Goal: Task Accomplishment & Management: Complete application form

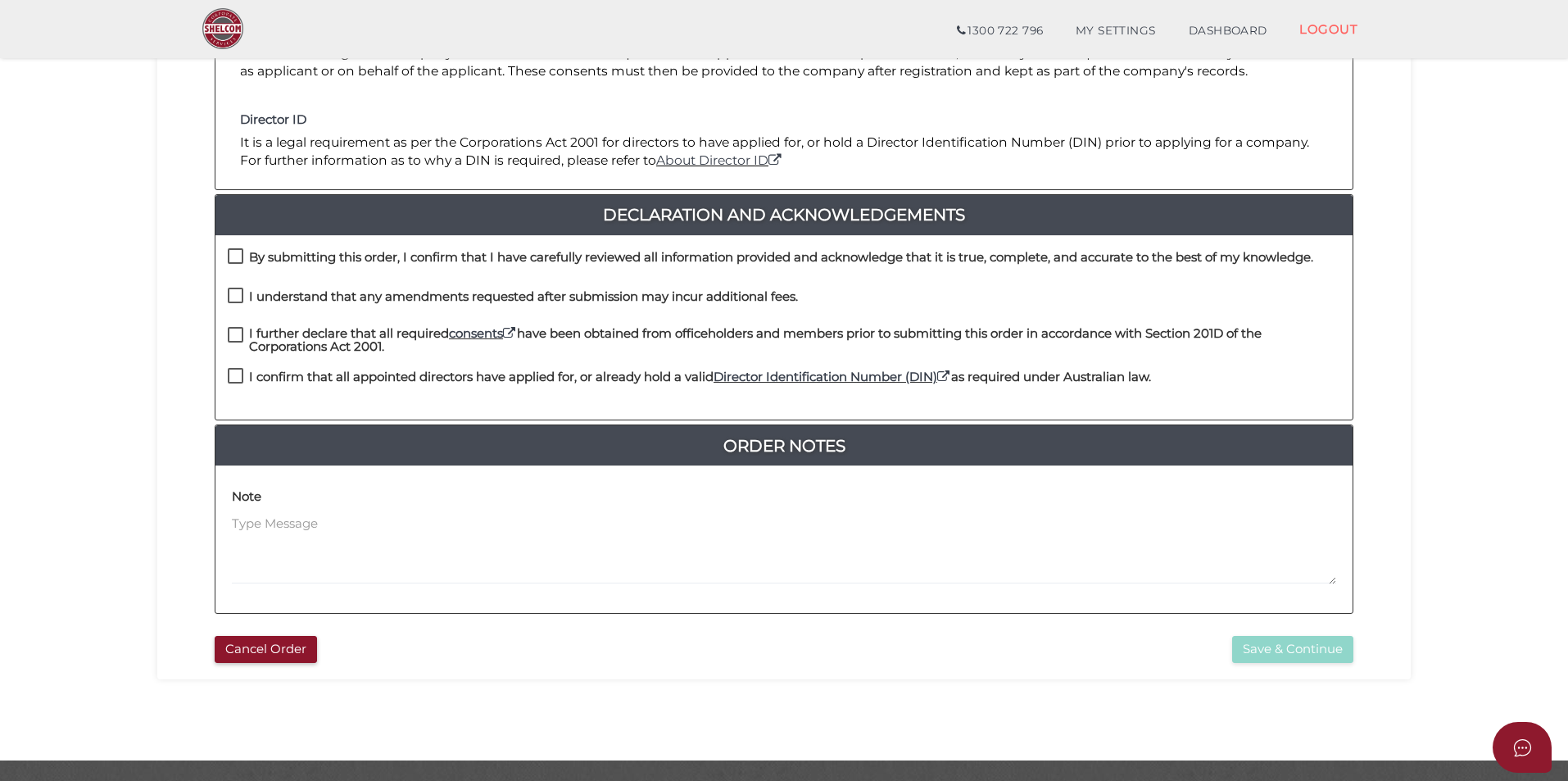
scroll to position [328, 0]
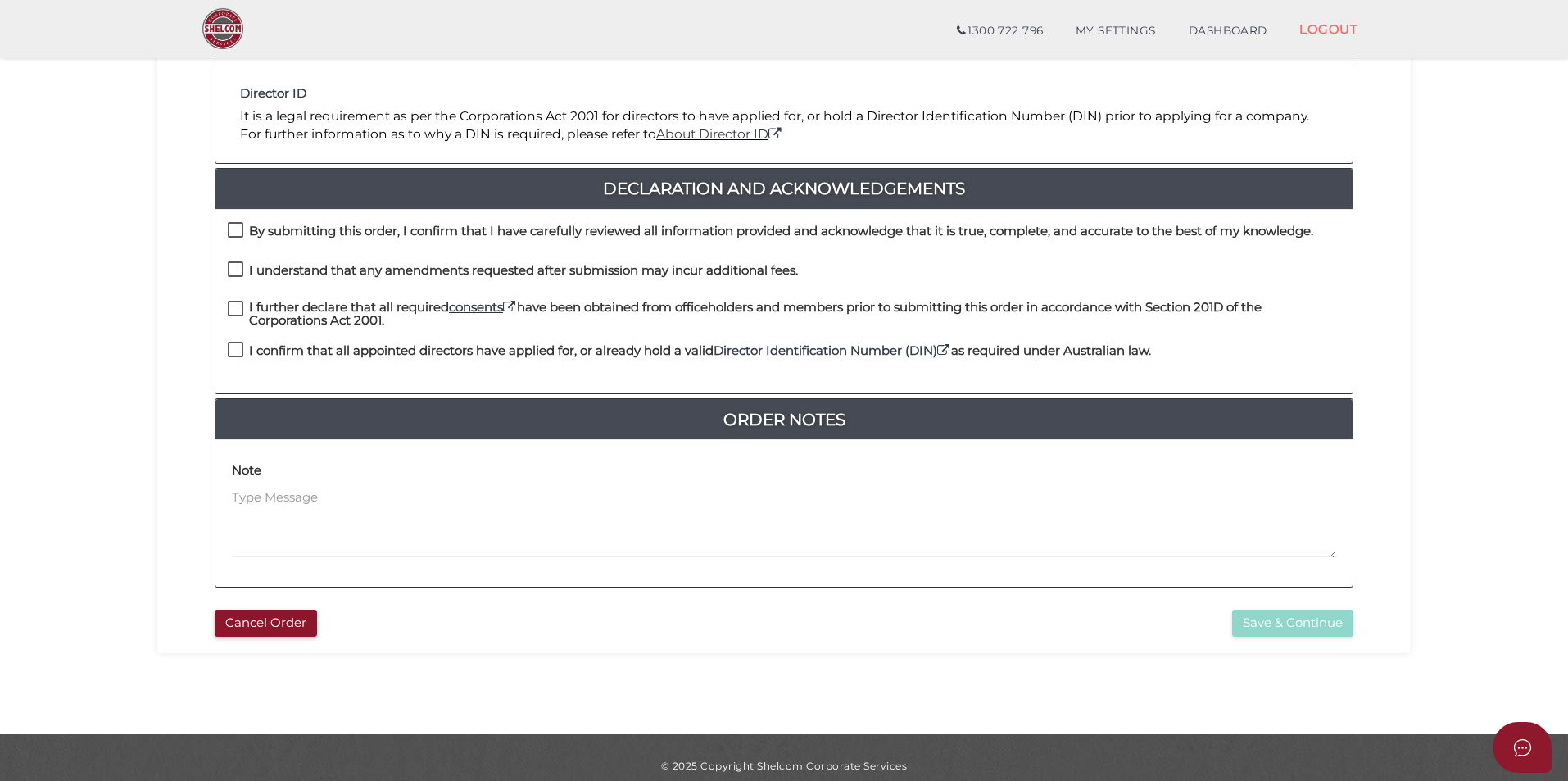
click at [280, 238] on label "By submitting this order, I confirm that I have carefully reviewed all informat…" at bounding box center [770, 234] width 1085 height 21
checkbox input "true"
click at [268, 270] on h4 "I understand that any amendments requested after submission may incur additiona…" at bounding box center [523, 271] width 549 height 14
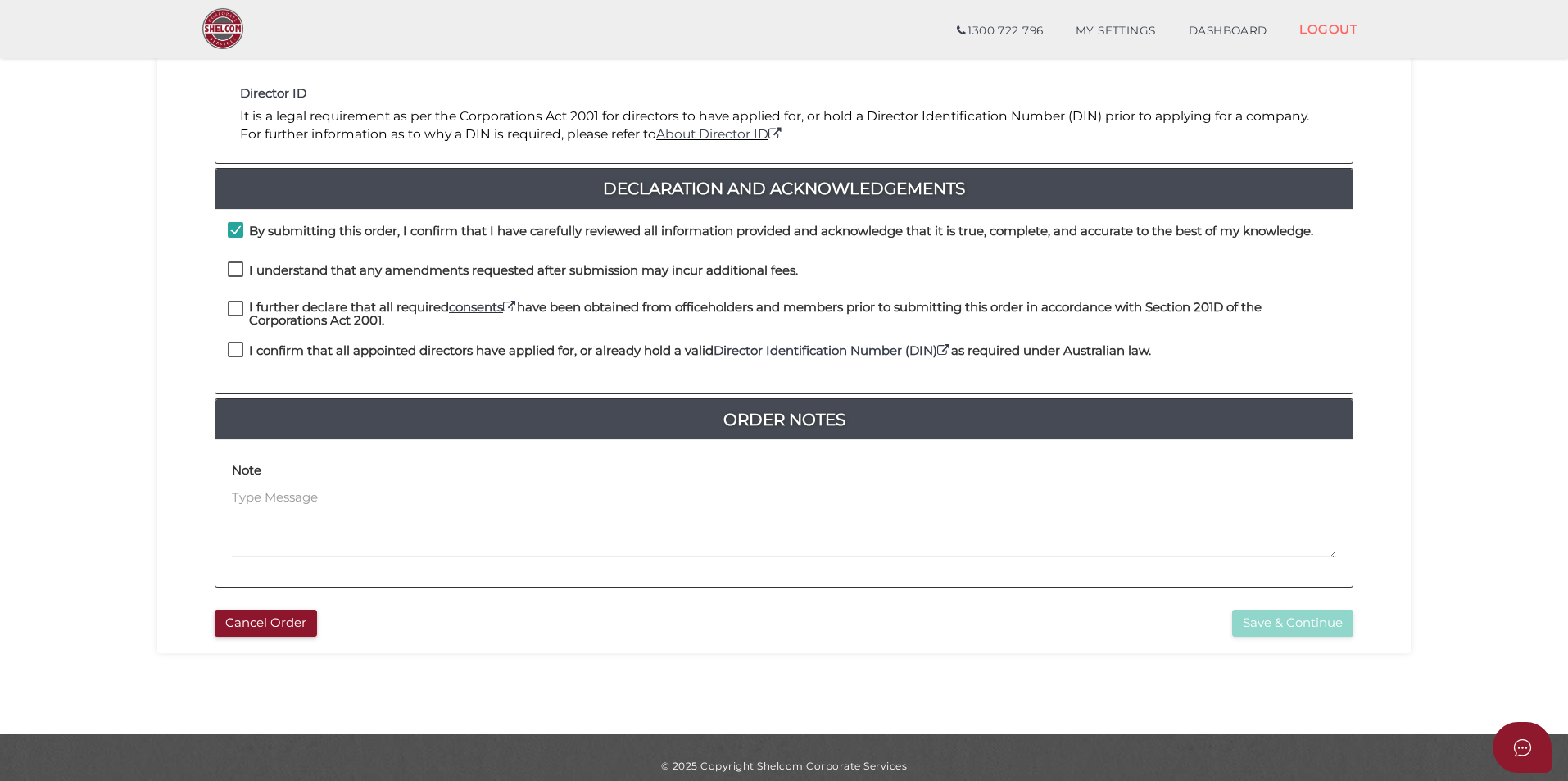
checkbox input "true"
click at [268, 306] on h4 "I further declare that all required consents have been obtained from officehold…" at bounding box center [795, 314] width 1091 height 27
checkbox input "true"
click at [273, 344] on h4 "I confirm that all appointed directors have applied for, or already hold a vali…" at bounding box center [700, 351] width 902 height 14
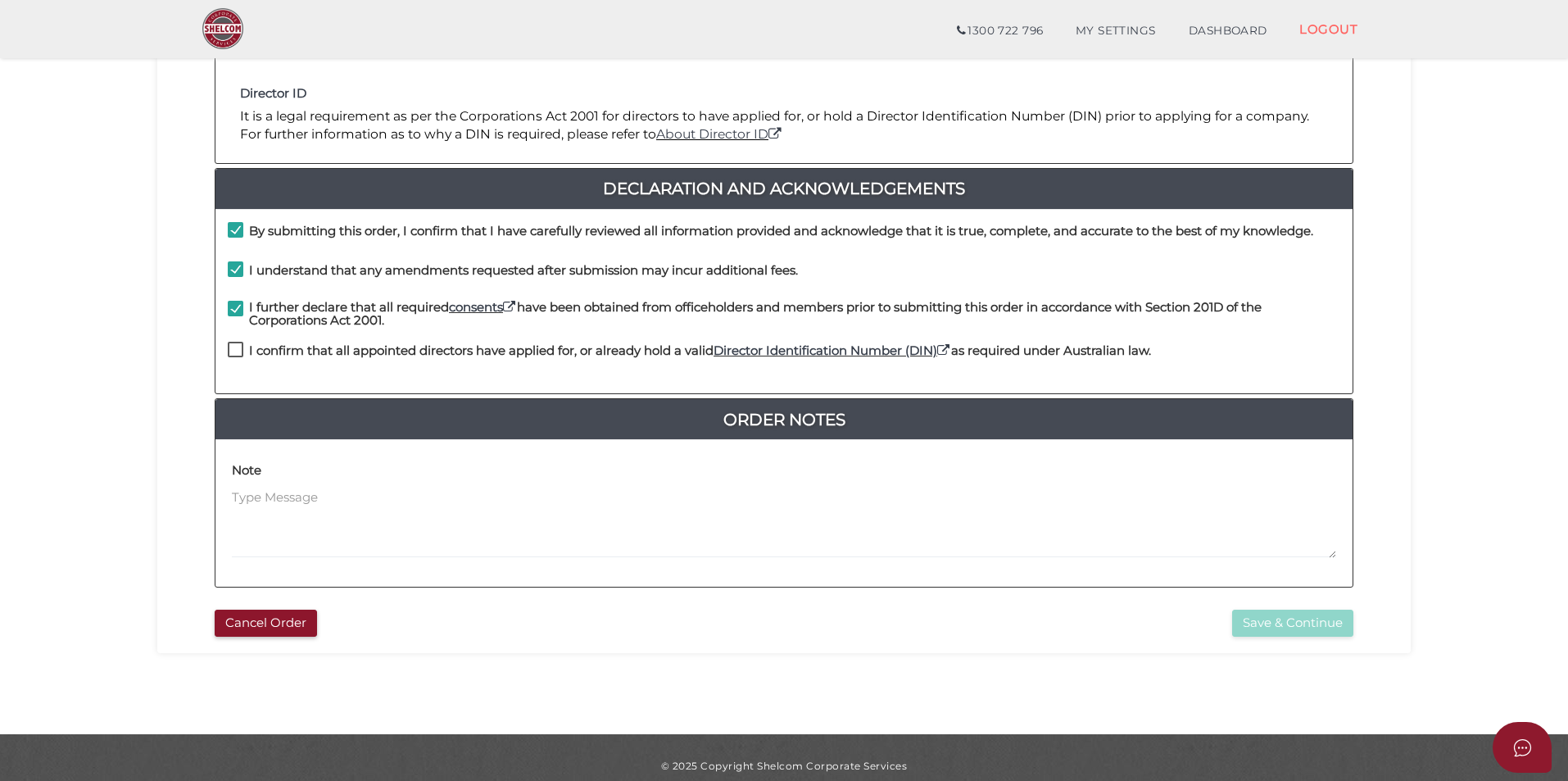
checkbox input "true"
click at [1317, 637] on div "15f2e407e1bd075cf68635f0acc8a077 1 REGISTRATION REQUIREMENTS 2 COMPANY DETAILS …" at bounding box center [783, 223] width 1253 height 859
click at [1317, 624] on button "Save & Continue" at bounding box center [1293, 623] width 122 height 27
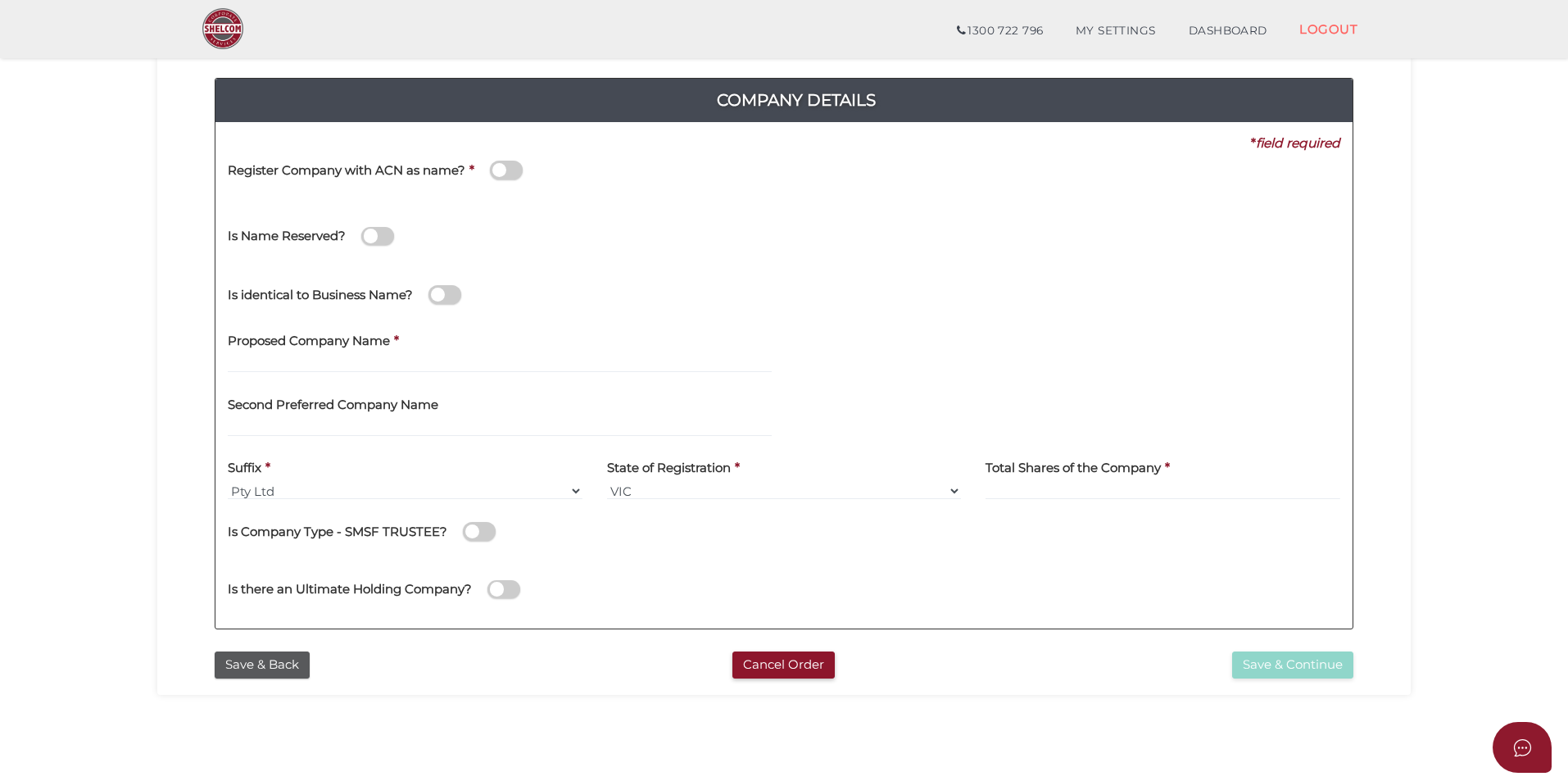
scroll to position [164, 0]
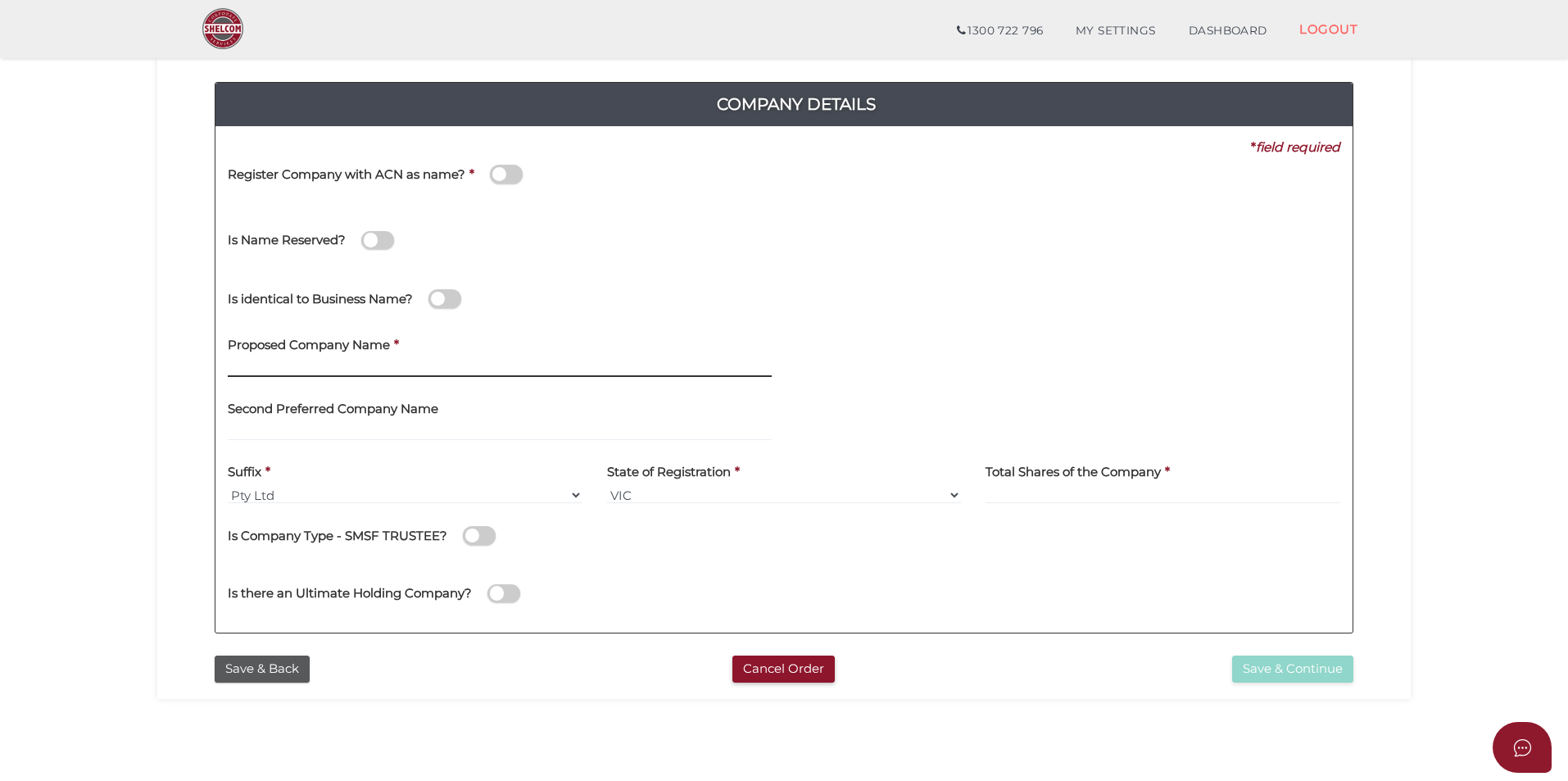
click at [337, 365] on input "text" at bounding box center [499, 368] width 544 height 18
paste input "TMI Investments 8 Pty Ltd"
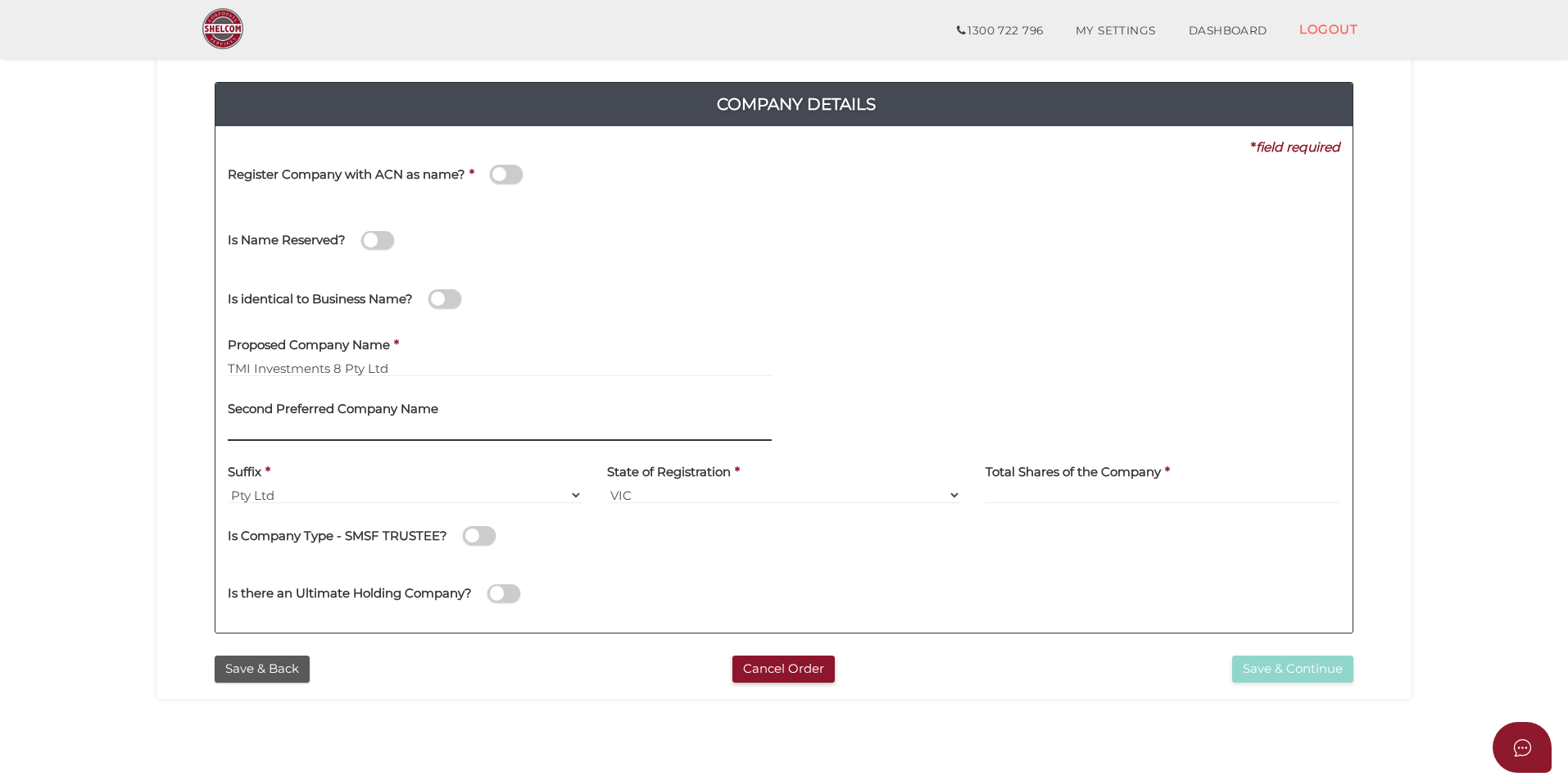
click at [256, 434] on input "text" at bounding box center [499, 432] width 544 height 18
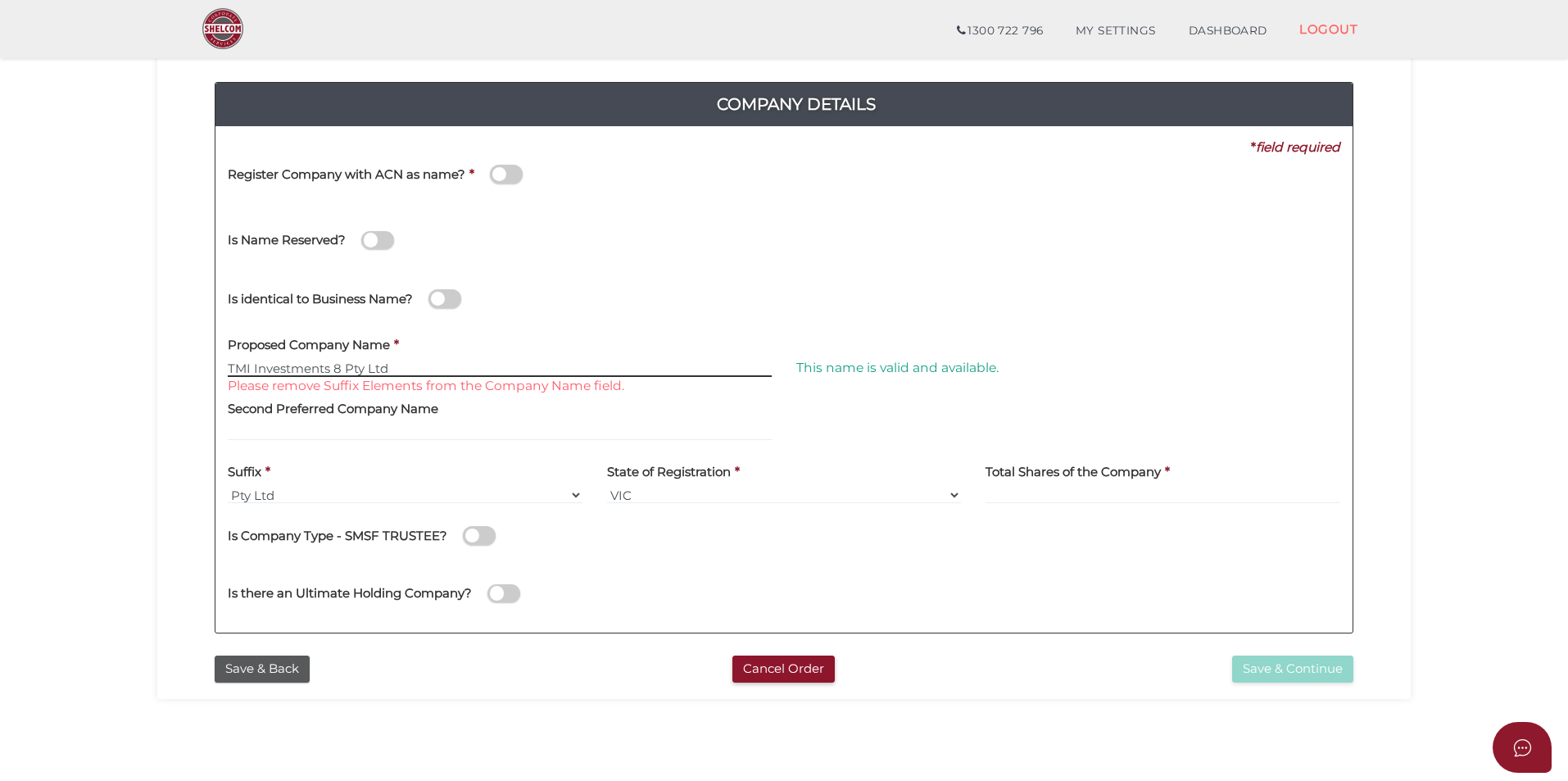
drag, startPoint x: 345, startPoint y: 371, endPoint x: 539, endPoint y: 390, distance: 194.9
click at [525, 378] on div "Proposed Company Name * TMI Investments 8 Pty Ltd Please remove Suffix Elements…" at bounding box center [499, 351] width 544 height 52
type input "TMI Investments 8"
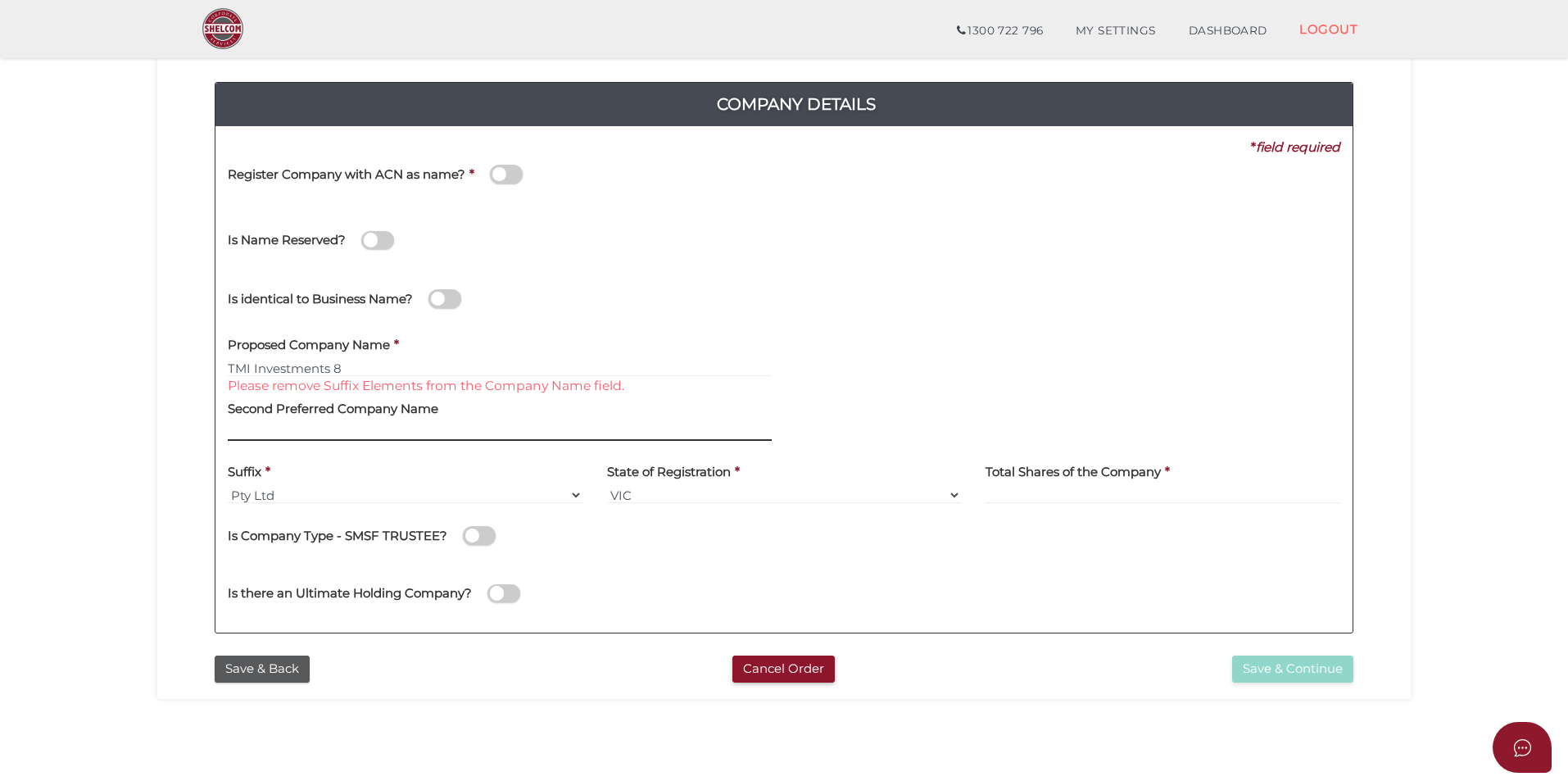
click at [498, 434] on input "text" at bounding box center [499, 432] width 544 height 18
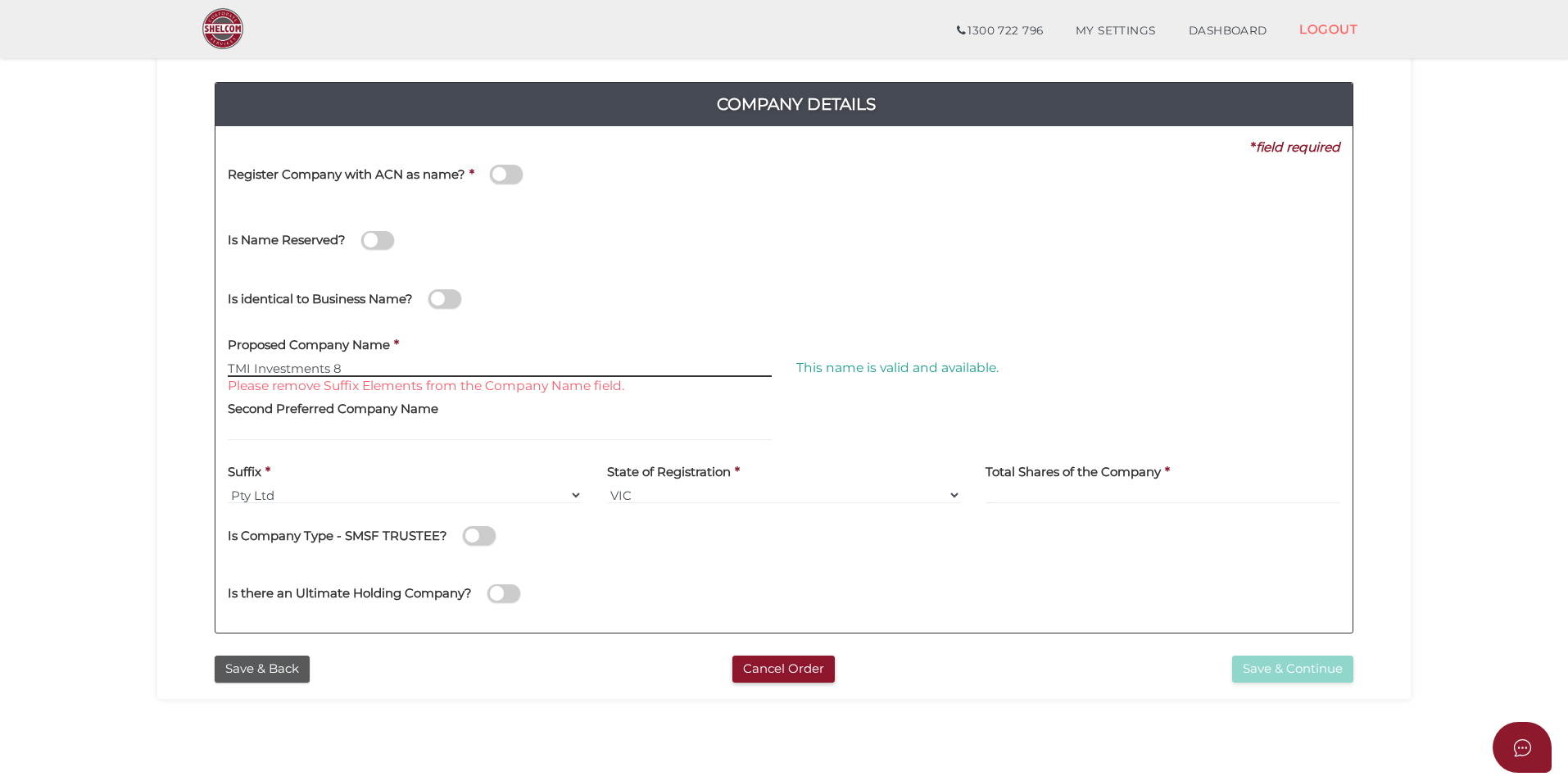
click at [292, 366] on input "TMI Investments 8" at bounding box center [499, 368] width 544 height 18
click at [275, 362] on input "TMI Investments 8" at bounding box center [499, 368] width 544 height 18
click at [311, 399] on label "Second Preferred Company Name" at bounding box center [333, 406] width 211 height 33
click at [314, 416] on label "Second Preferred Company Name" at bounding box center [333, 406] width 211 height 33
click at [328, 422] on label "Second Preferred Company Name" at bounding box center [333, 406] width 211 height 33
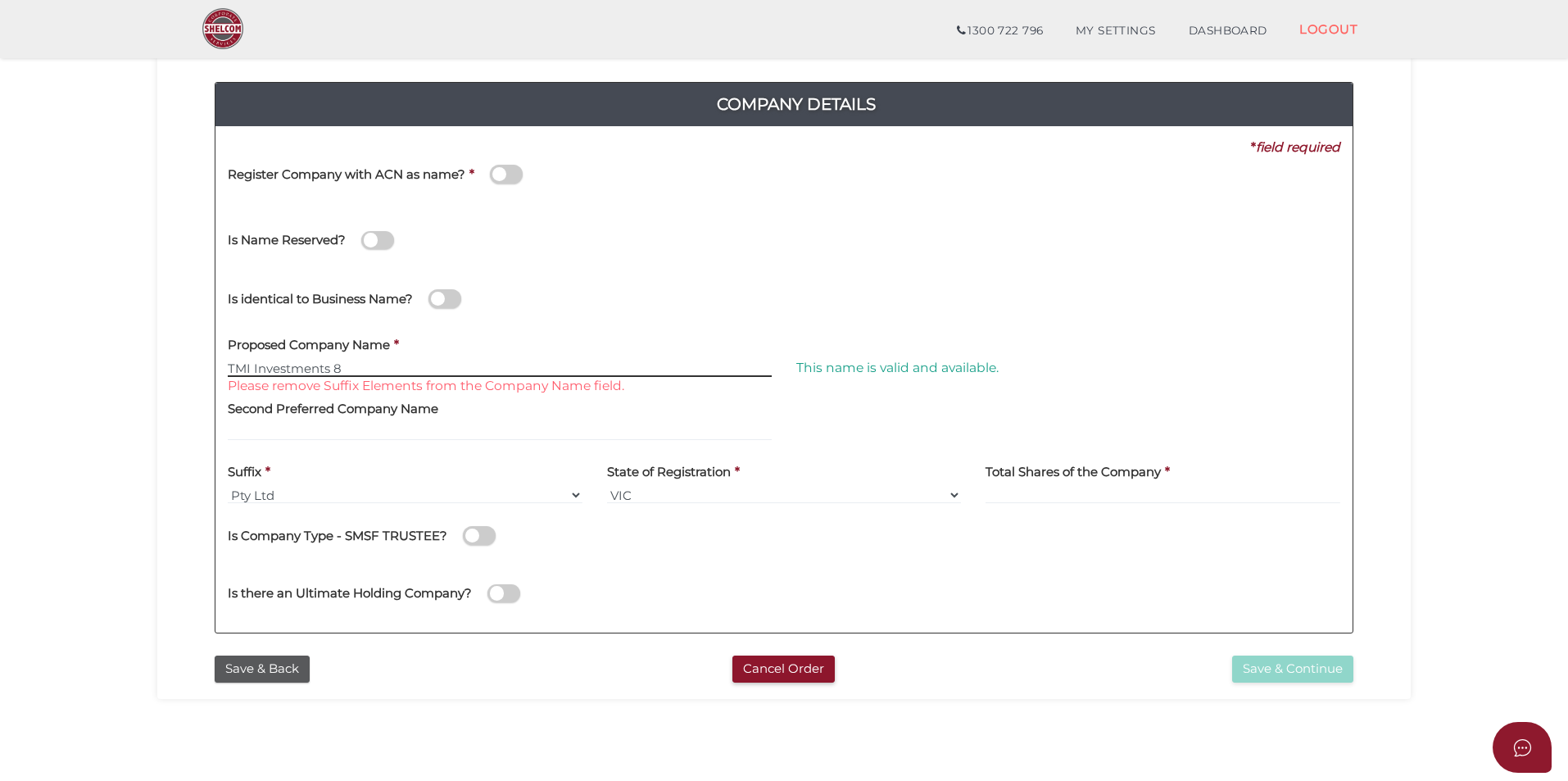
click at [349, 376] on input "TMI Investments 8" at bounding box center [499, 368] width 544 height 18
click at [361, 366] on input "TMI Investments 8" at bounding box center [499, 368] width 544 height 18
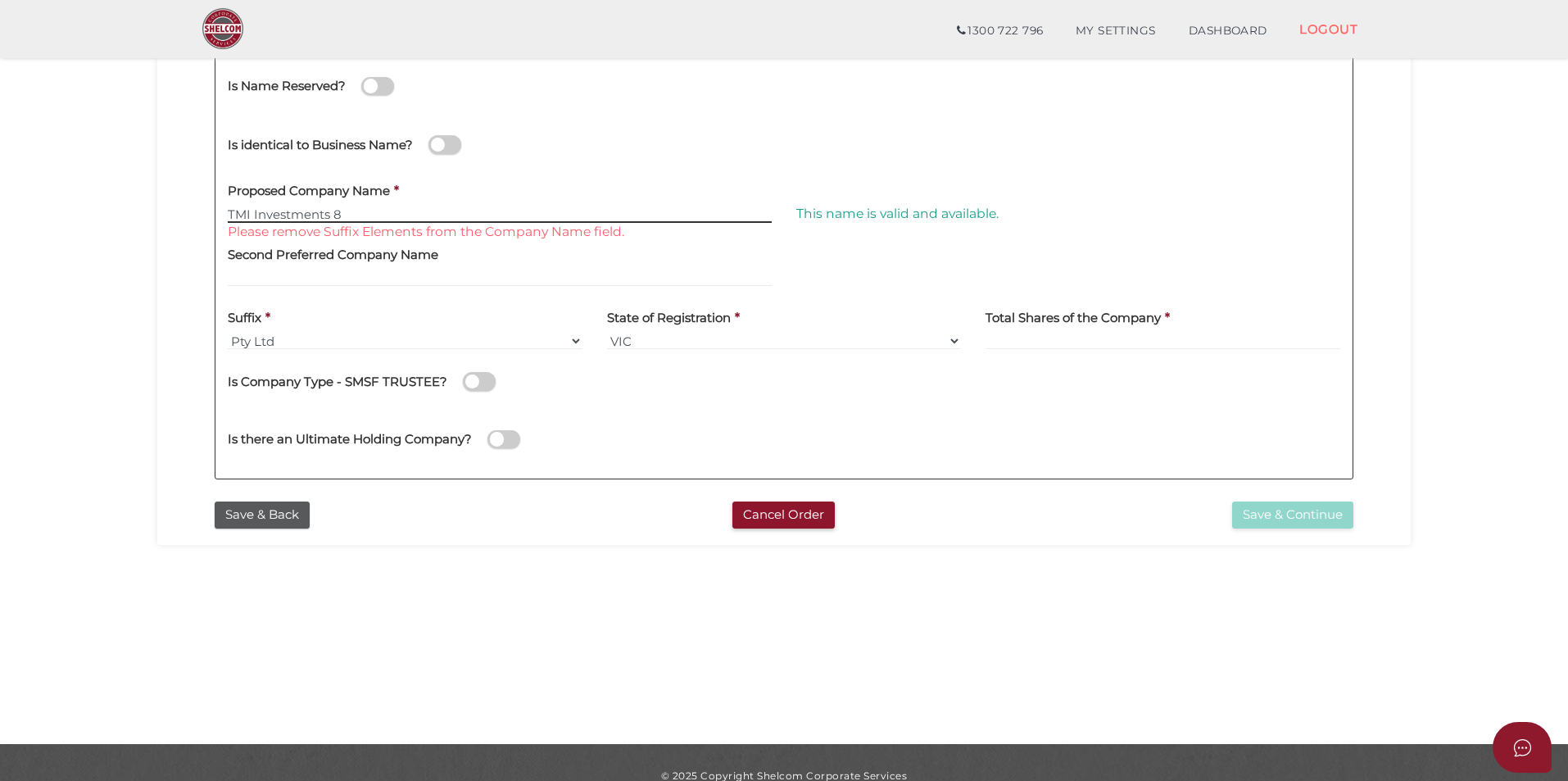
scroll to position [328, 0]
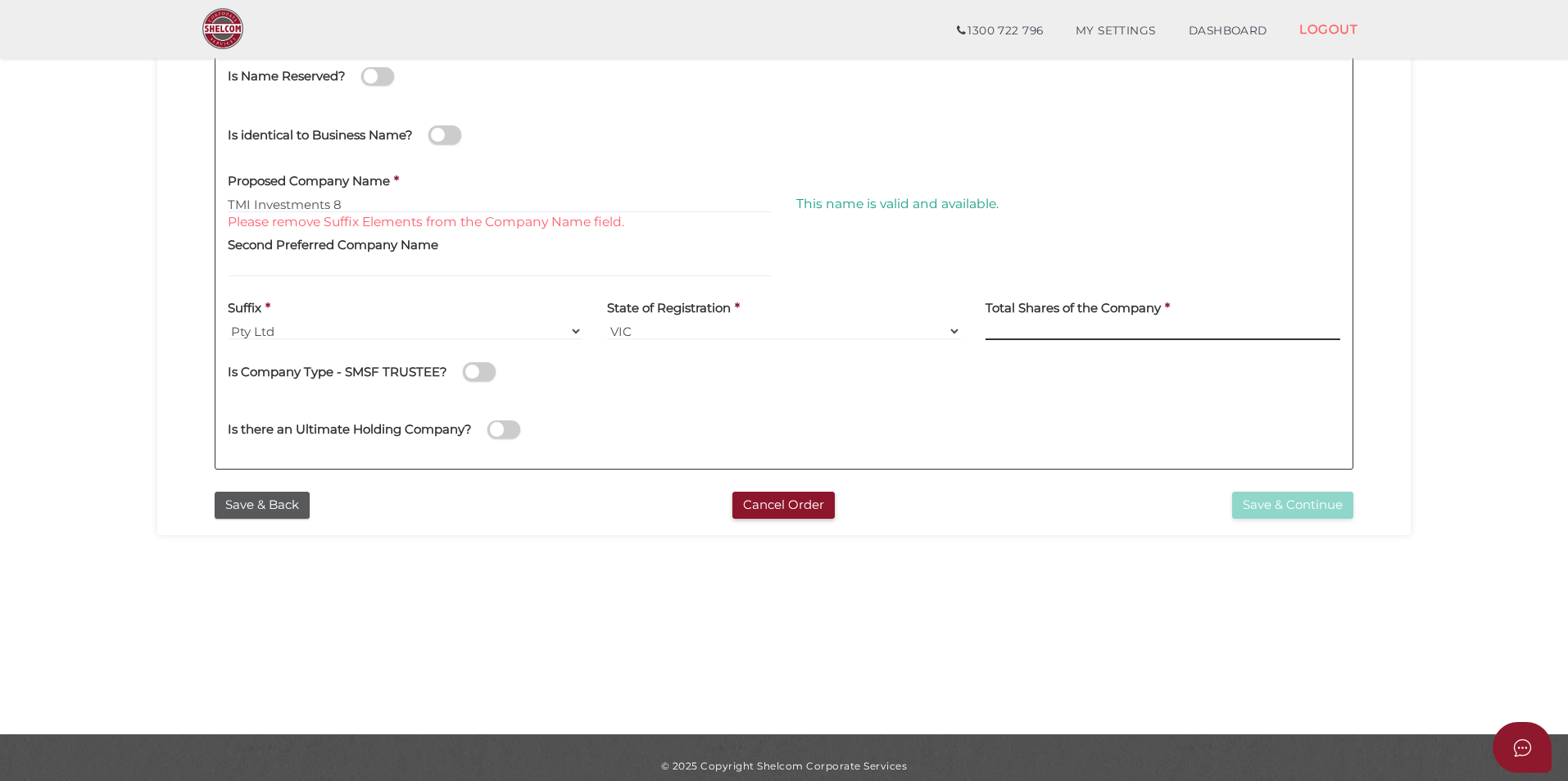
click at [1041, 329] on input at bounding box center [1162, 331] width 354 height 18
click at [1422, 364] on section "Company Registration 15f2e407e1bd075cf68635f0acc8a077 1 REGISTRATION REQUIREMEN…" at bounding box center [784, 225] width 1568 height 1018
click at [1123, 330] on input at bounding box center [1162, 331] width 354 height 18
type input "240"
click at [1449, 351] on section "Company Registration 15f2e407e1bd075cf68635f0acc8a077 1 REGISTRATION REQUIREMEN…" at bounding box center [784, 225] width 1568 height 1018
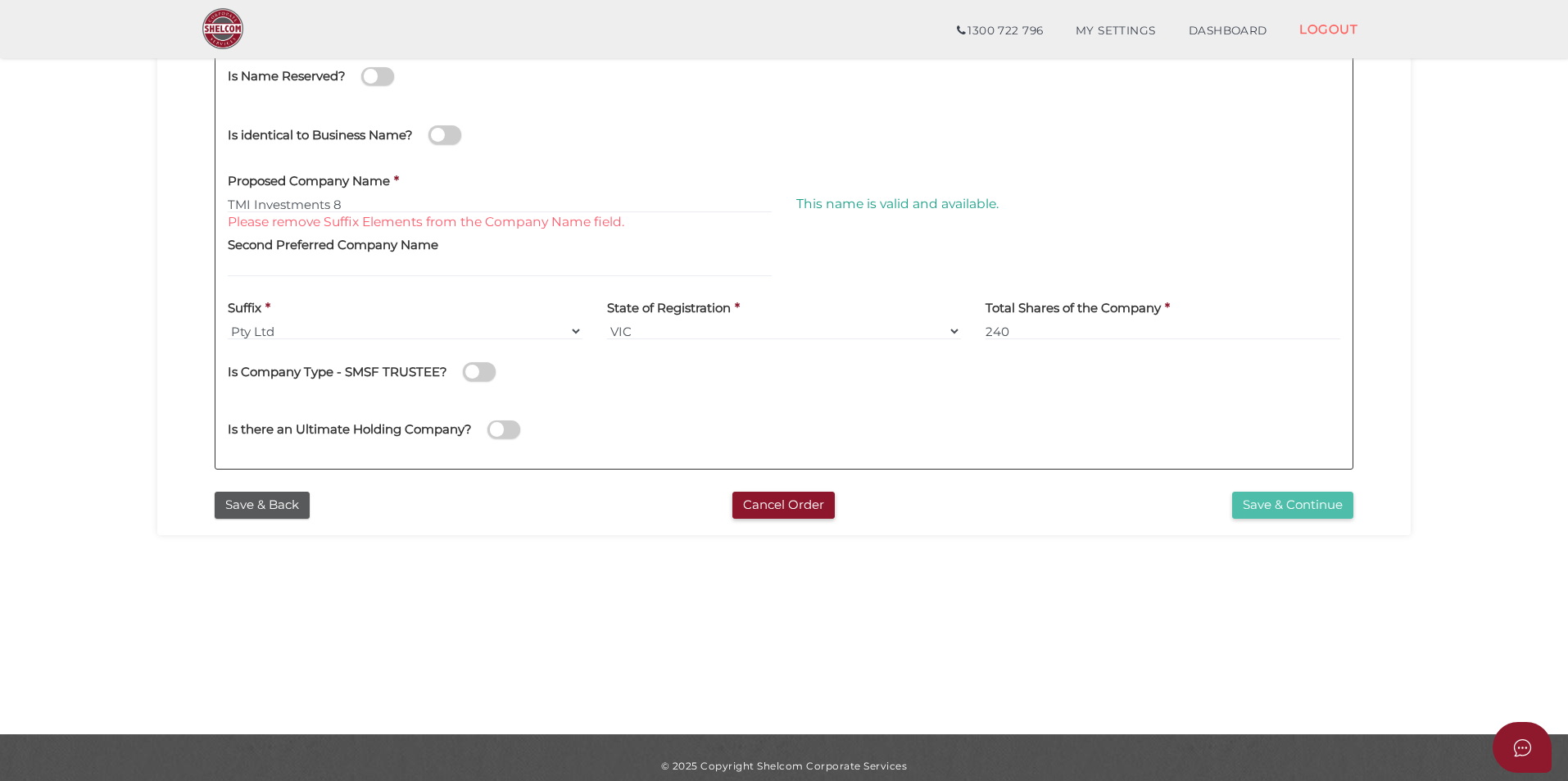
click at [1302, 502] on button "Save & Continue" at bounding box center [1293, 505] width 122 height 27
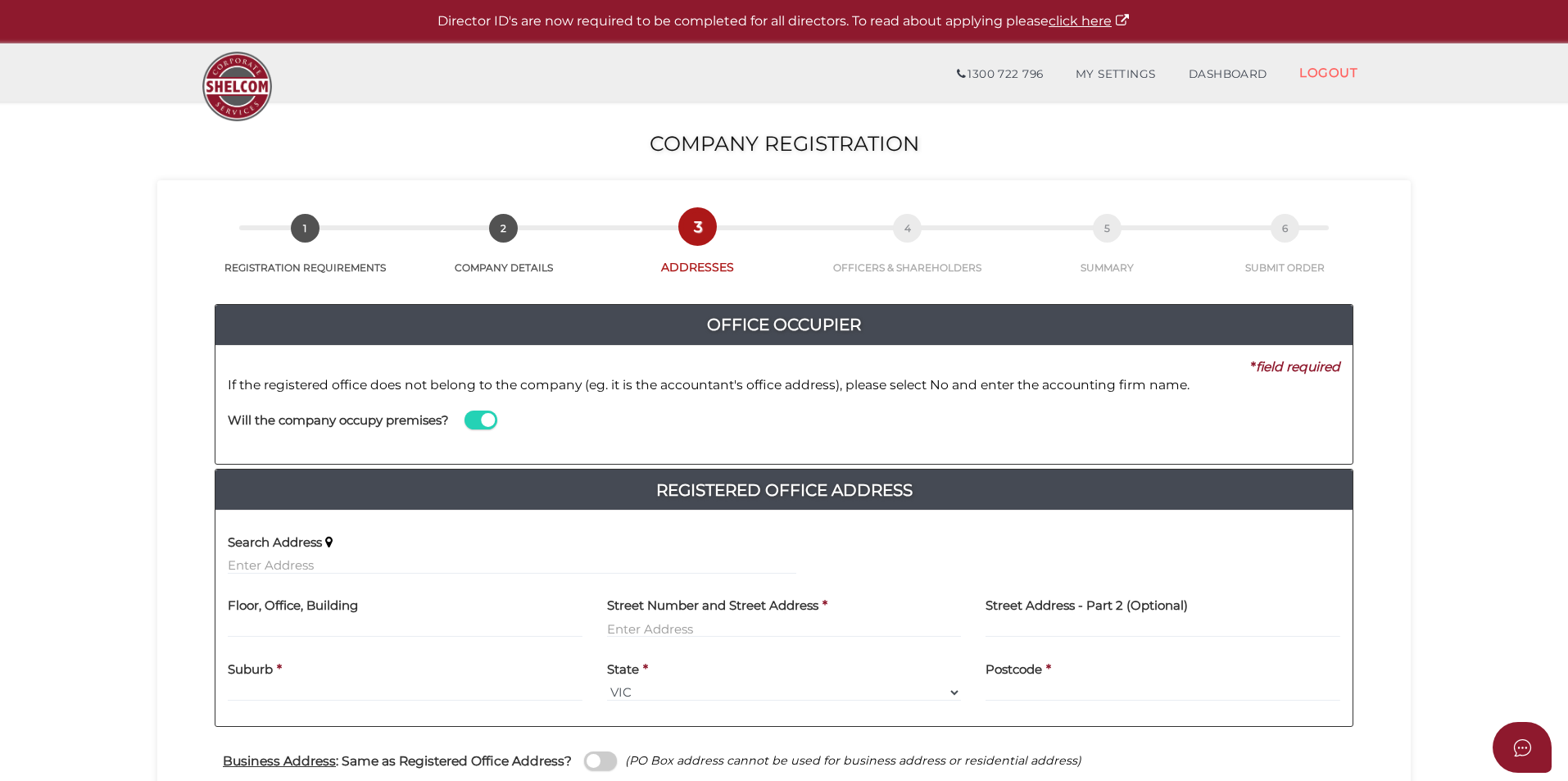
click at [469, 420] on span at bounding box center [480, 419] width 32 height 19
click at [0, 0] on input "checkbox" at bounding box center [0, 0] width 0 height 0
type input "Opulent Accountants"
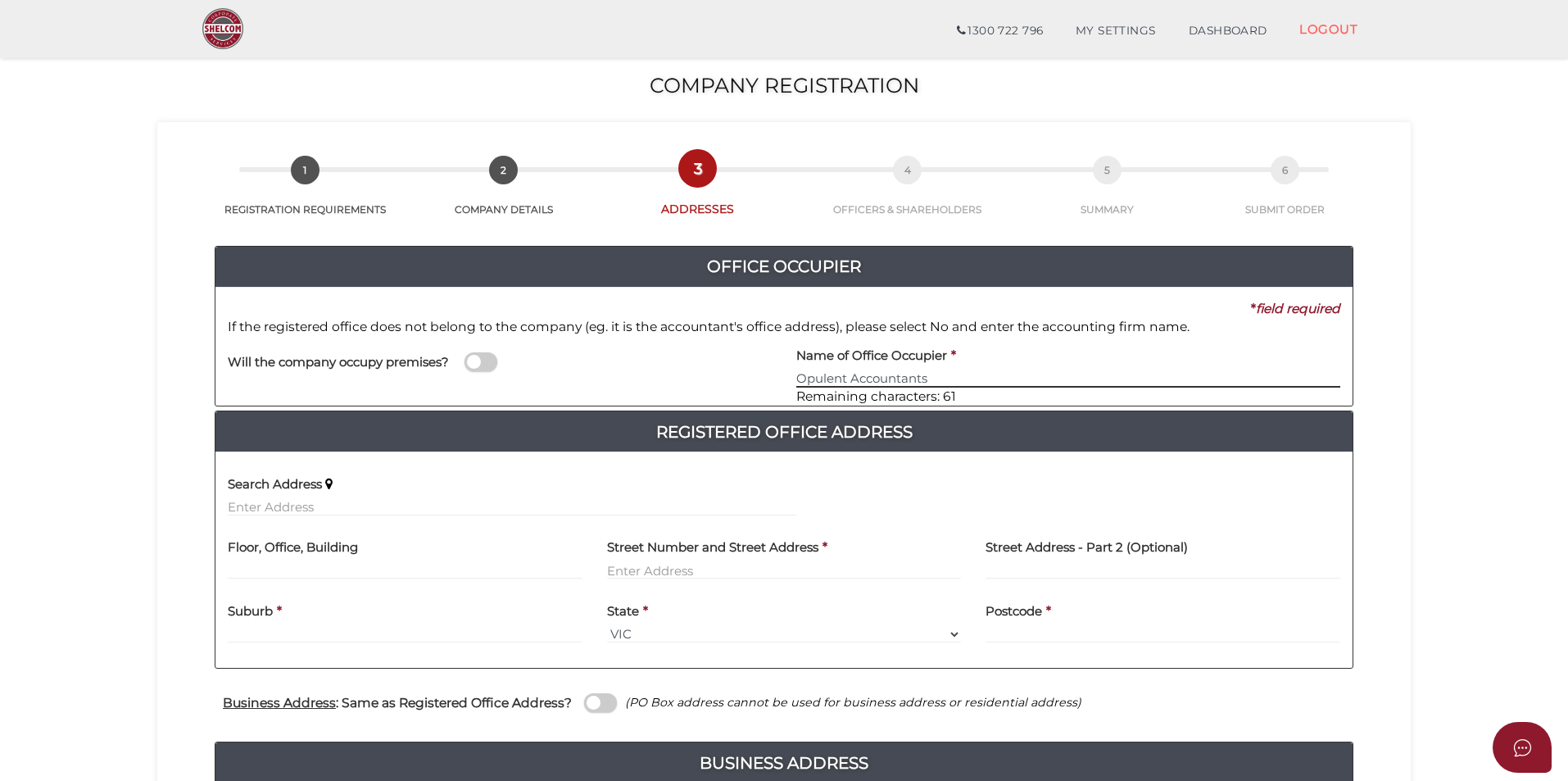
scroll to position [164, 0]
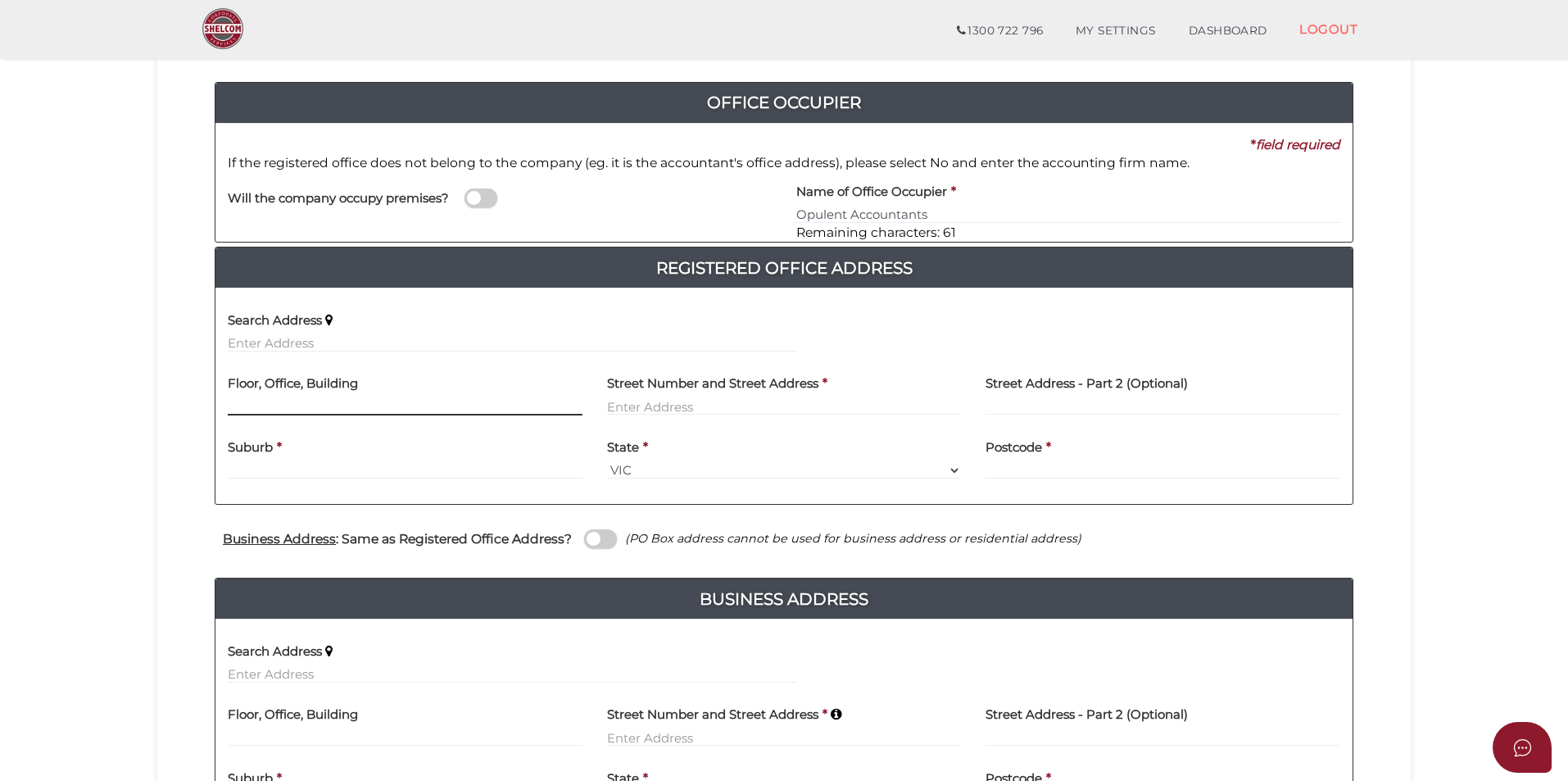
click at [331, 398] on input "text" at bounding box center [404, 406] width 354 height 18
click at [310, 349] on input "text" at bounding box center [511, 343] width 568 height 18
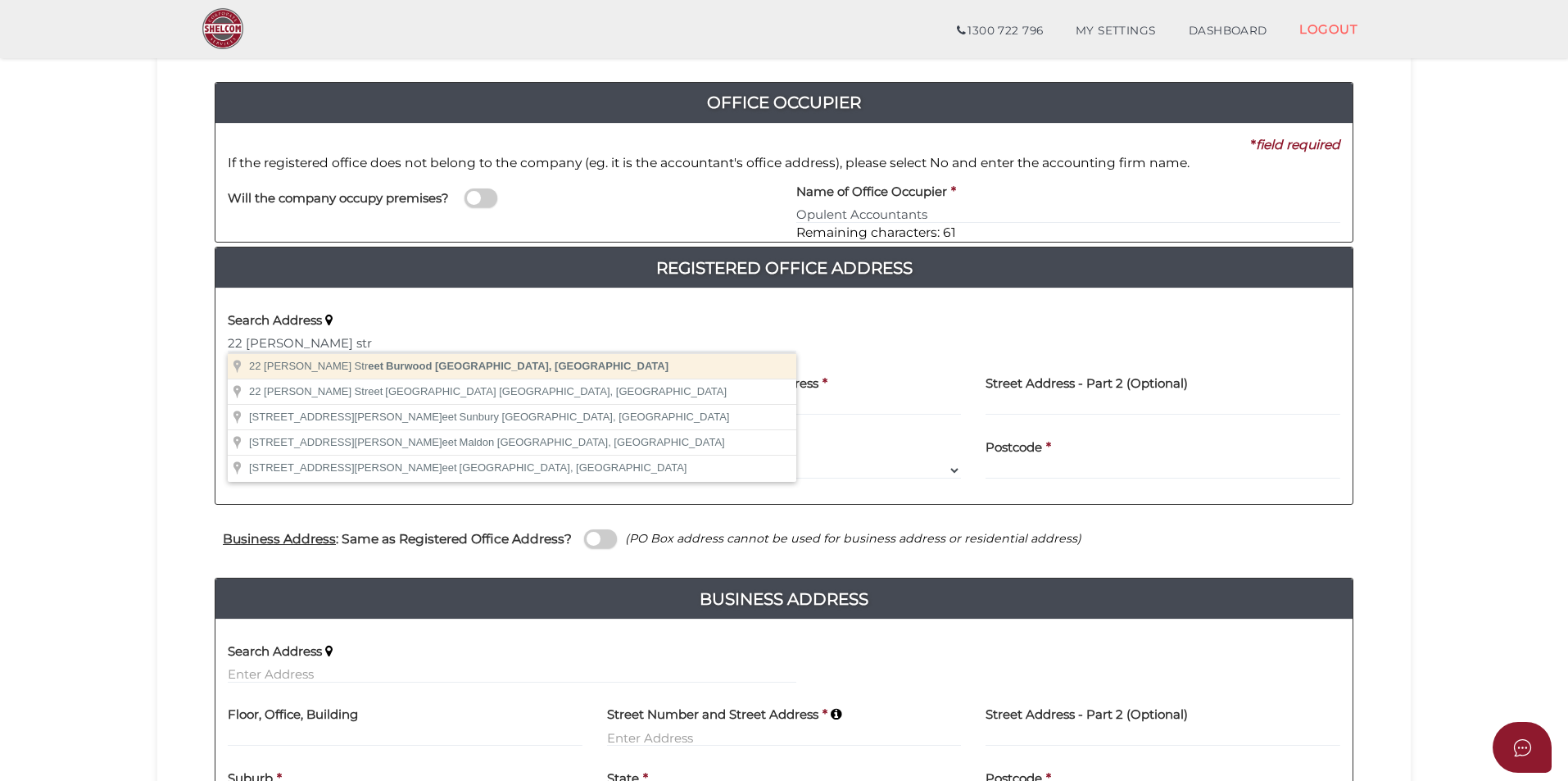
type input "22 Harker Street, Burwood VIC, Australia"
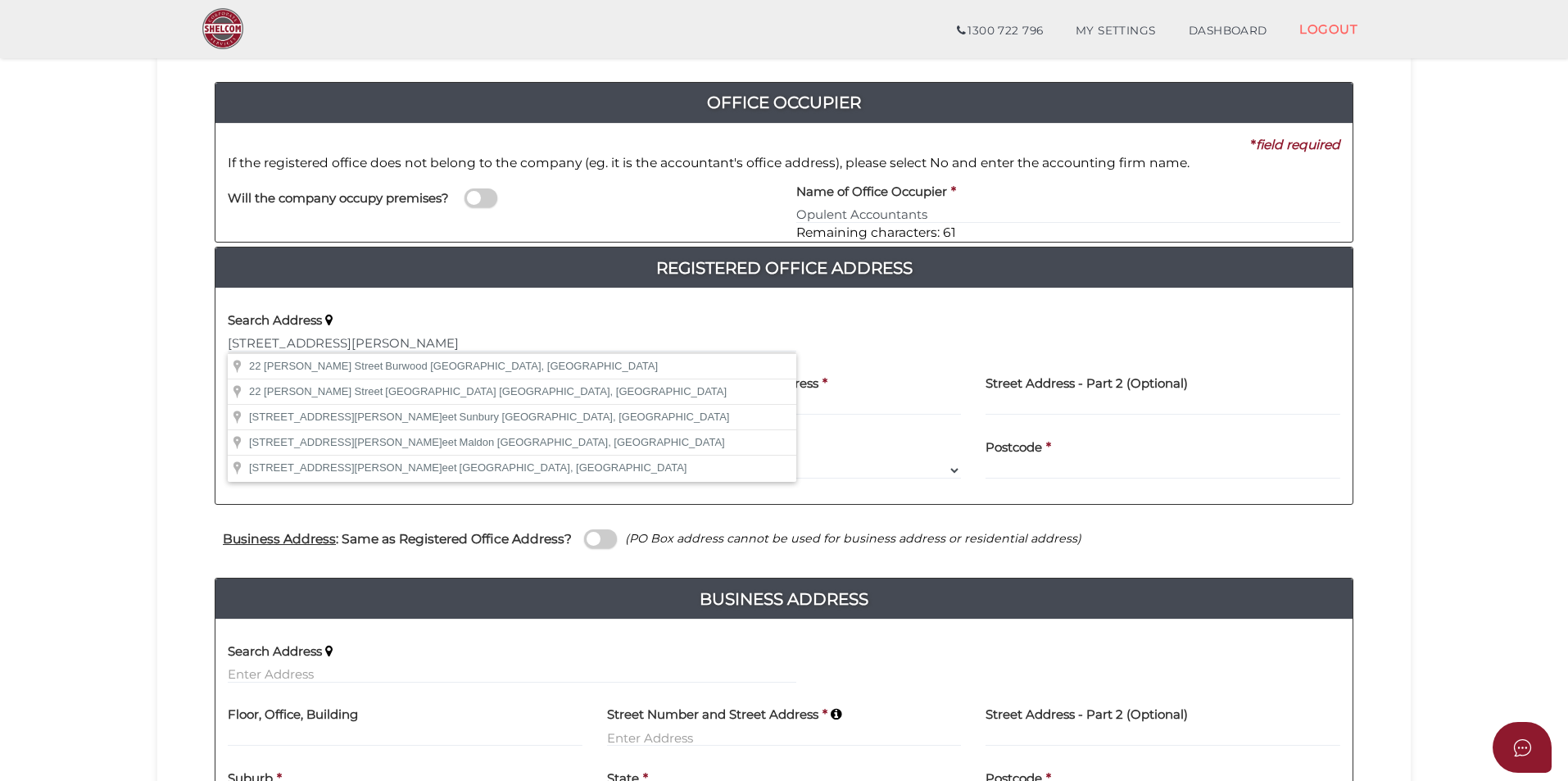
type input "22 Harker Street"
type input "Burwood"
select select "VIC"
type input "3125"
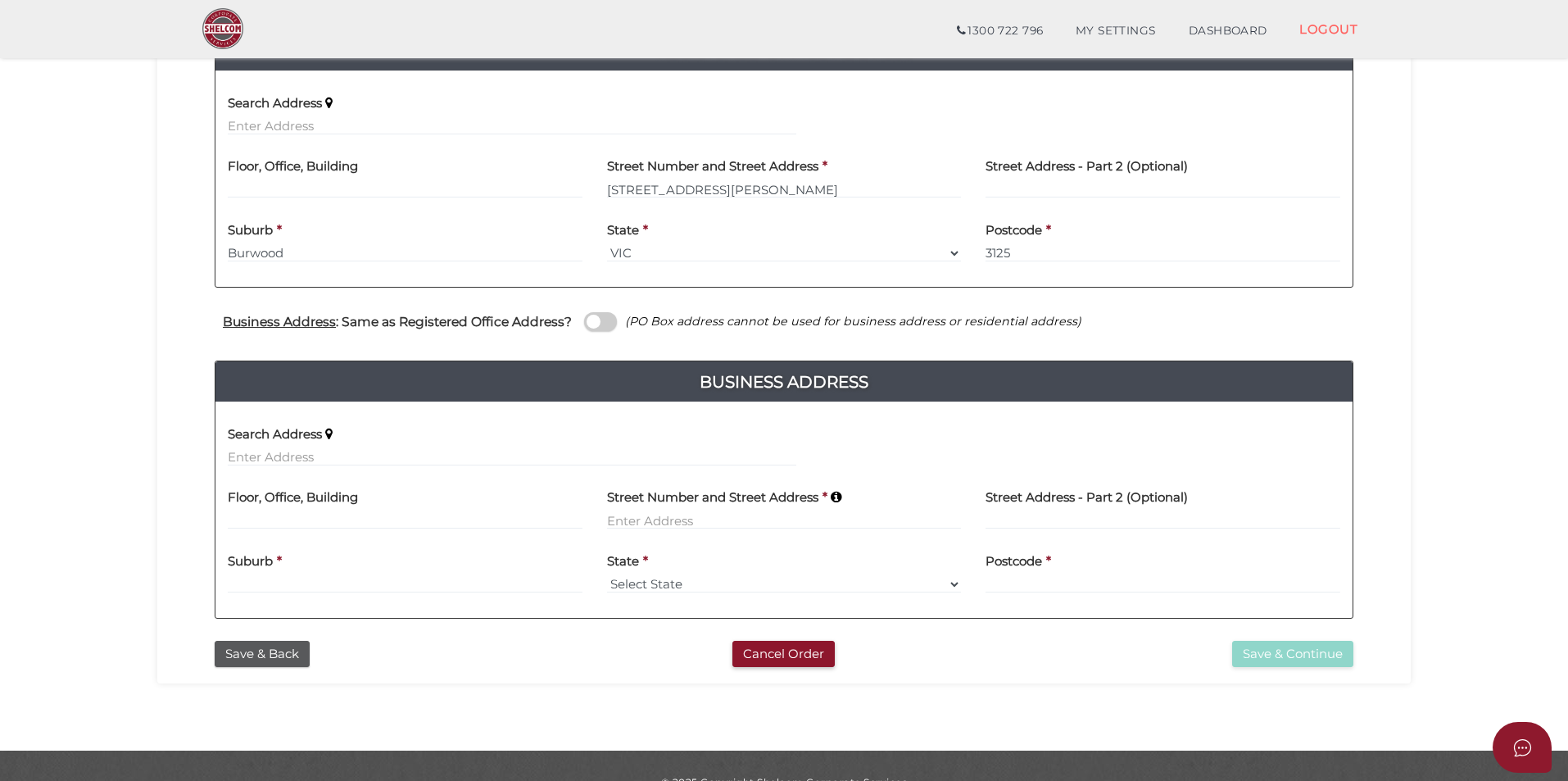
scroll to position [409, 0]
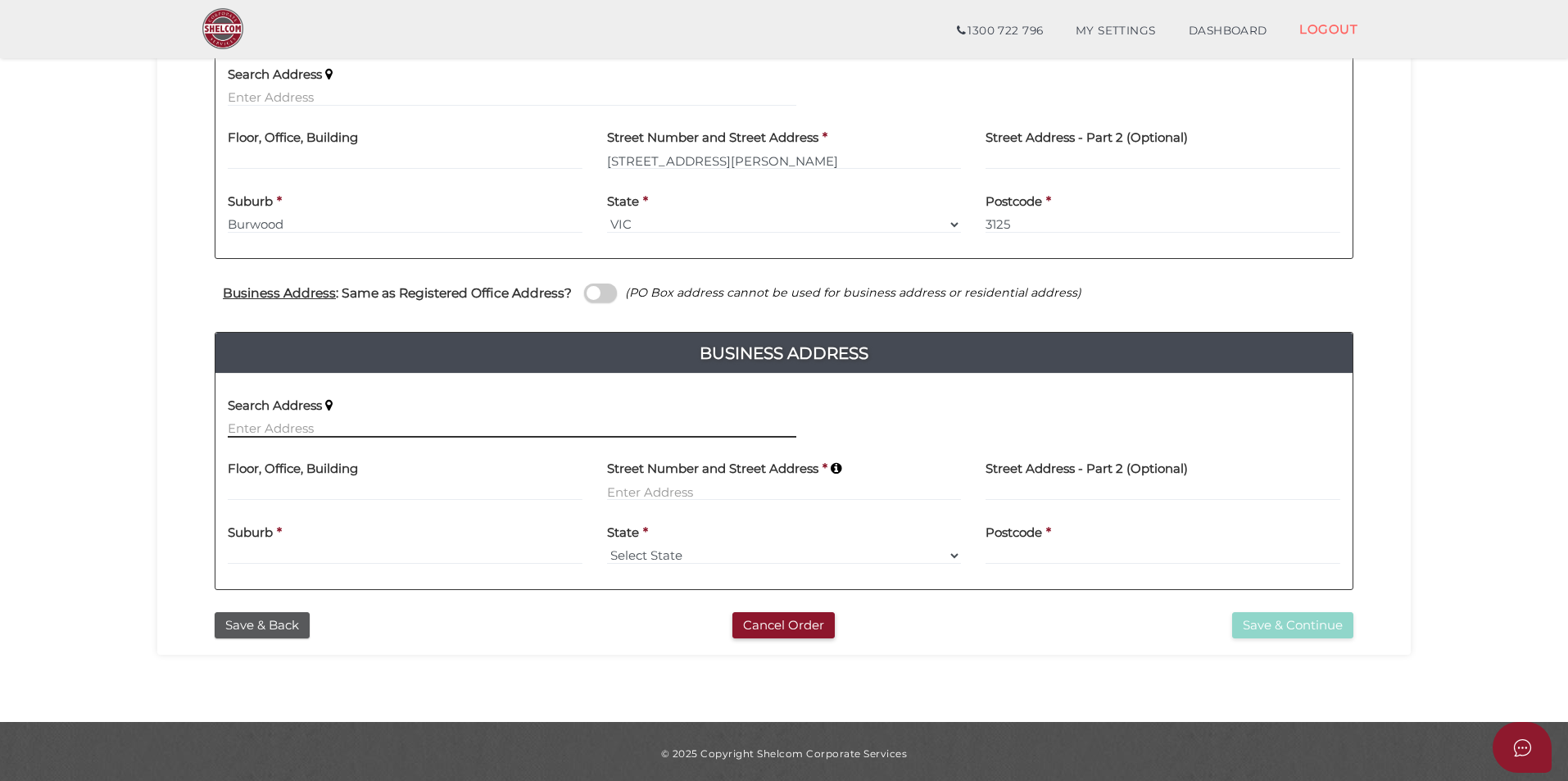
click at [318, 430] on input "text" at bounding box center [511, 428] width 568 height 18
drag, startPoint x: 337, startPoint y: 417, endPoint x: 300, endPoint y: 431, distance: 39.6
click at [300, 431] on input "text" at bounding box center [511, 428] width 568 height 18
paste input "16 Crabtree Crescent Berwick Vic 3806"
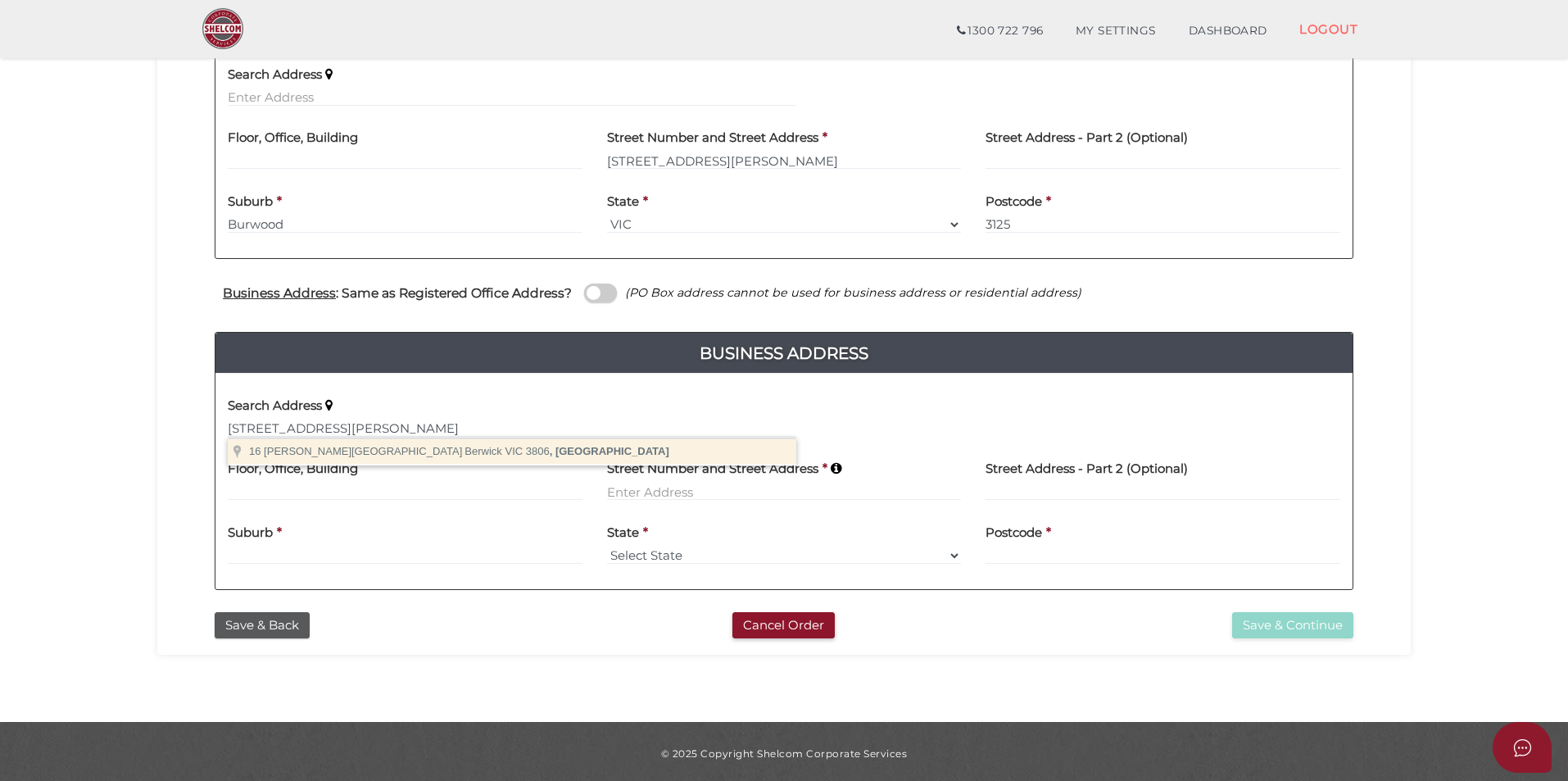
type input "16 Crabtree Crescent, Berwick VIC 3806, Australia"
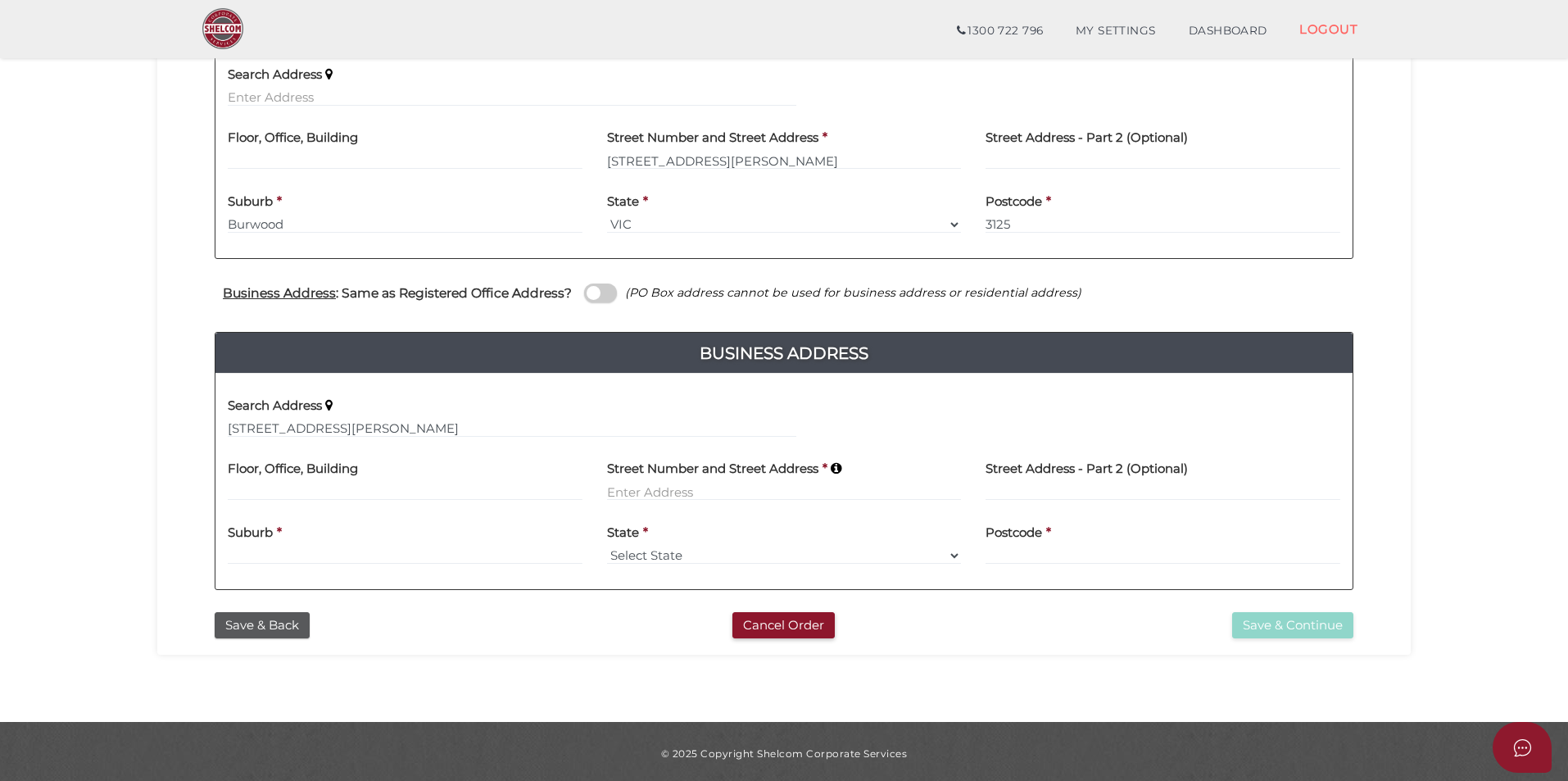
type input "[STREET_ADDRESS][PERSON_NAME]"
type input "Berwick"
select select "VIC"
type input "3806"
click at [1292, 626] on button "Save & Continue" at bounding box center [1293, 626] width 122 height 27
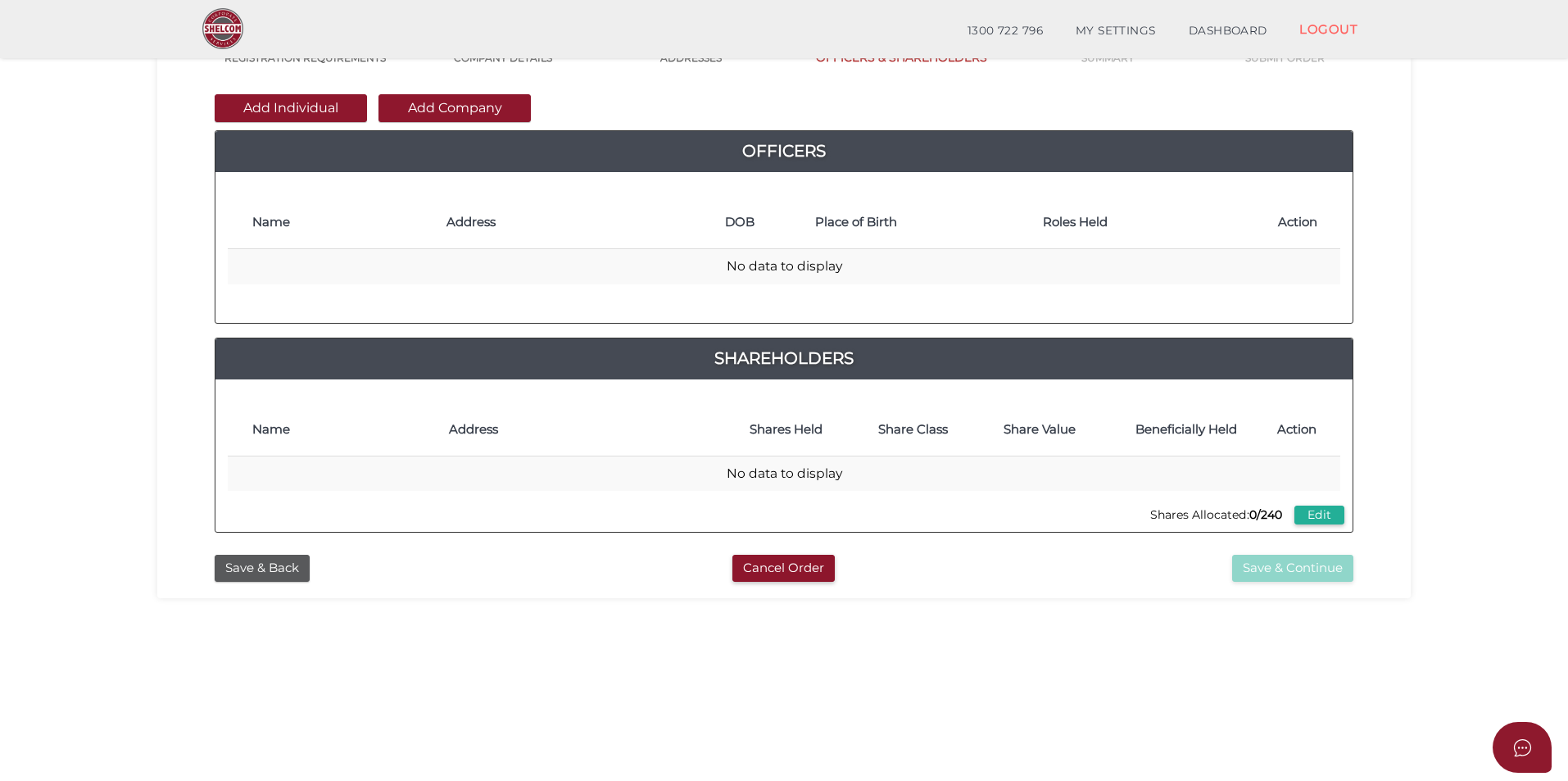
scroll to position [164, 0]
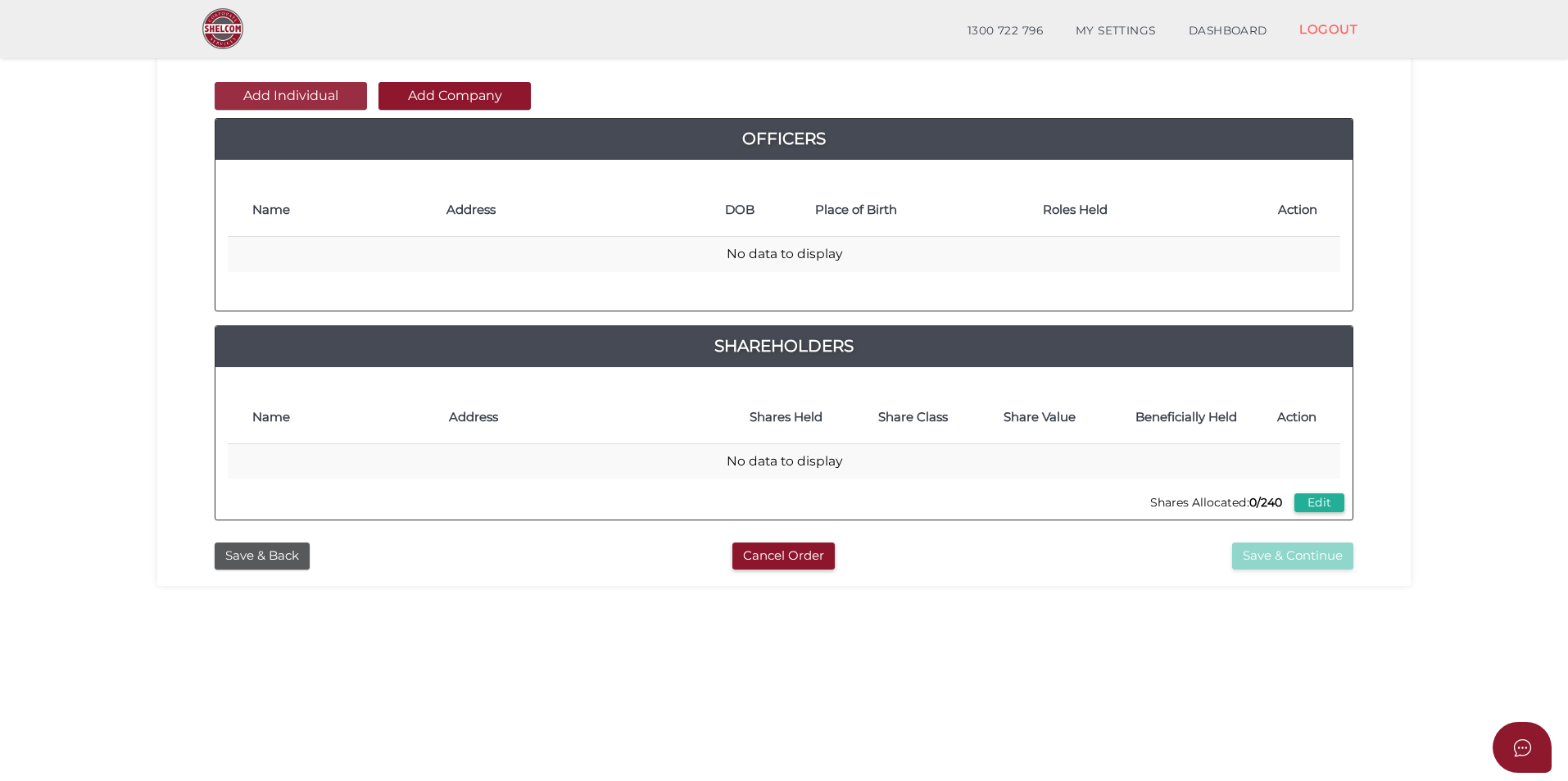
click at [308, 91] on button "Add Individual" at bounding box center [290, 95] width 152 height 27
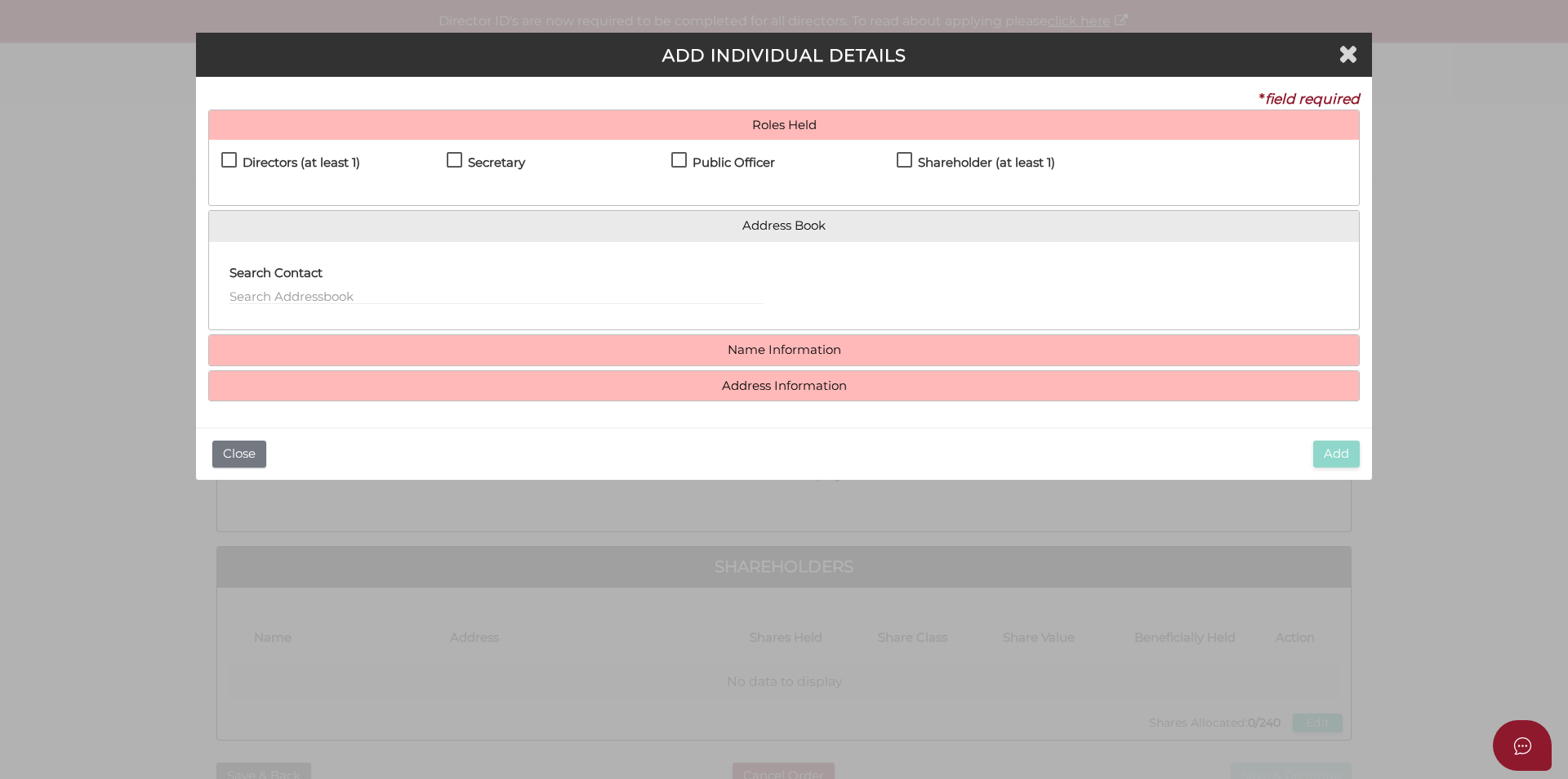
click at [274, 170] on label "Directors (at least 1)" at bounding box center [291, 165] width 139 height 21
checkbox input "true"
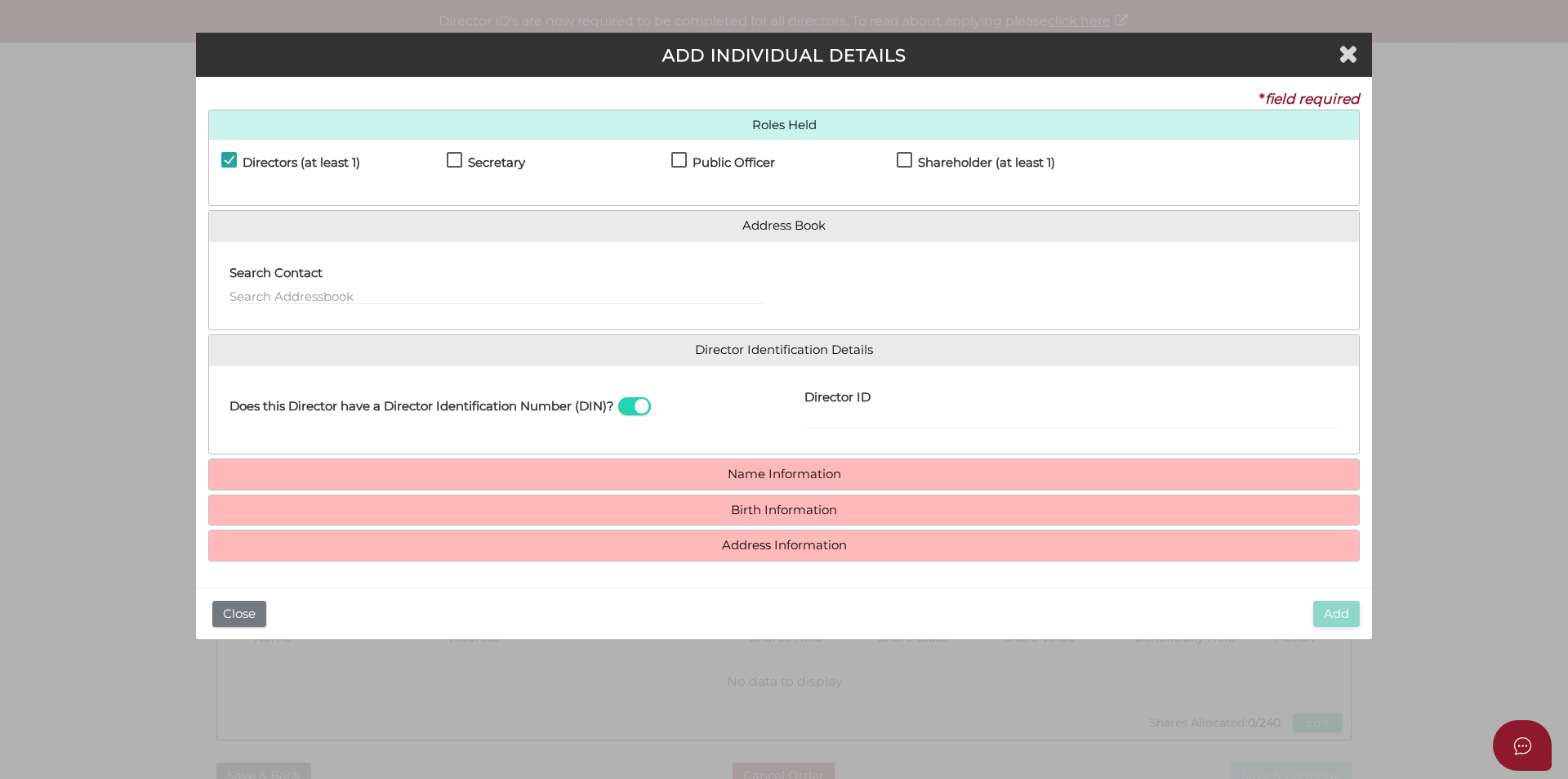
click at [466, 160] on label "Secretary" at bounding box center [486, 165] width 78 height 21
checkbox input "true"
click at [768, 161] on h4 "Public Officer" at bounding box center [734, 162] width 82 height 14
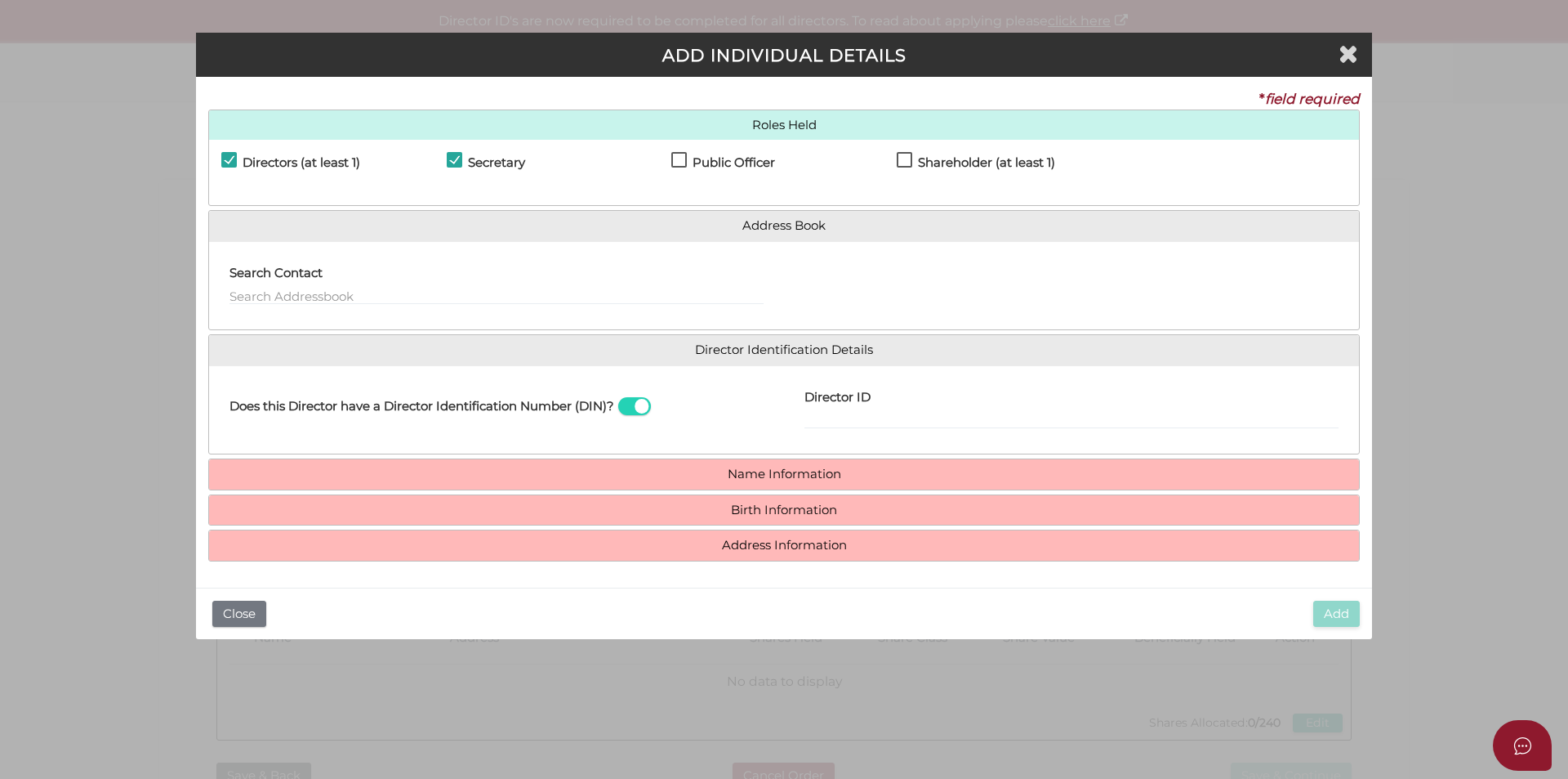
checkbox input "true"
click at [1046, 167] on h4 "Shareholder (at least 1)" at bounding box center [986, 162] width 137 height 14
checkbox input "true"
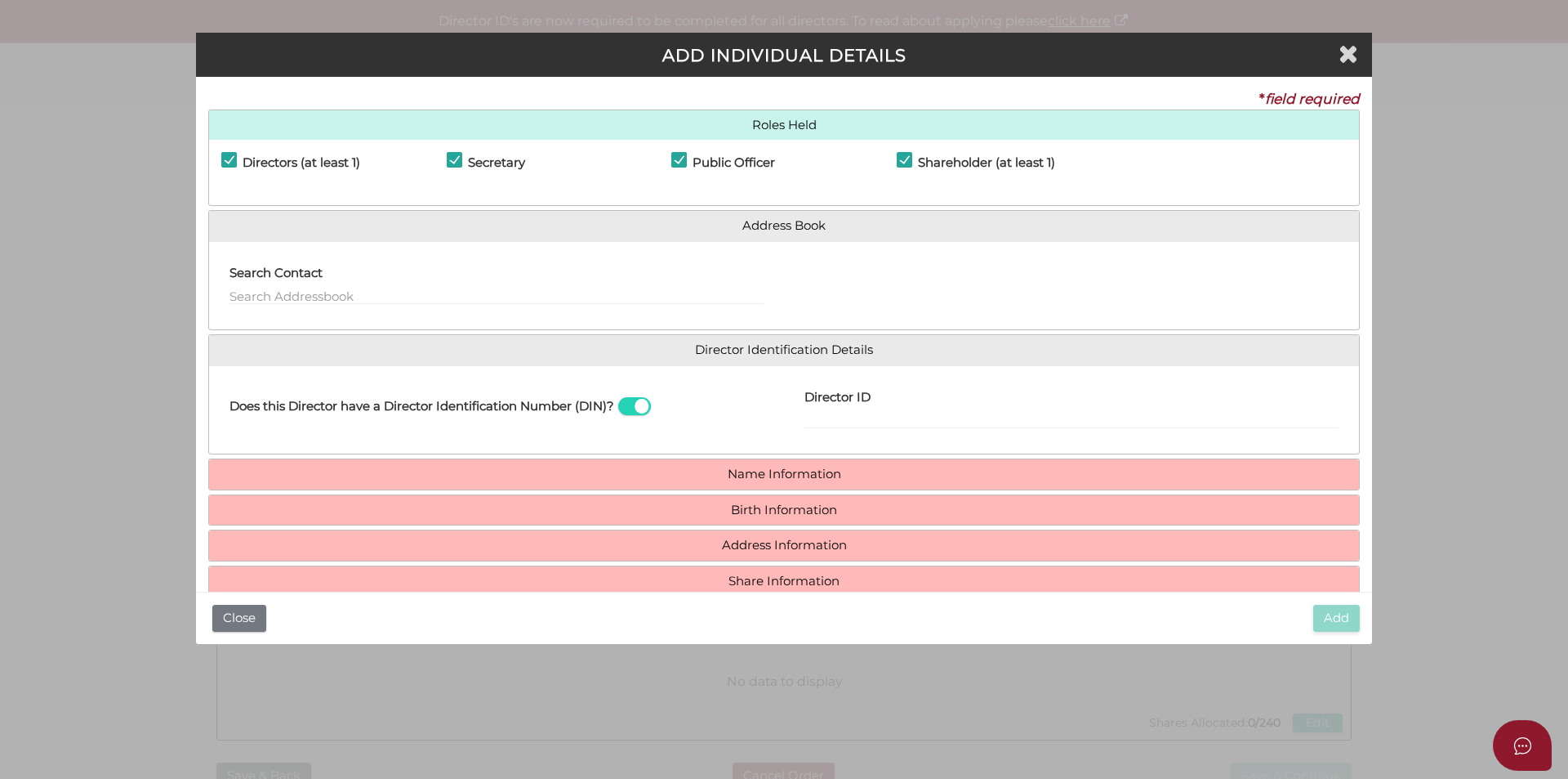
scroll to position [31, 0]
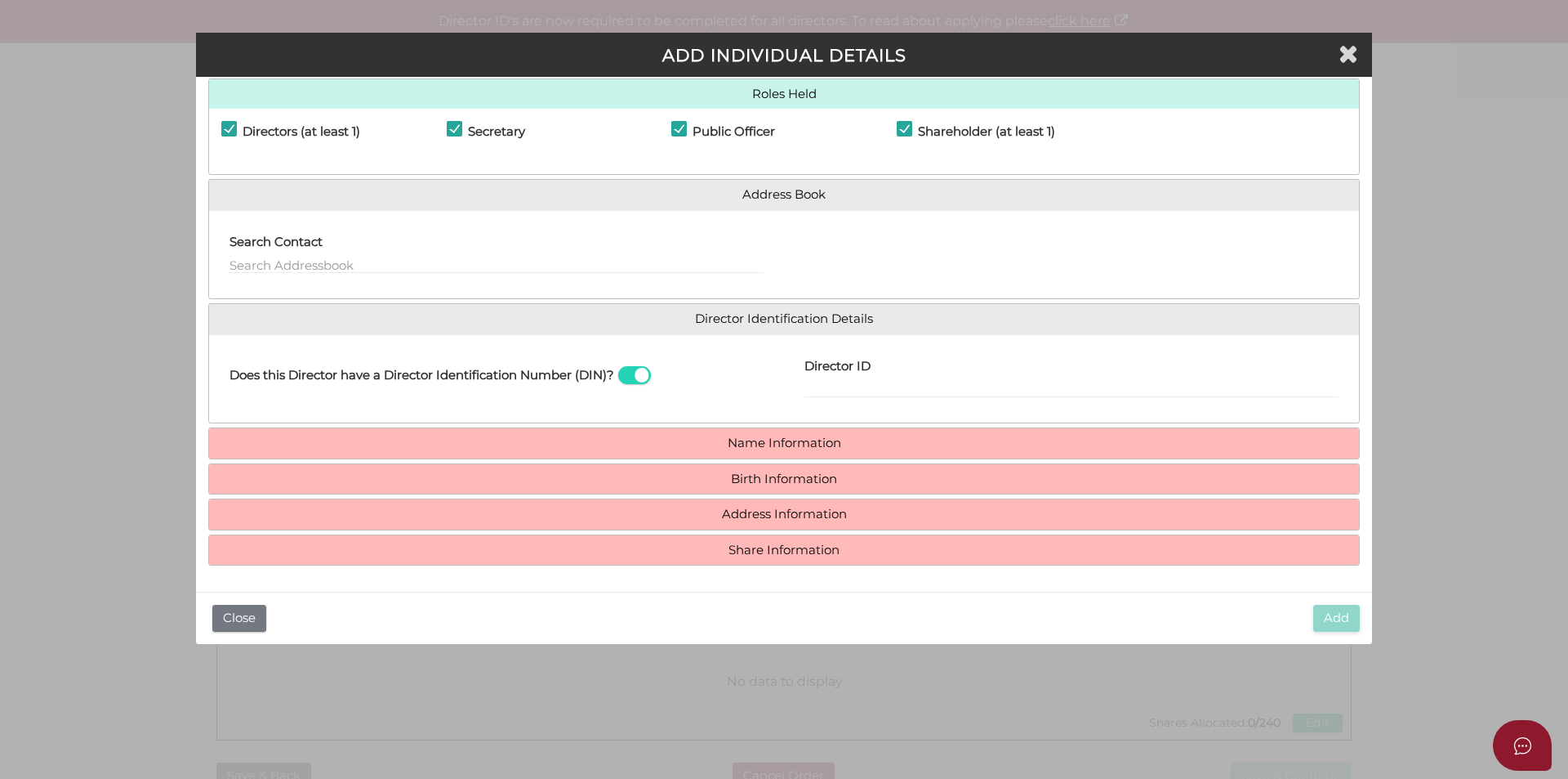
click at [636, 383] on span at bounding box center [634, 375] width 32 height 19
click at [0, 0] on input "checkbox" at bounding box center [0, 0] width 0 height 0
paste input "sales@automobex.com.au"
type input "sales@automobex.com.au"
click at [788, 433] on h4 "Name Information" at bounding box center [784, 442] width 1149 height 30
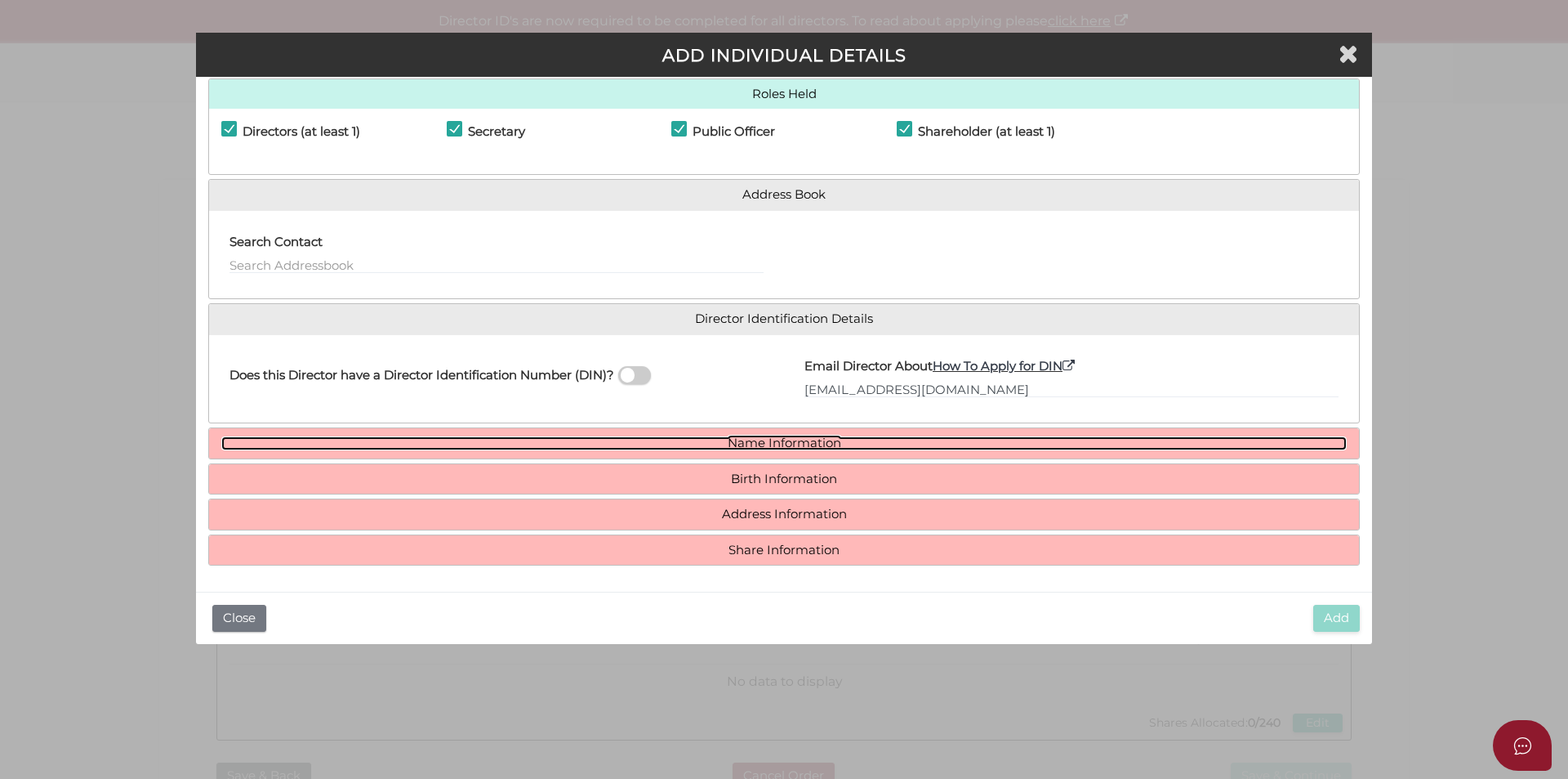
click at [798, 446] on link "Name Information" at bounding box center [784, 443] width 1125 height 14
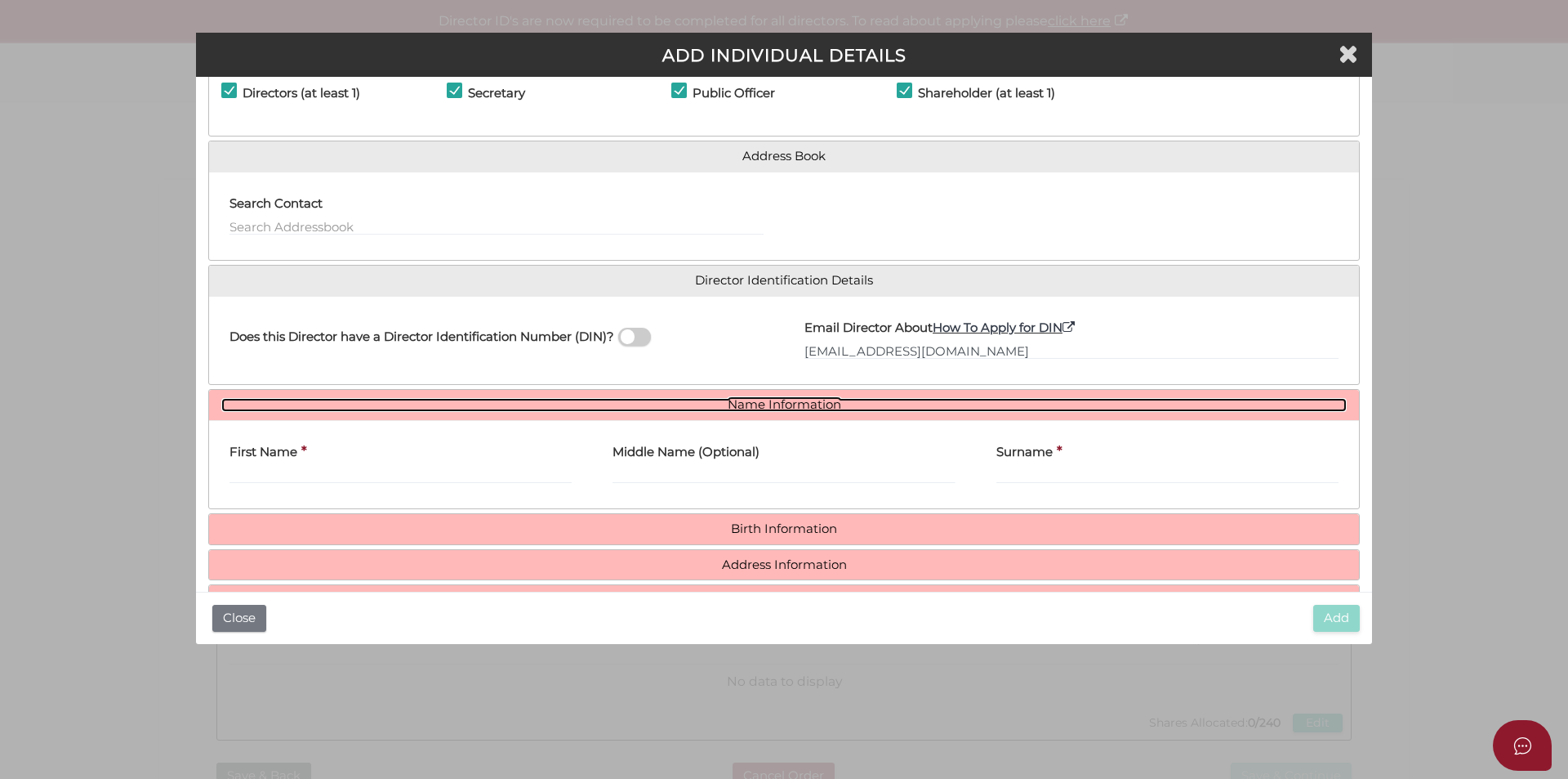
scroll to position [120, 0]
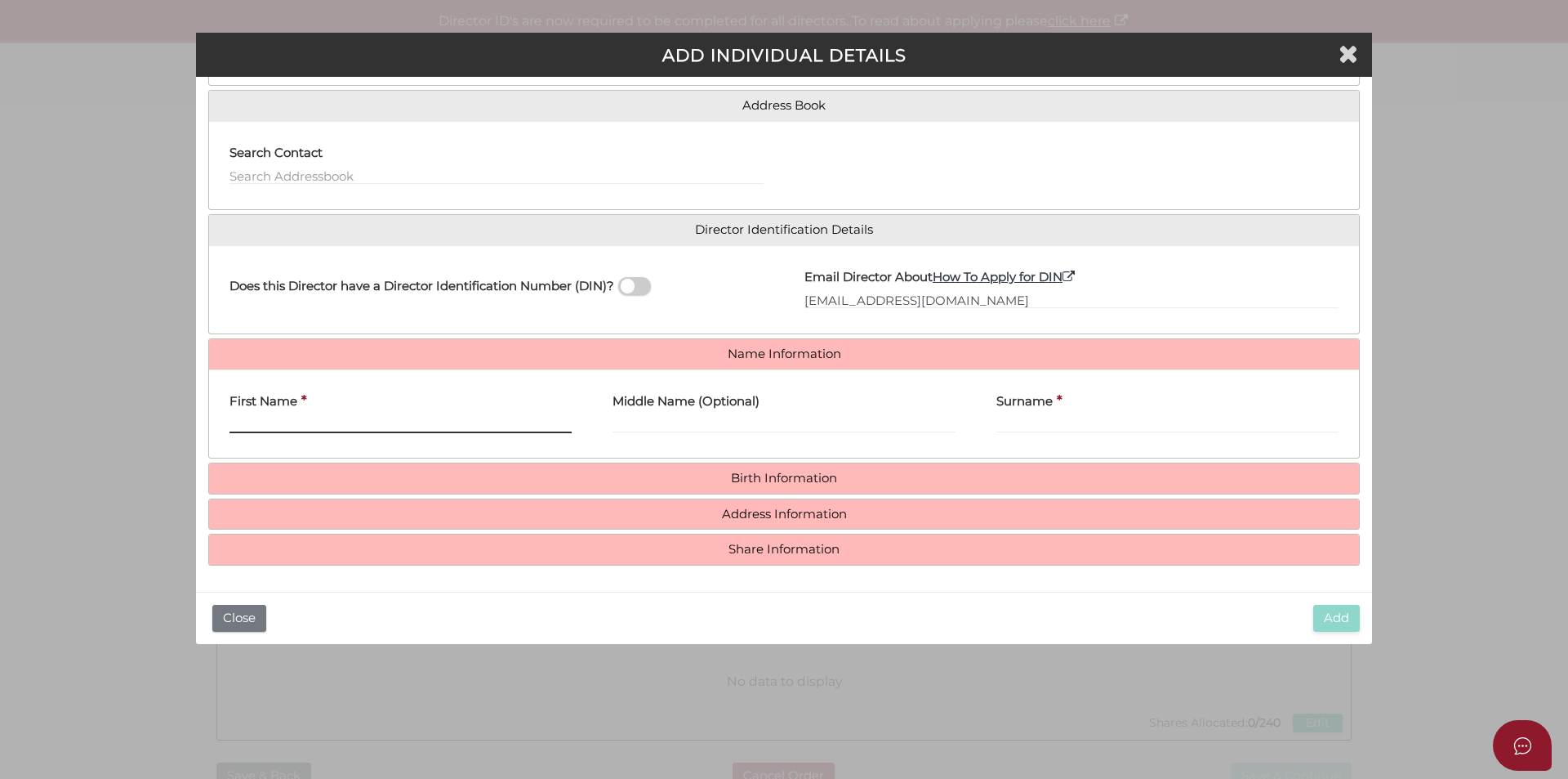
click at [290, 417] on input "First Name" at bounding box center [401, 424] width 342 height 18
click at [248, 408] on h4 "First Name" at bounding box center [263, 401] width 67 height 14
click at [248, 415] on input "First Name" at bounding box center [401, 424] width 342 height 18
click at [259, 423] on input "First Name" at bounding box center [401, 424] width 342 height 18
click at [383, 426] on input "First Name" at bounding box center [401, 424] width 342 height 18
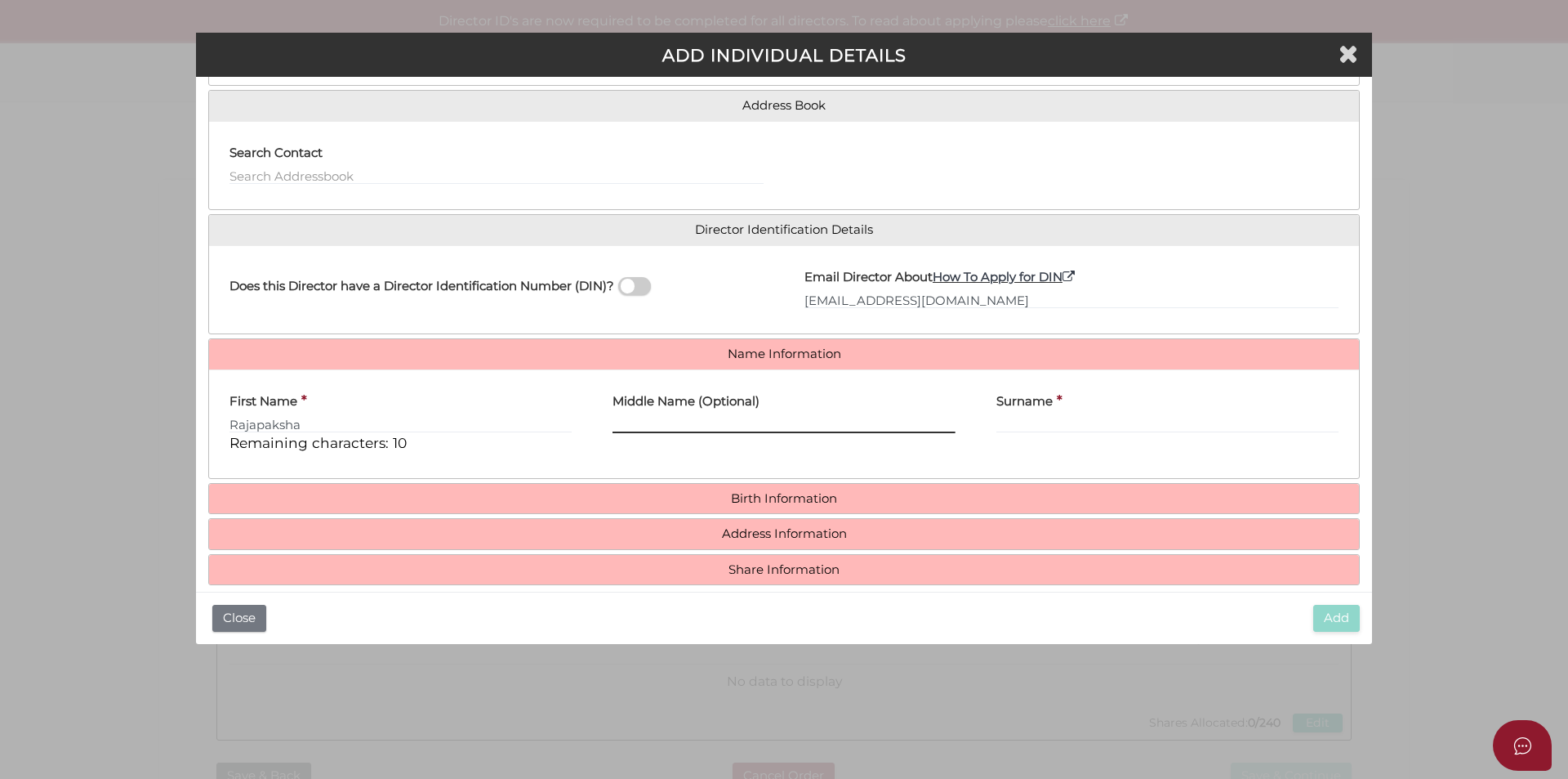
click at [661, 427] on input "Middle Name (Optional)" at bounding box center [784, 424] width 342 height 18
click at [432, 428] on input "Rajapaksha" at bounding box center [401, 424] width 342 height 18
drag, startPoint x: 390, startPoint y: 418, endPoint x: 297, endPoint y: 430, distance: 93.8
click at [297, 430] on input "Rajapaksha Senadipet" at bounding box center [401, 424] width 342 height 18
type input "Rajapaksha"
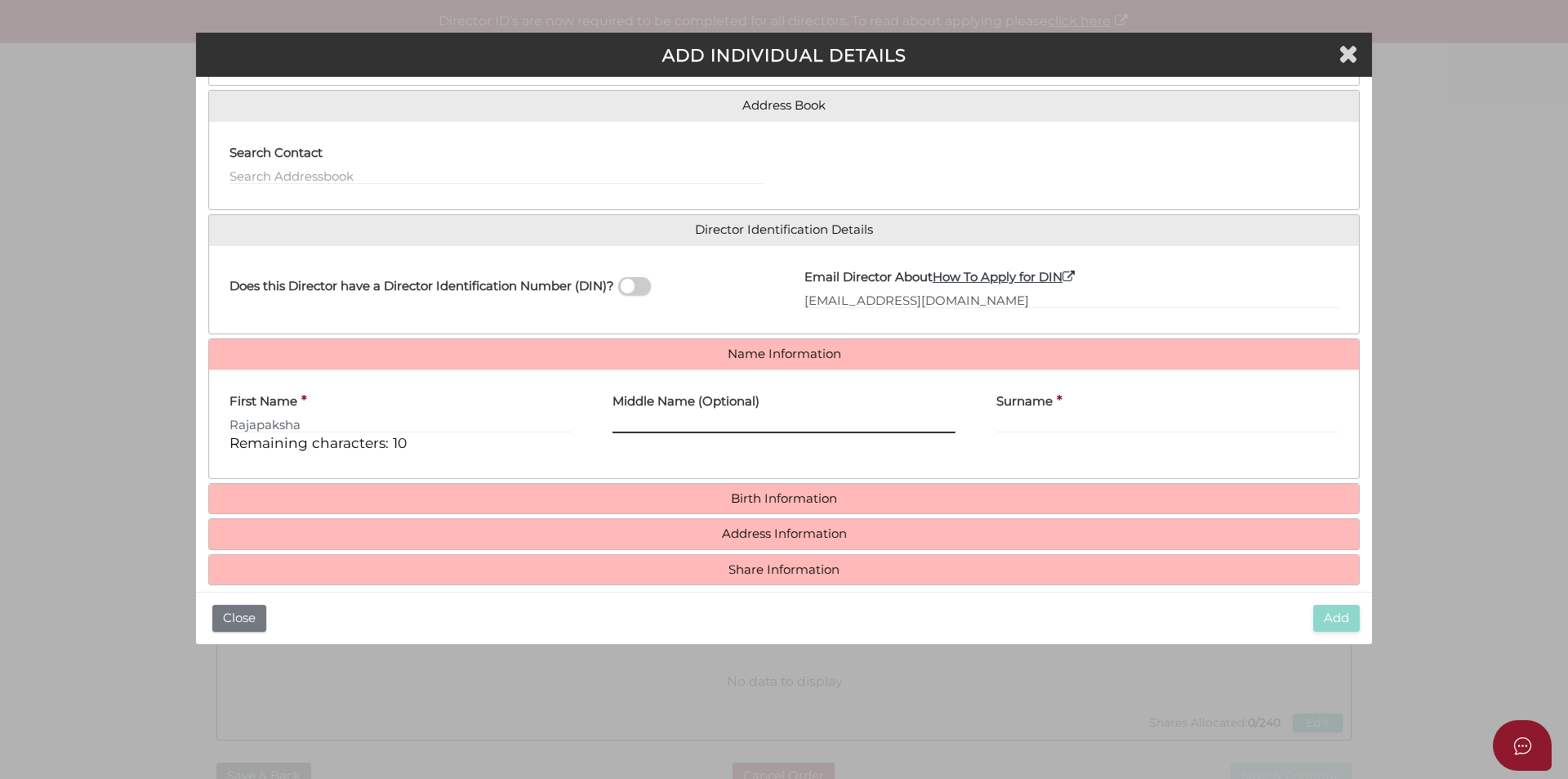
click at [665, 422] on input "Middle Name (Optional)" at bounding box center [784, 424] width 342 height 18
type input "Senadipethige Imihiri"
click at [1046, 418] on input "Surname" at bounding box center [1167, 424] width 342 height 18
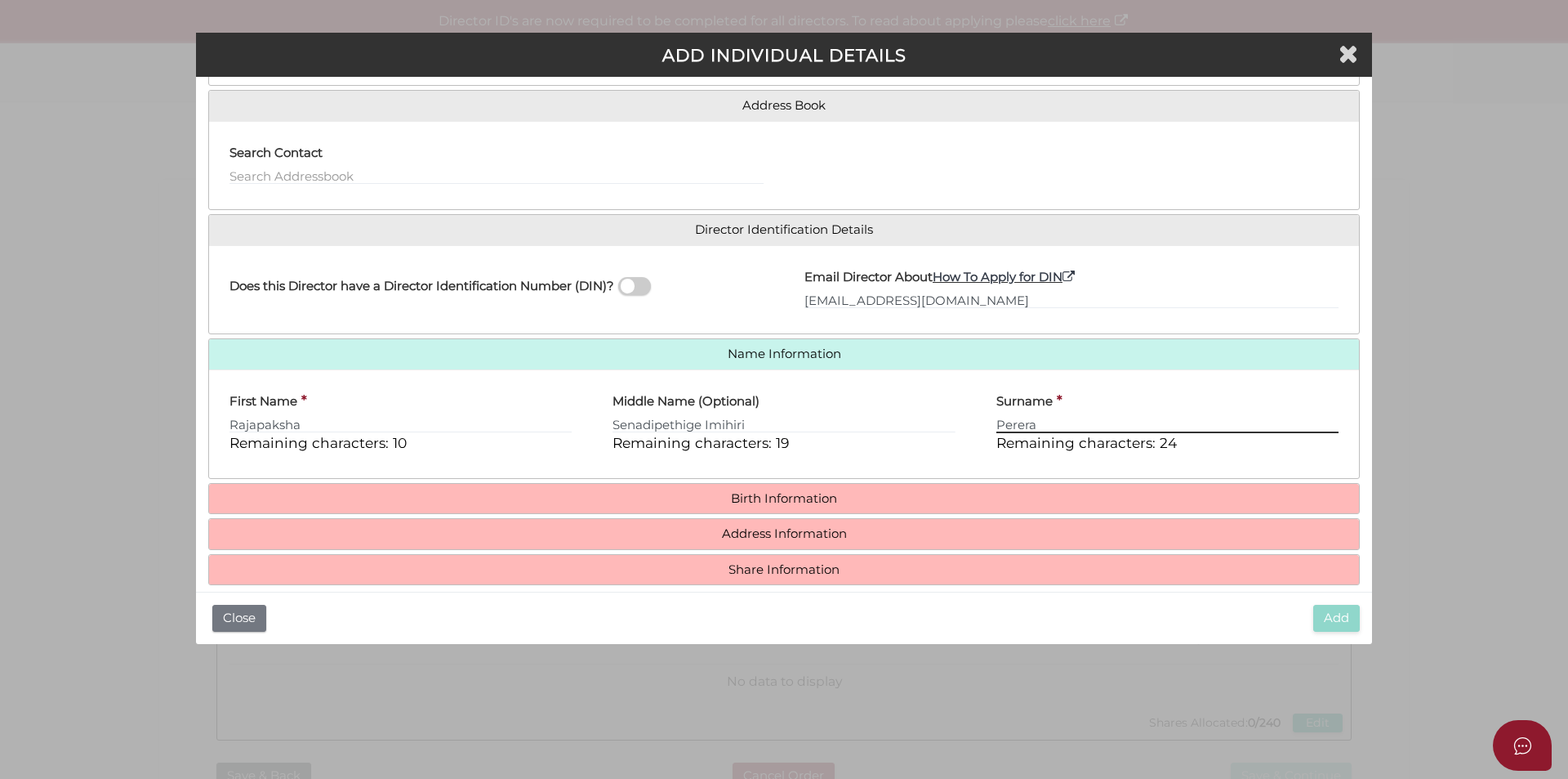
type input "Perera"
click at [1009, 471] on div "First Name * Rajapaksha Remaining characters: 10 Middle Name (Optional) Senadip…" at bounding box center [784, 423] width 1149 height 109
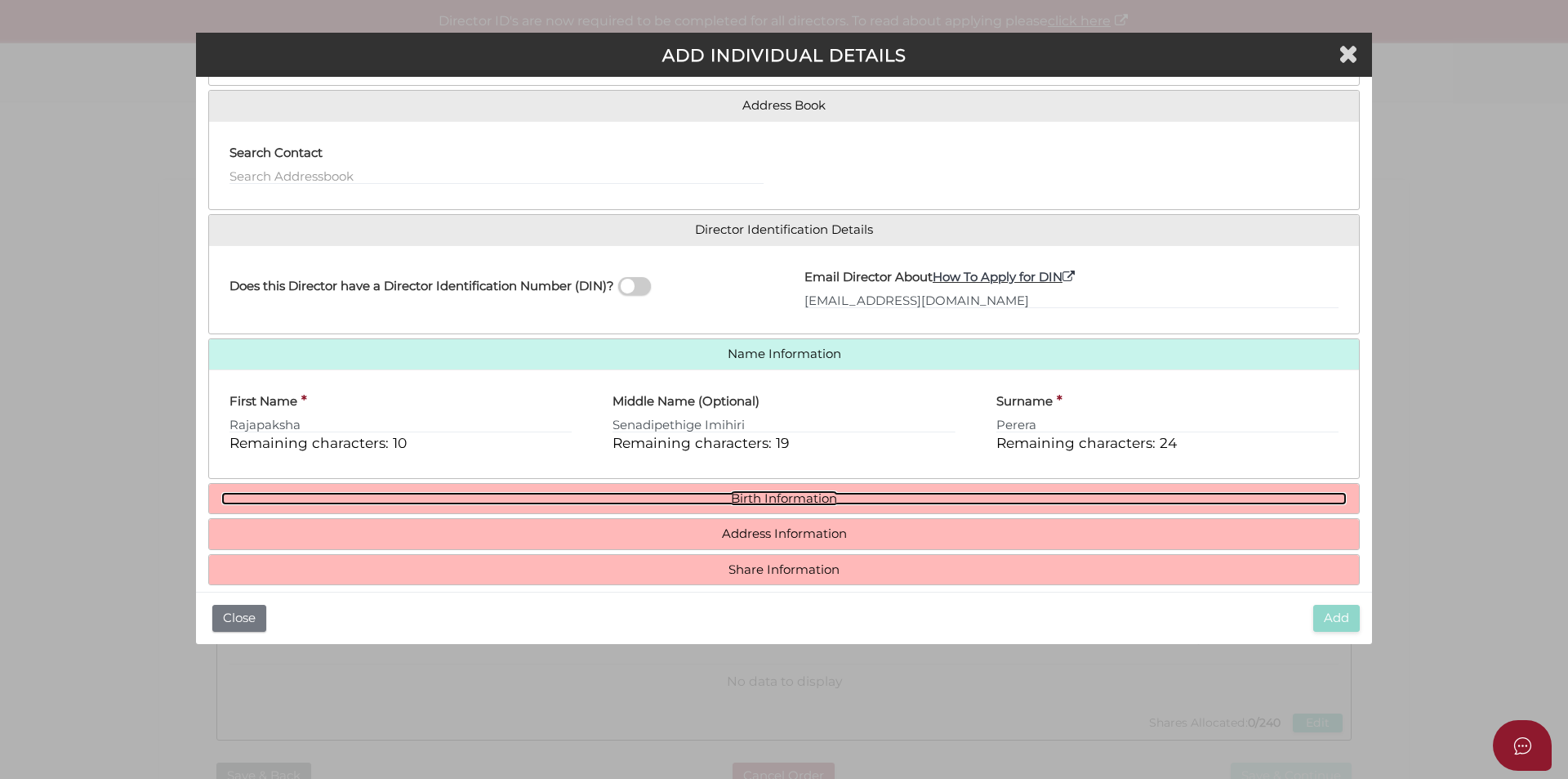
click at [753, 502] on link "Birth Information" at bounding box center [784, 499] width 1125 height 14
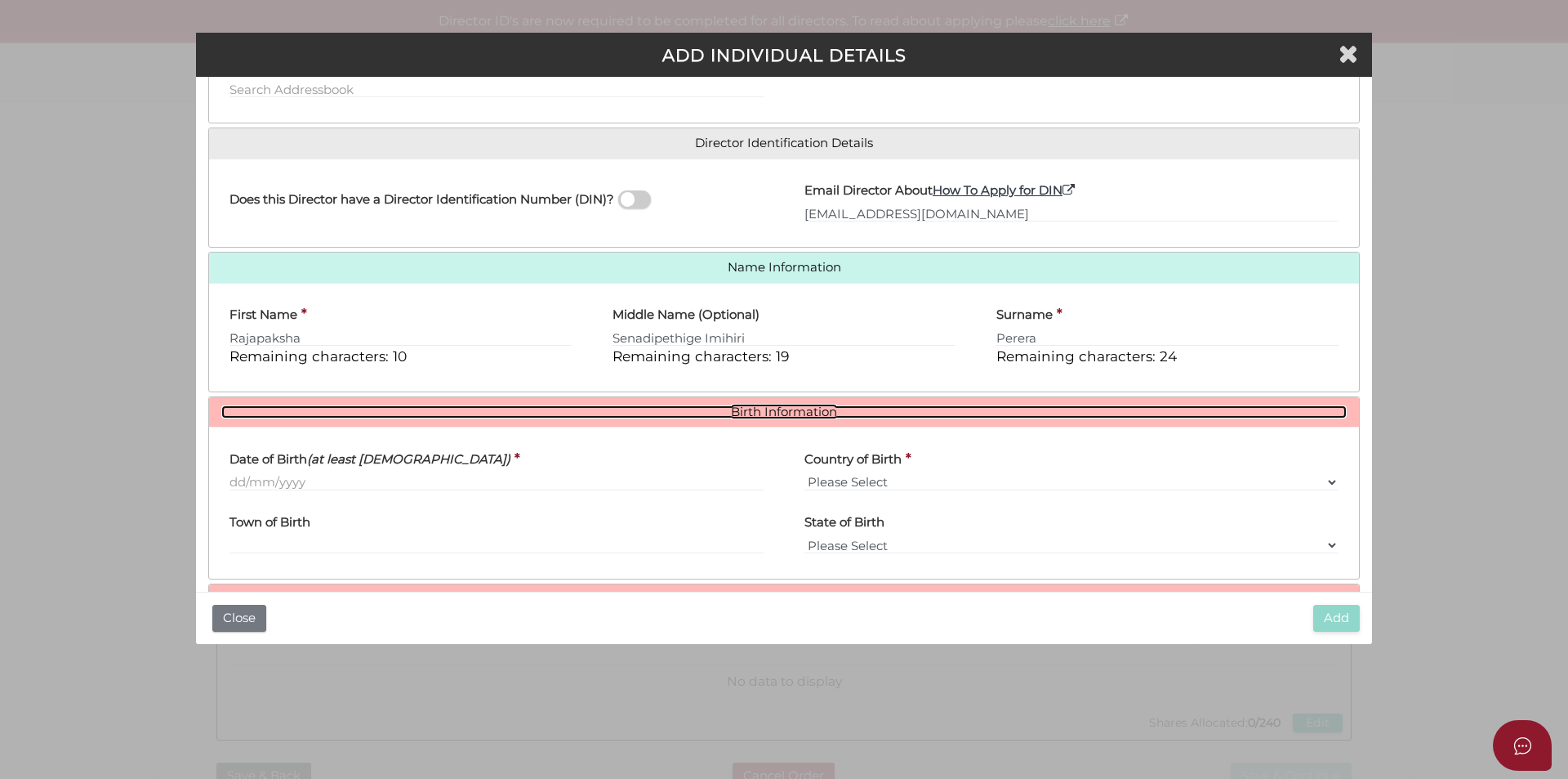
scroll to position [292, 0]
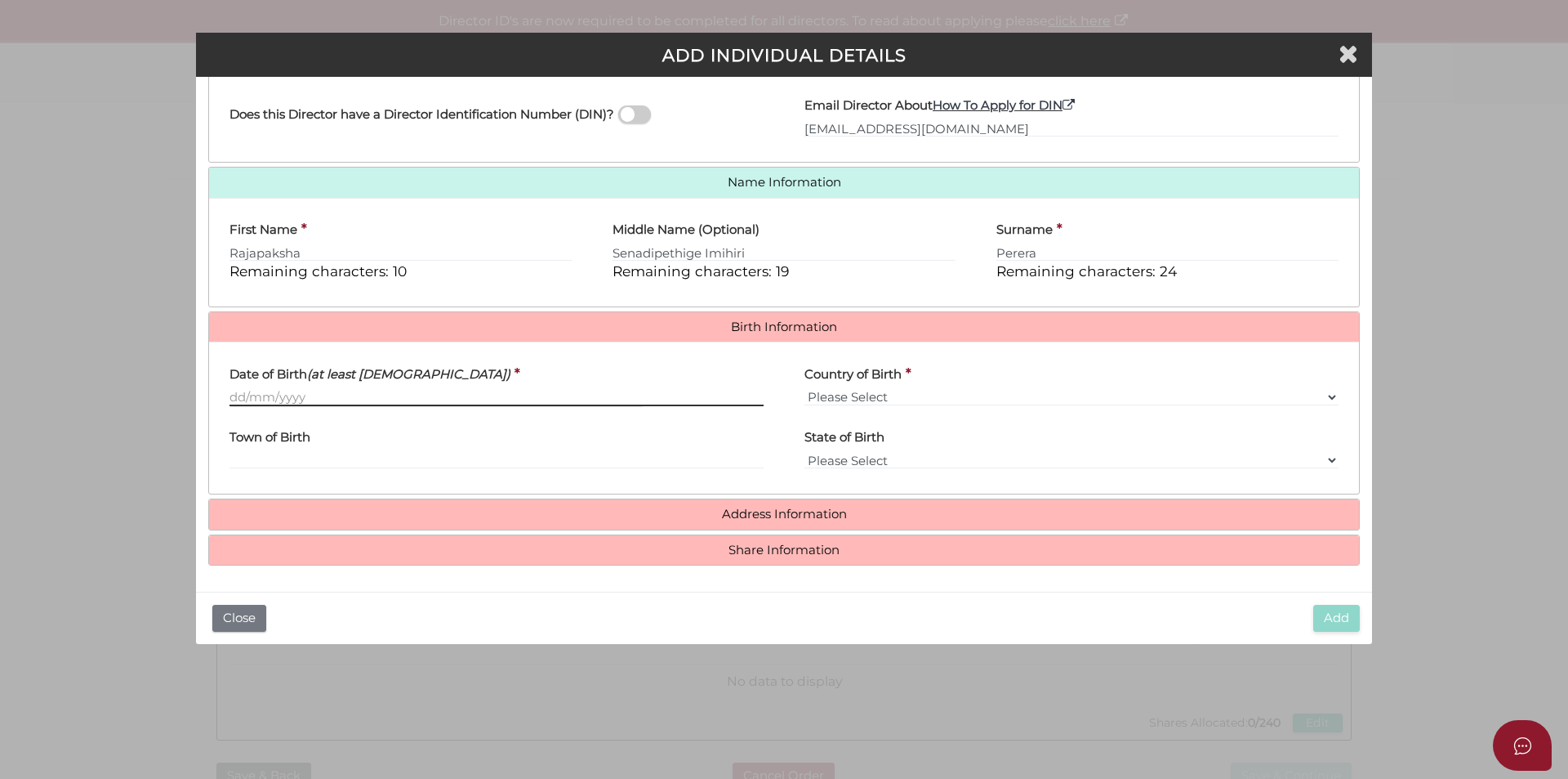
drag, startPoint x: 266, startPoint y: 394, endPoint x: 257, endPoint y: 391, distance: 9.5
click at [266, 393] on input "Date of Birth (at least 18 years old)" at bounding box center [497, 397] width 534 height 18
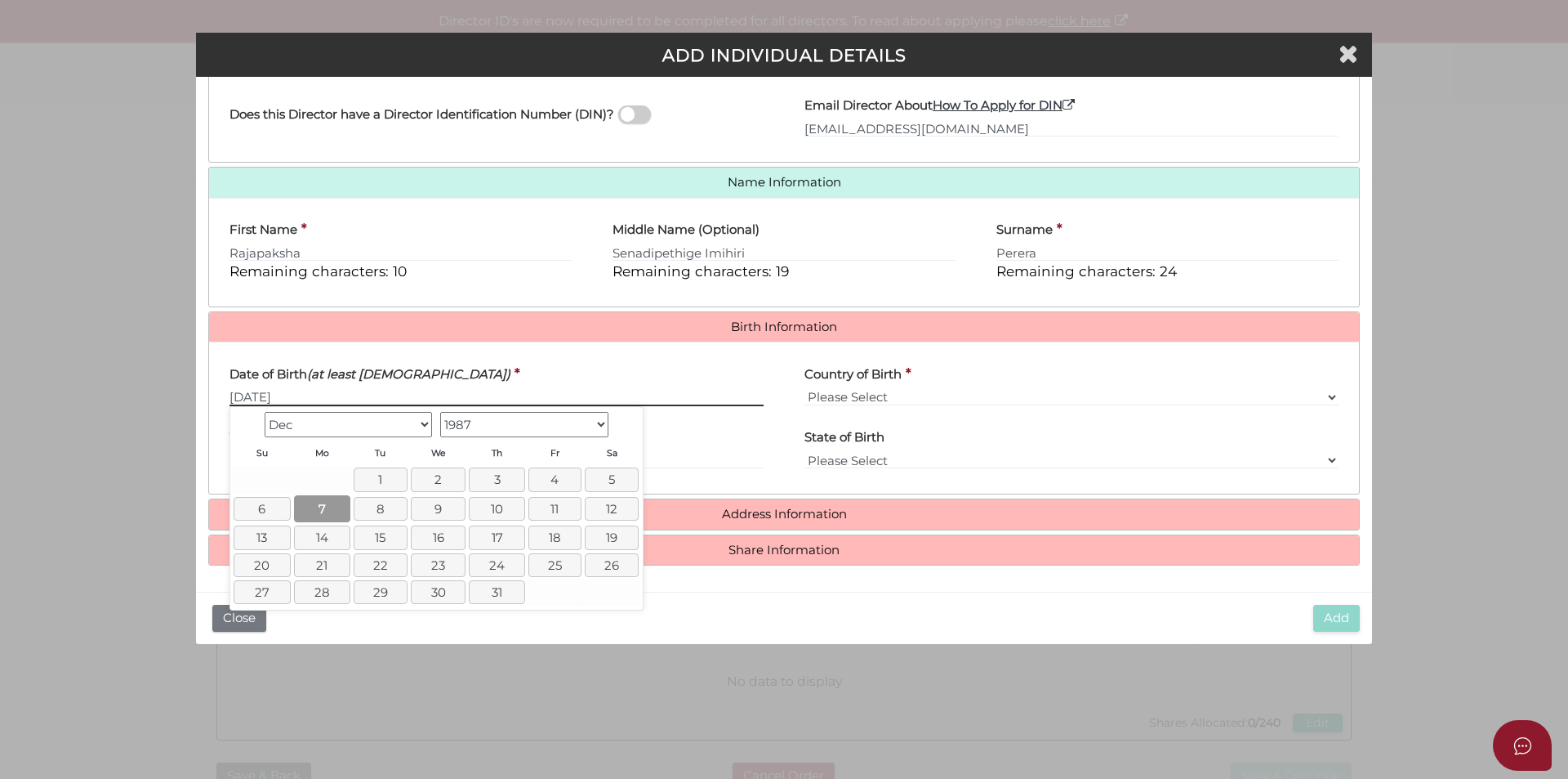
type input "07/12/1987"
click at [326, 512] on link "7" at bounding box center [323, 509] width 57 height 27
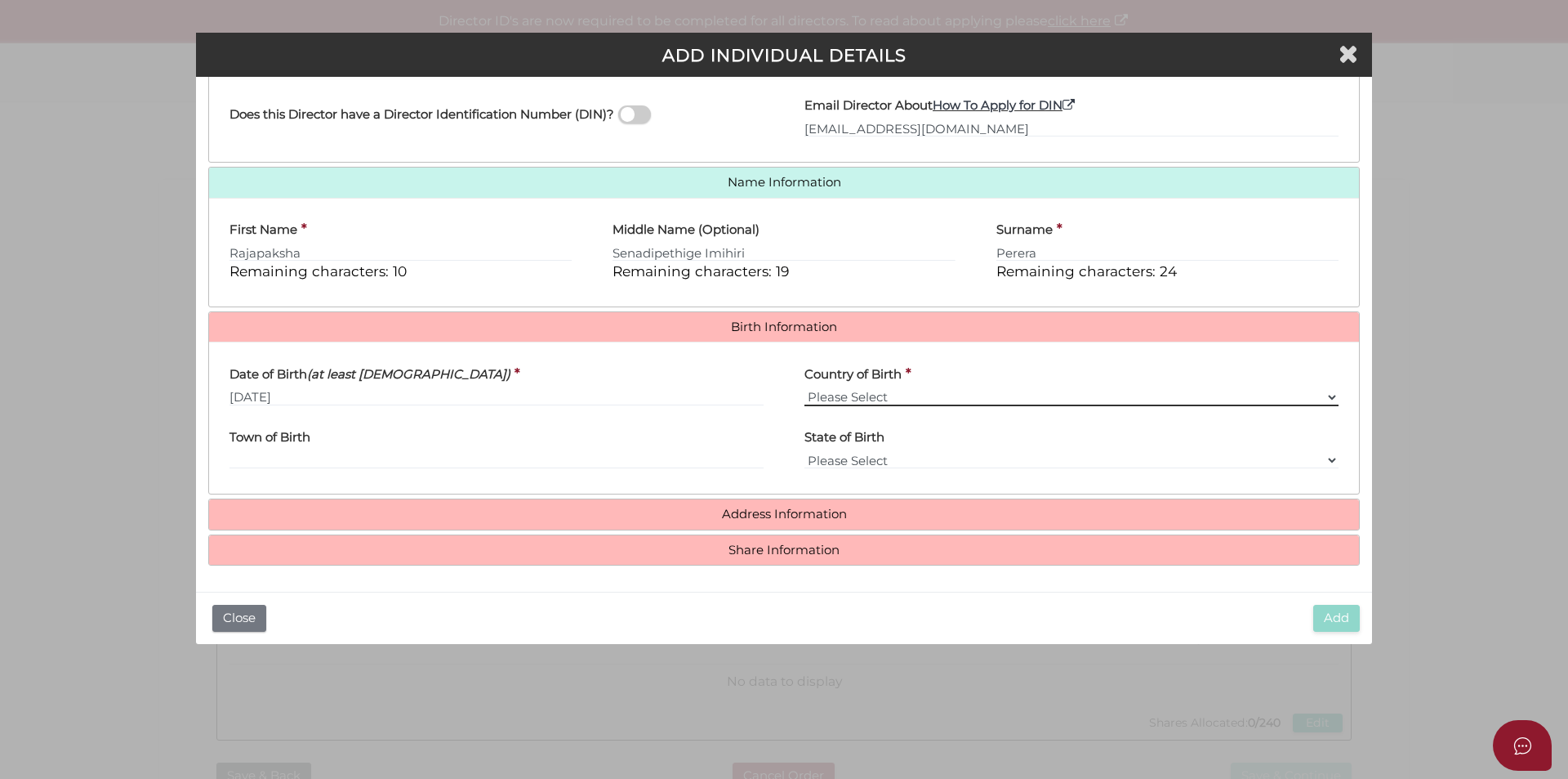
click at [849, 393] on select "Please Select v Australia Afghanistan Albania Algeria American Samoa Andorra An…" at bounding box center [1071, 397] width 534 height 18
select select "Sri Lanka"
click at [804, 389] on select "Please Select v Australia Afghanistan Albania Algeria American Samoa Andorra An…" at bounding box center [1071, 397] width 534 height 18
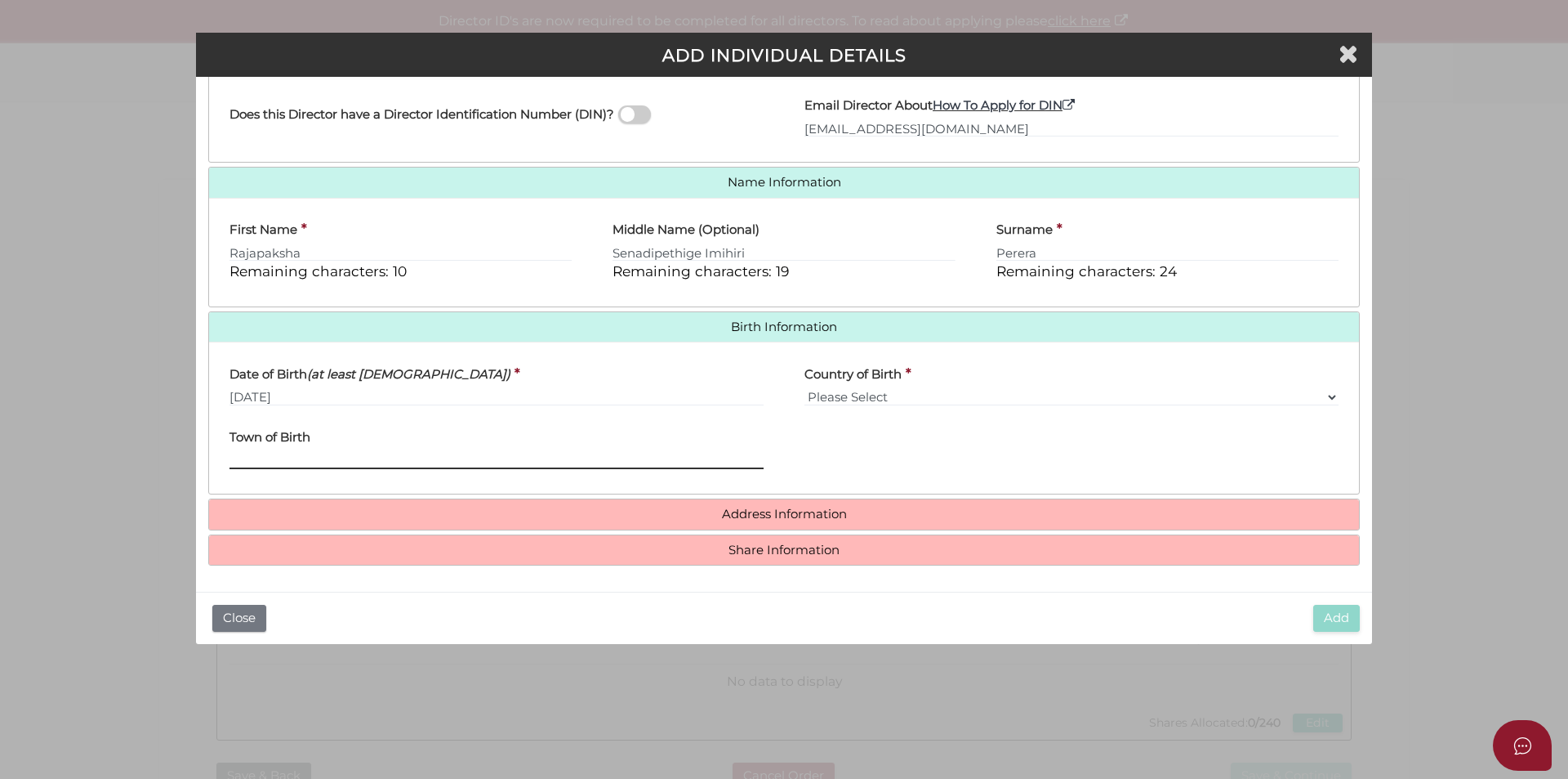
click at [360, 453] on input "Town of Birth" at bounding box center [497, 460] width 534 height 18
type input "COLOMBO"
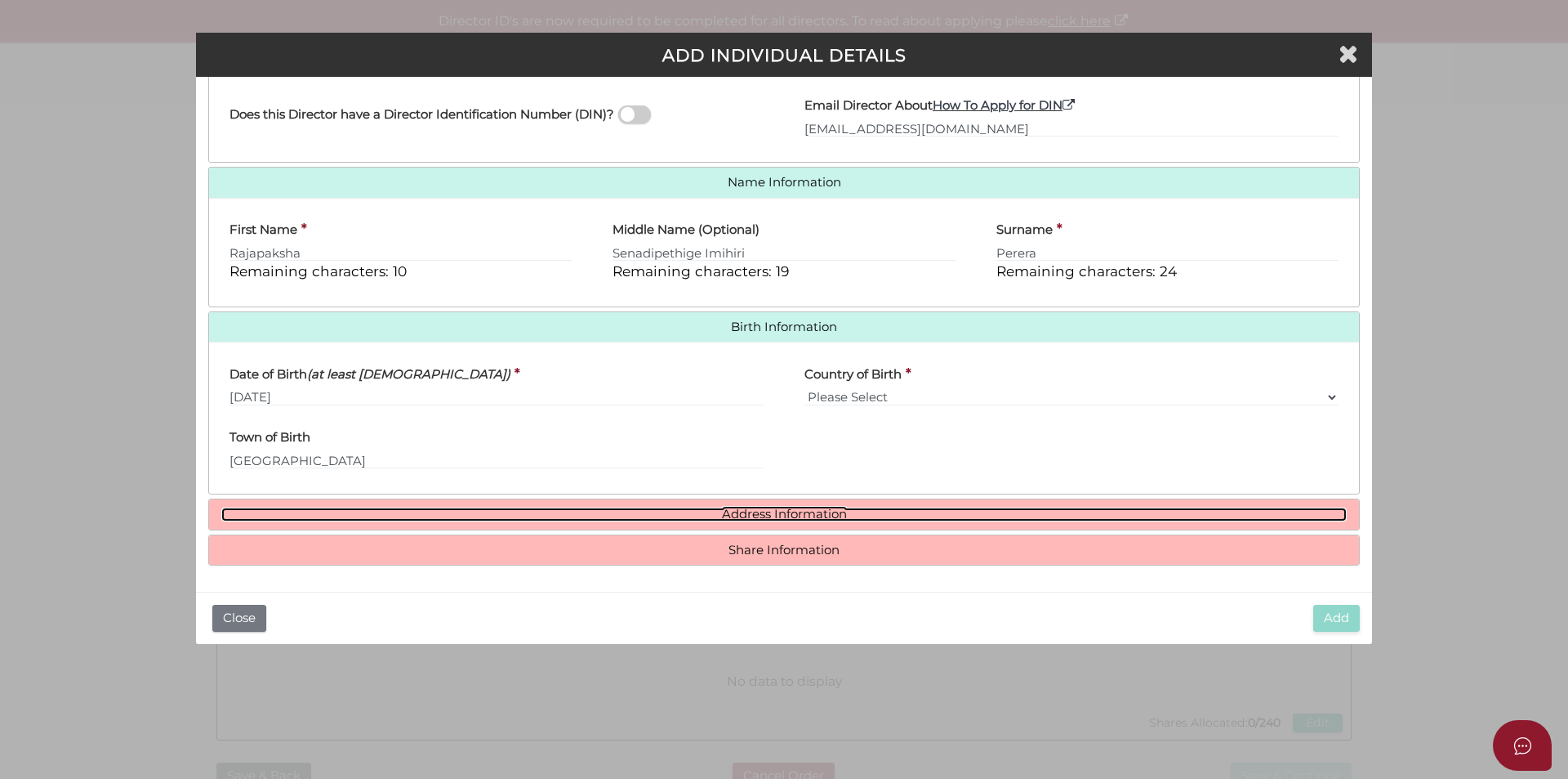
click at [772, 518] on link "Address Information" at bounding box center [784, 514] width 1125 height 14
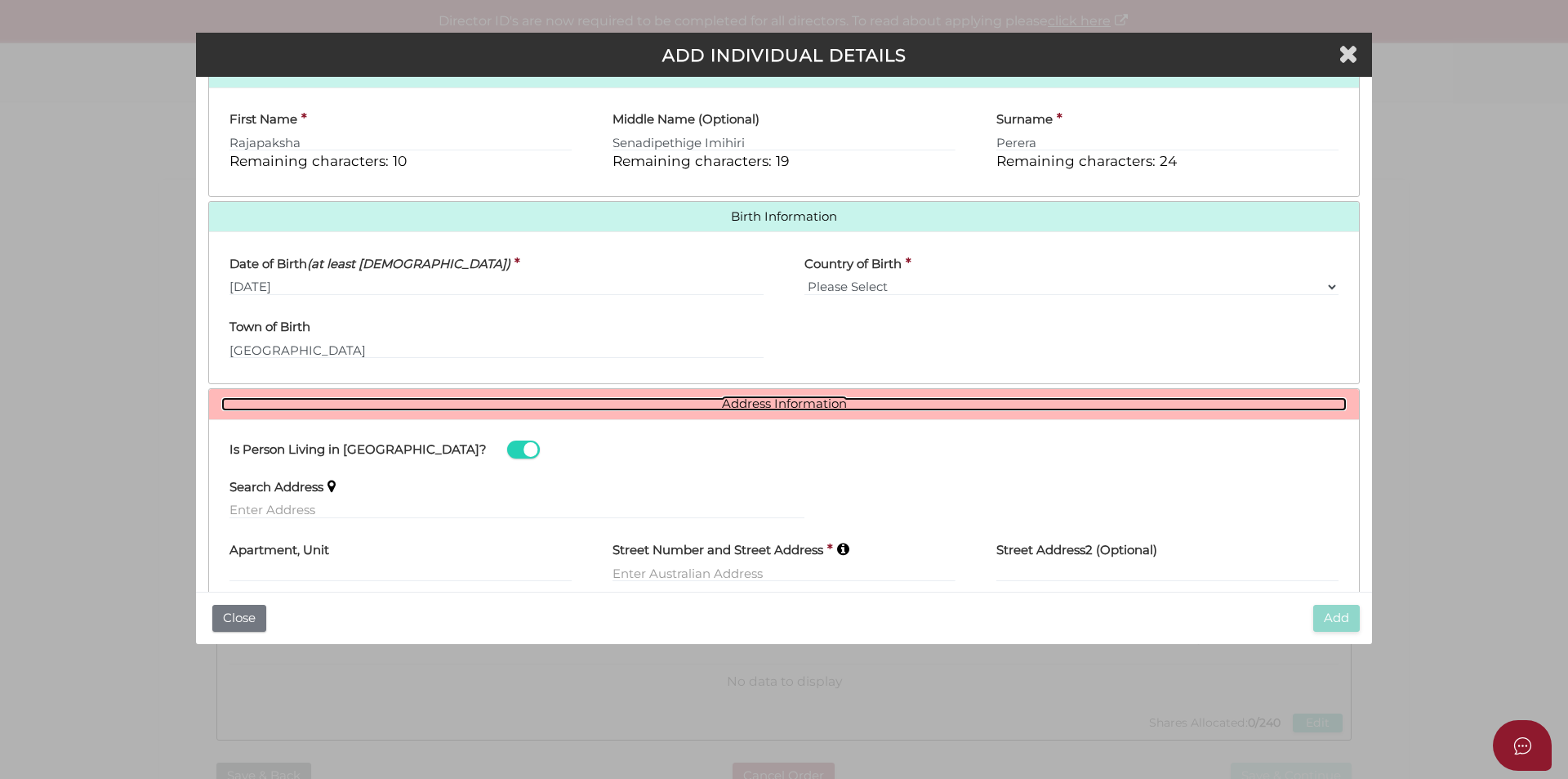
scroll to position [542, 0]
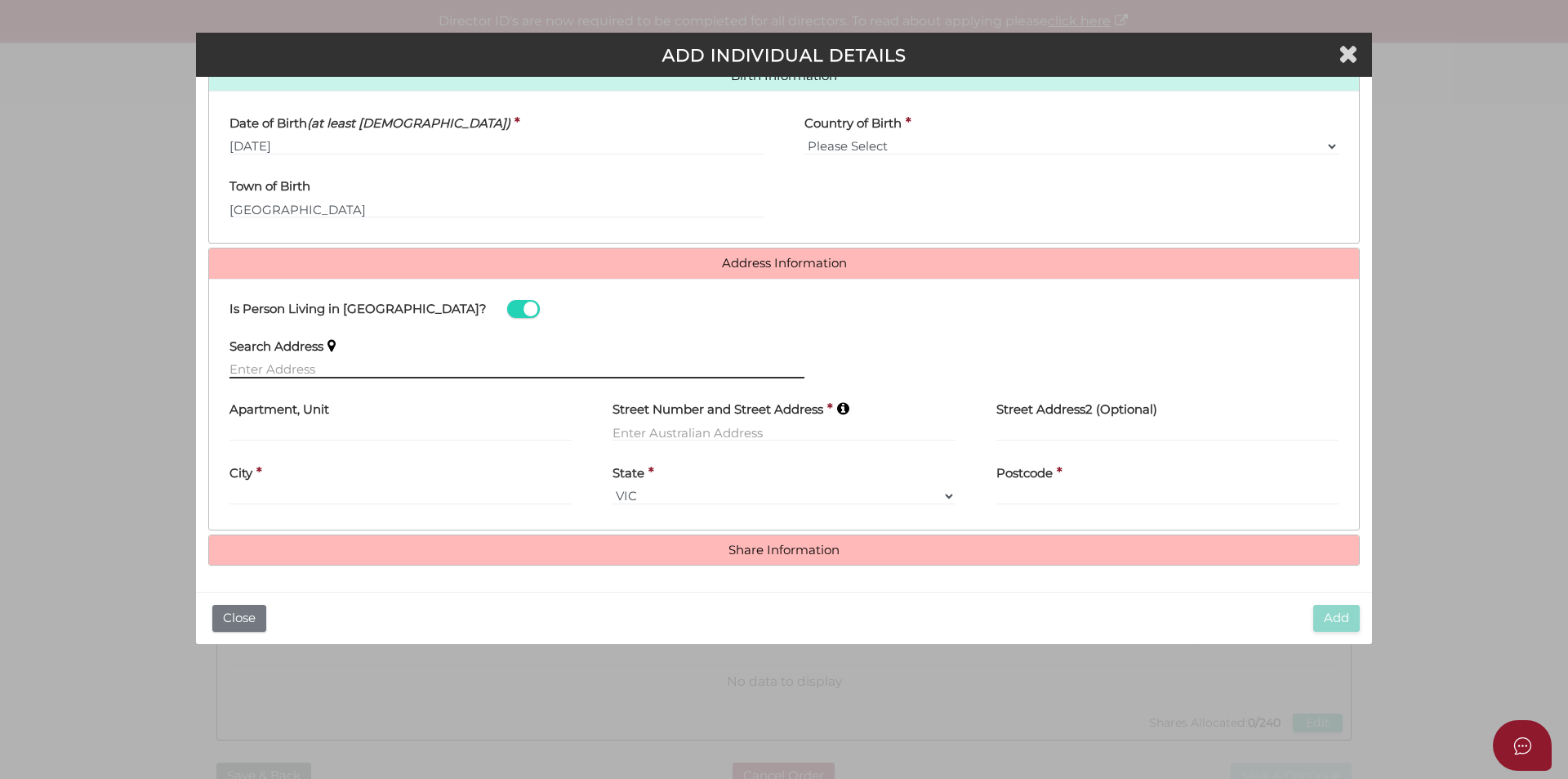
paste input "16 Crabtree Cres BERWICK VIC 3806 Australia"
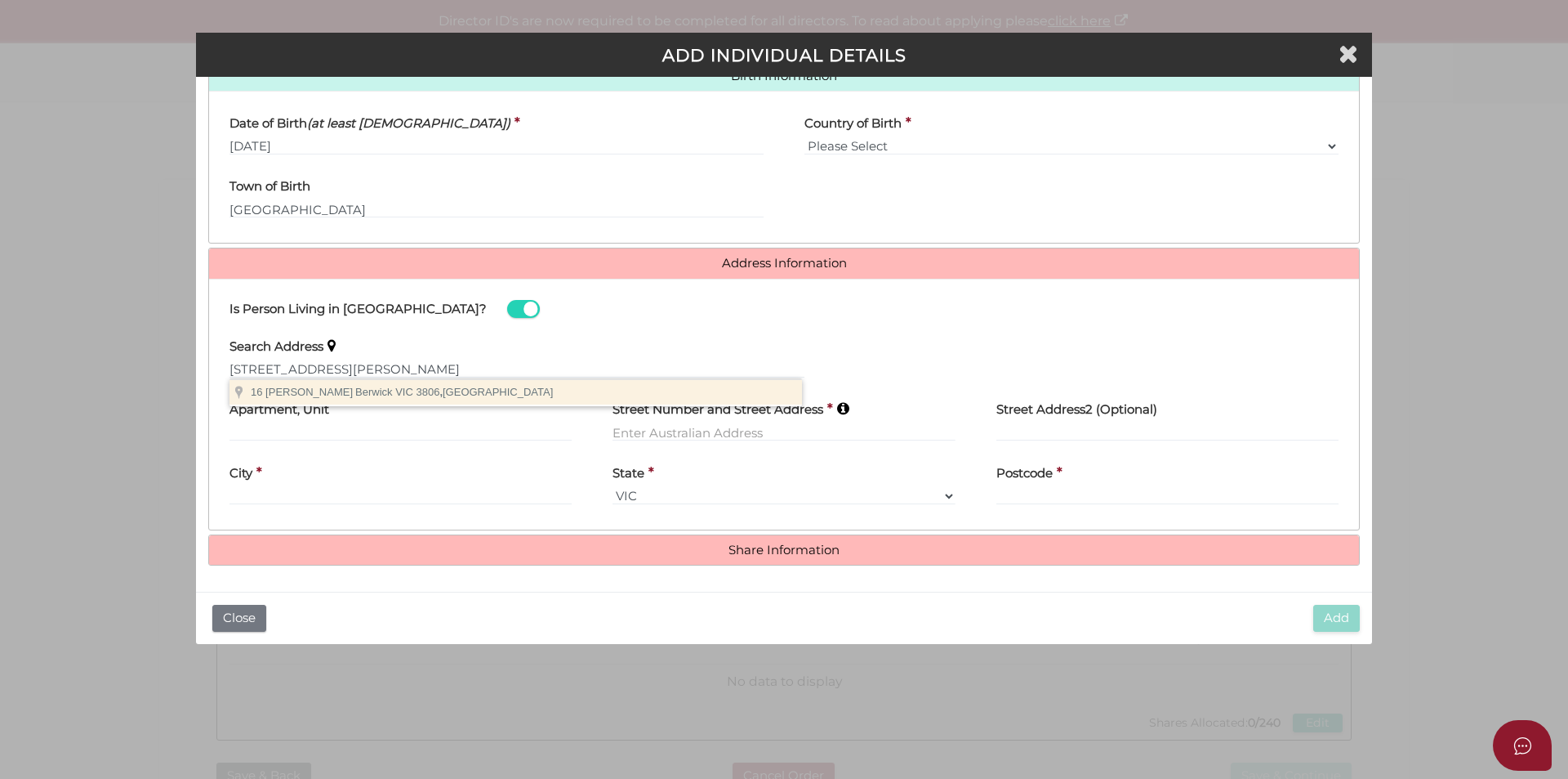
type input "16 Crabtree Cres, Berwick VIC 3806, Australia"
type input "16 Crabtree Crescent"
type input "Berwick"
select select "VIC"
type input "3806"
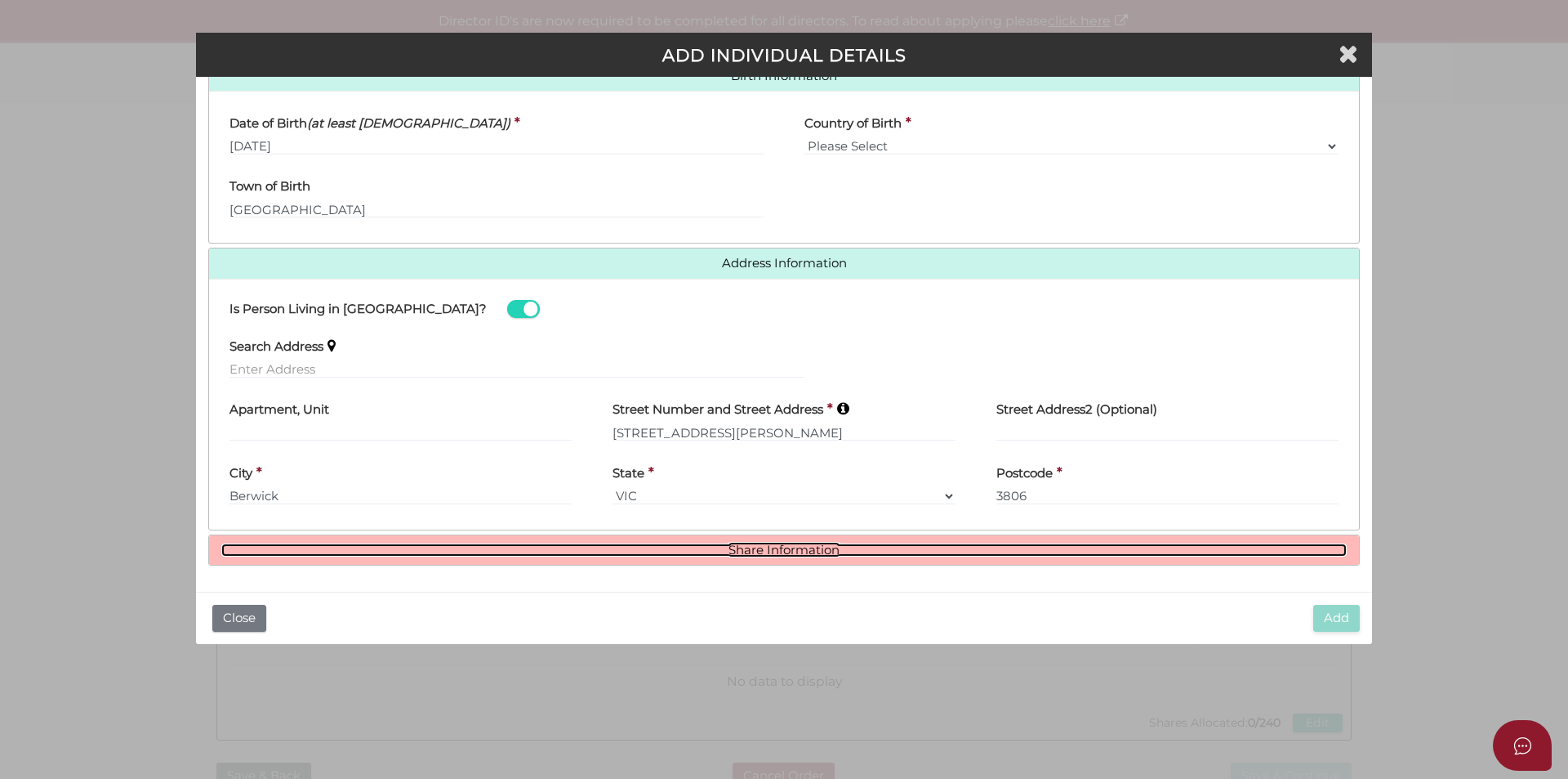
click at [771, 543] on link "Share Information" at bounding box center [784, 550] width 1125 height 14
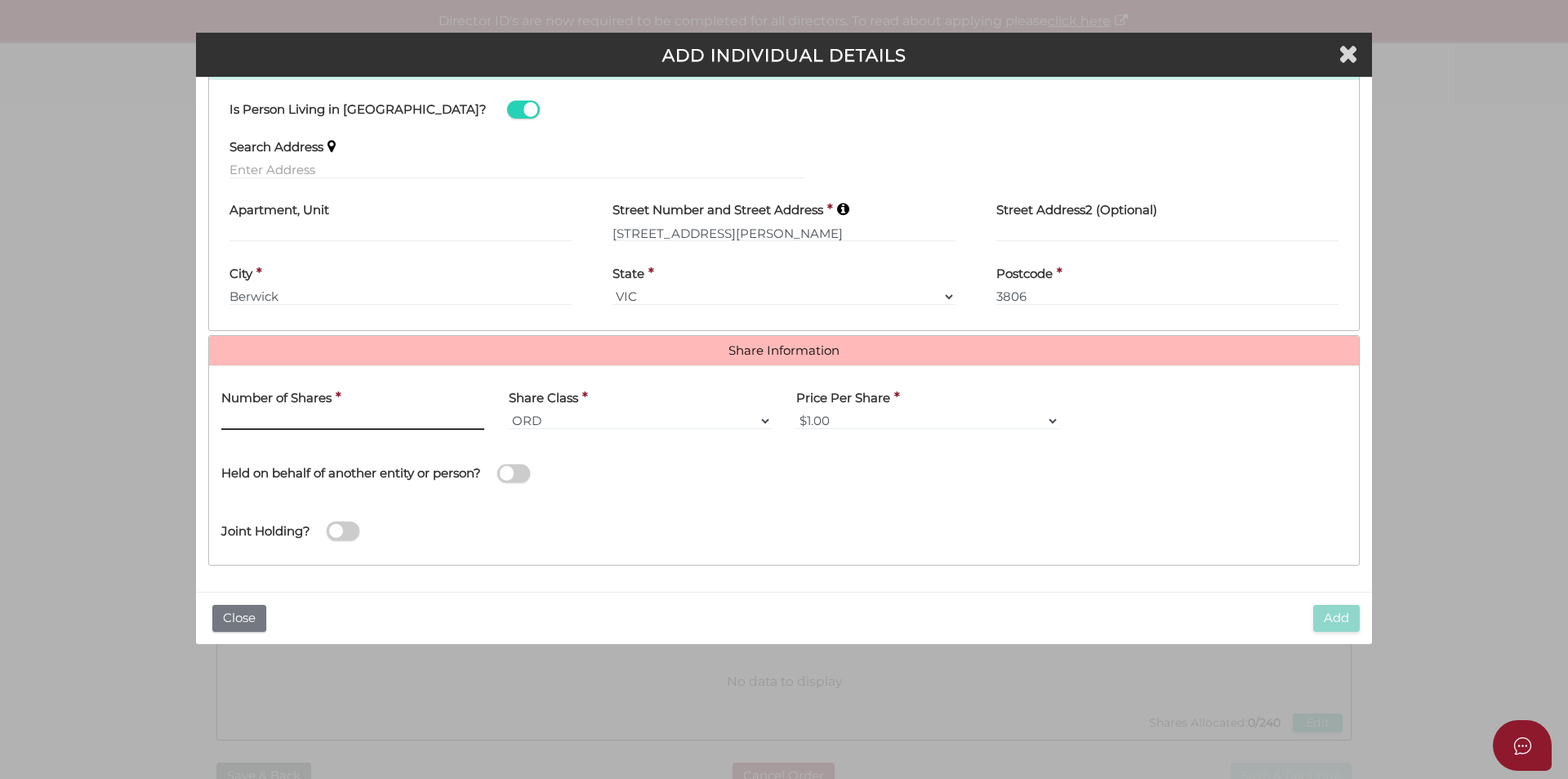
click at [286, 422] on input "text" at bounding box center [352, 421] width 263 height 18
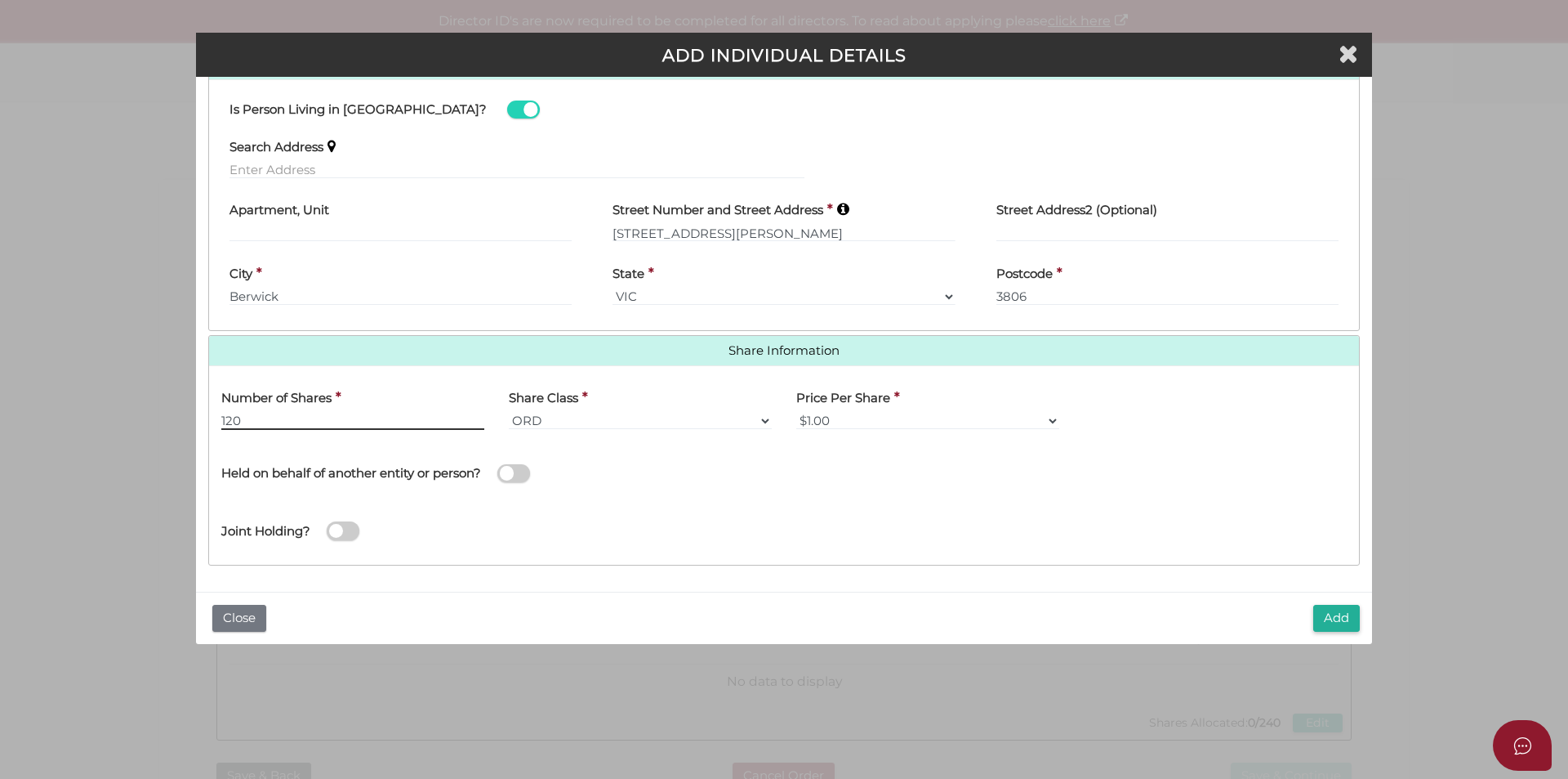
type input "120"
click at [866, 480] on div "Name of Entity *" at bounding box center [1071, 471] width 575 height 58
click at [1330, 617] on button "Add" at bounding box center [1336, 619] width 47 height 27
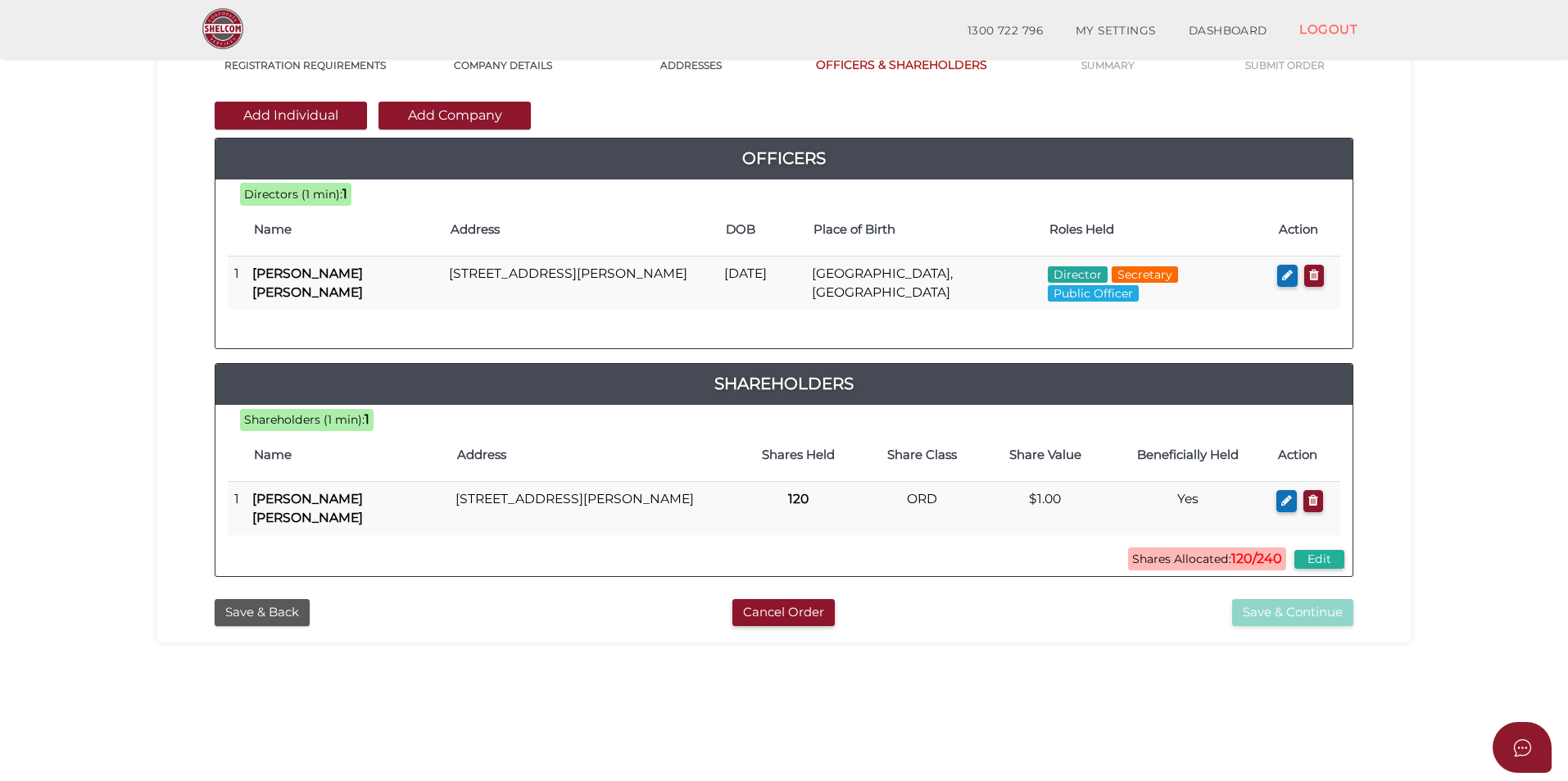
scroll to position [164, 0]
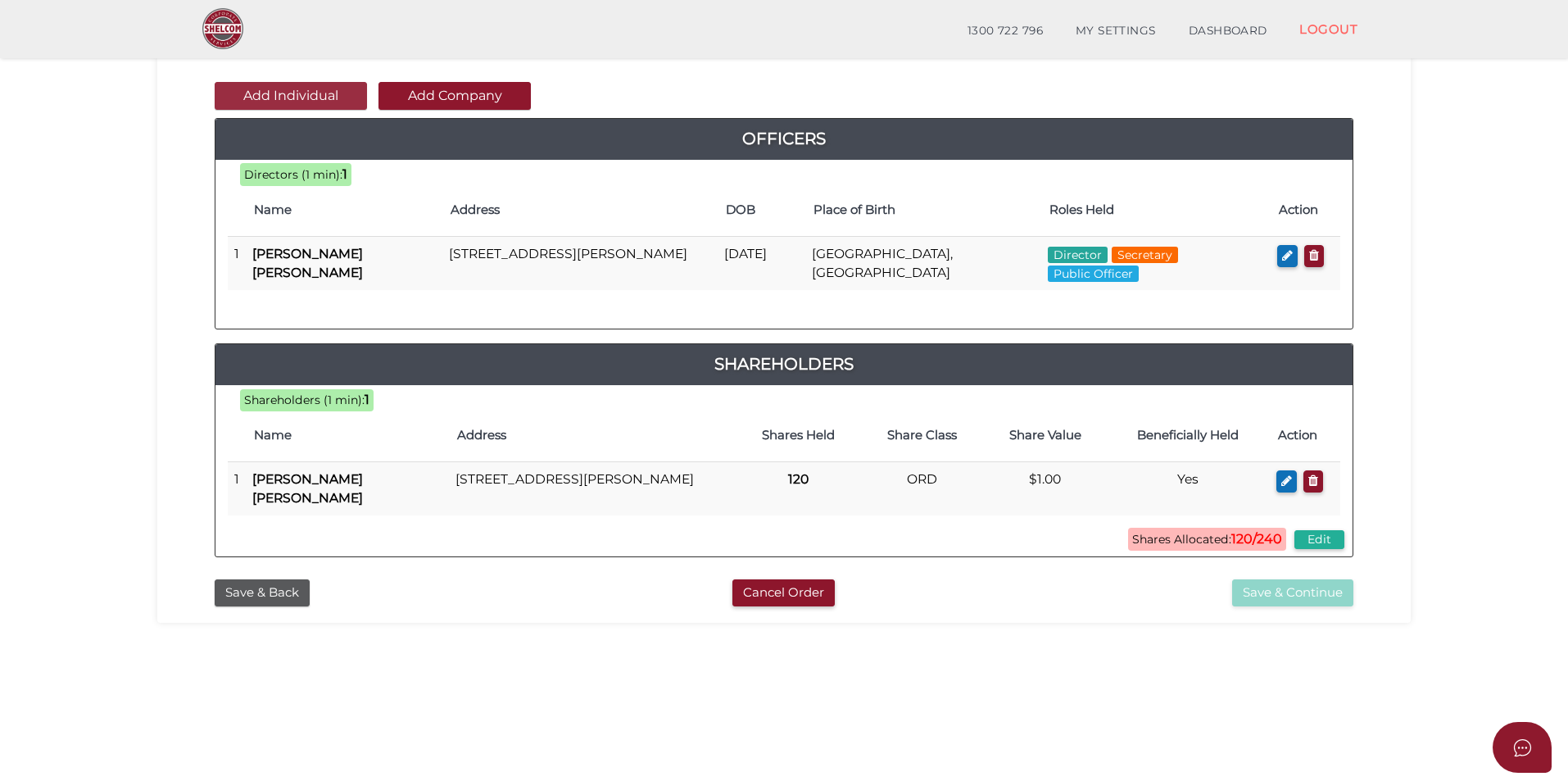
click at [276, 97] on button "Add Individual" at bounding box center [290, 95] width 152 height 27
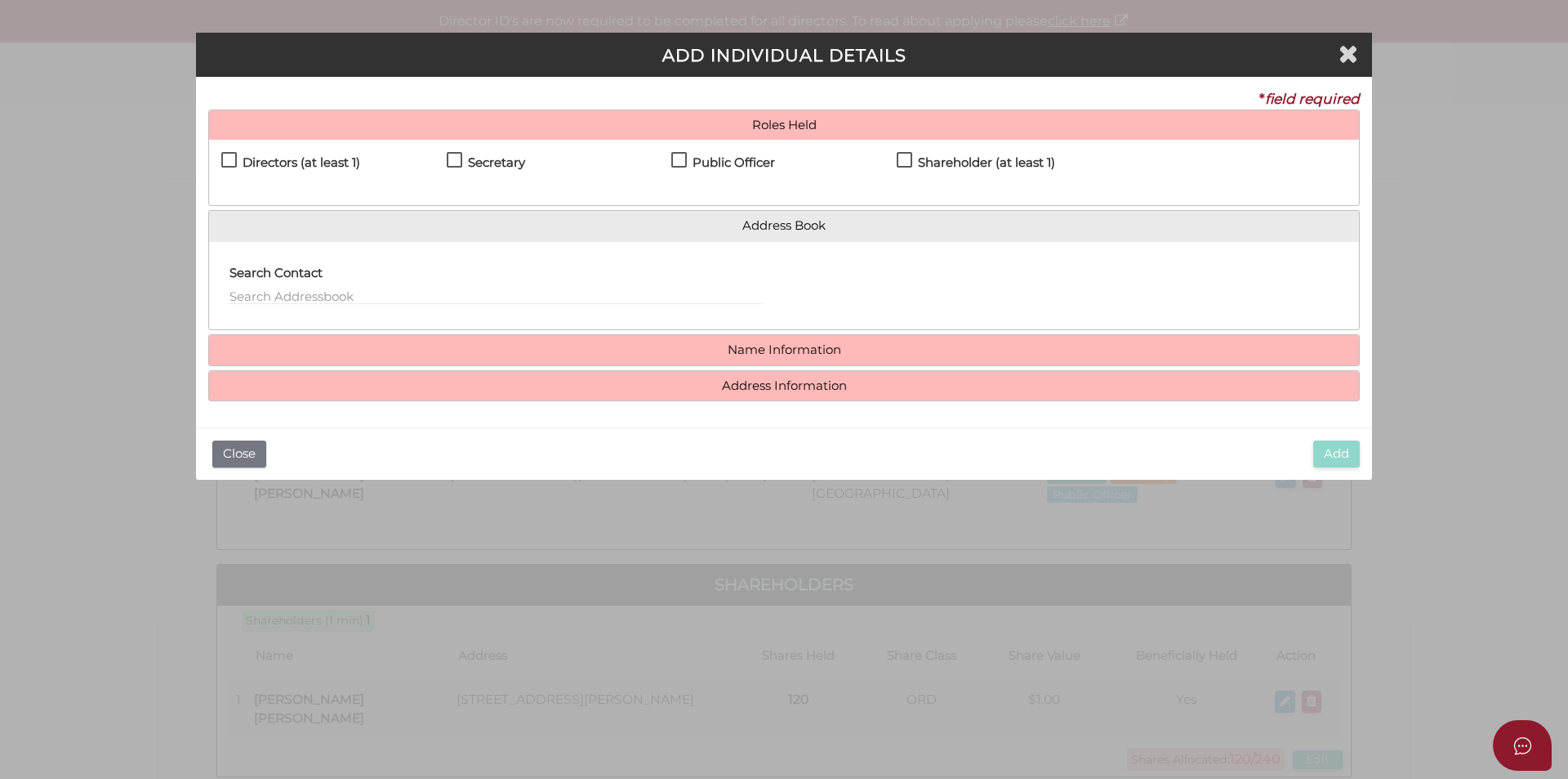
click at [902, 162] on label "Shareholder (at least 1)" at bounding box center [976, 165] width 158 height 21
checkbox input "true"
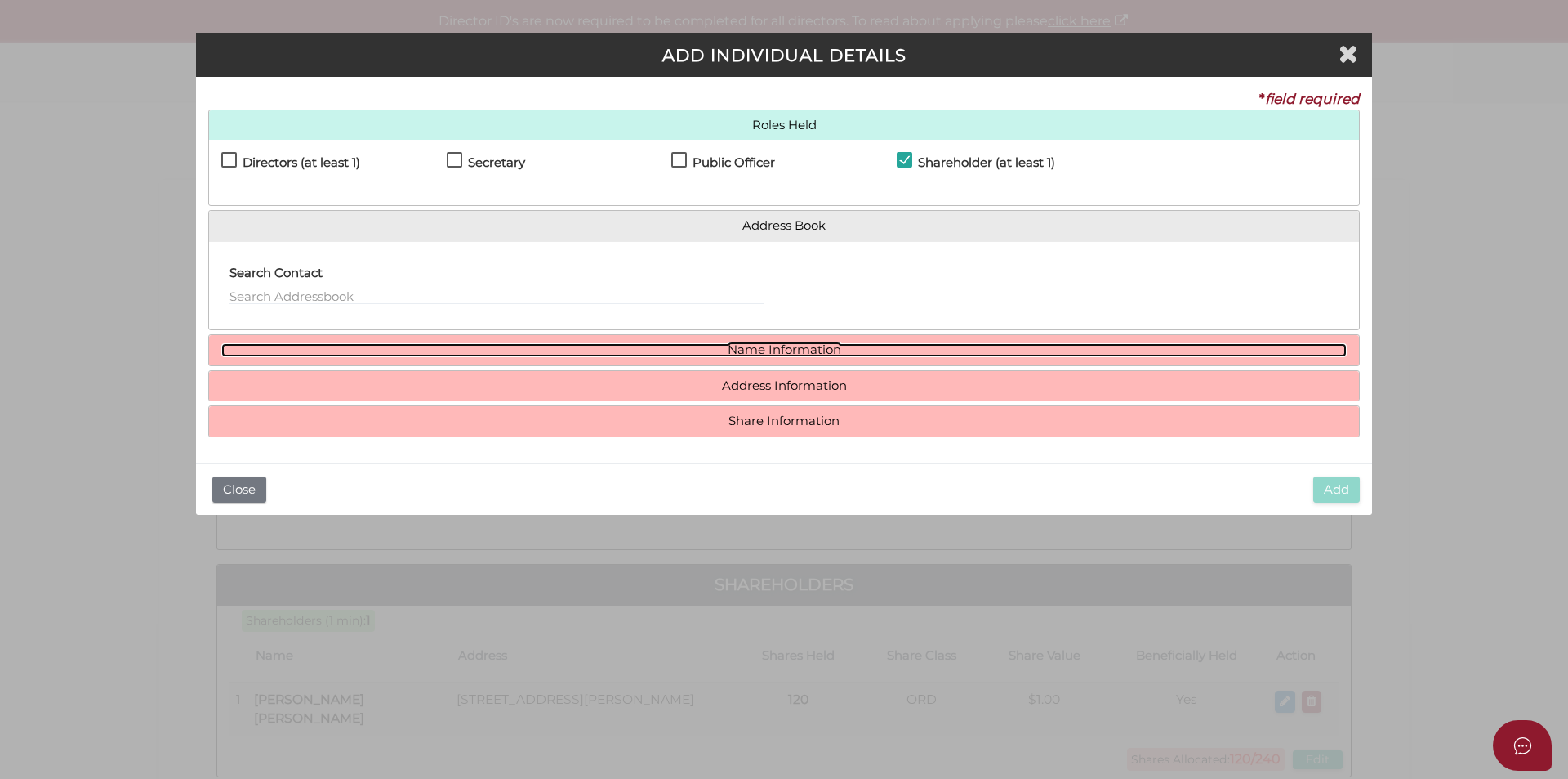
click at [797, 354] on link "Name Information" at bounding box center [784, 350] width 1125 height 14
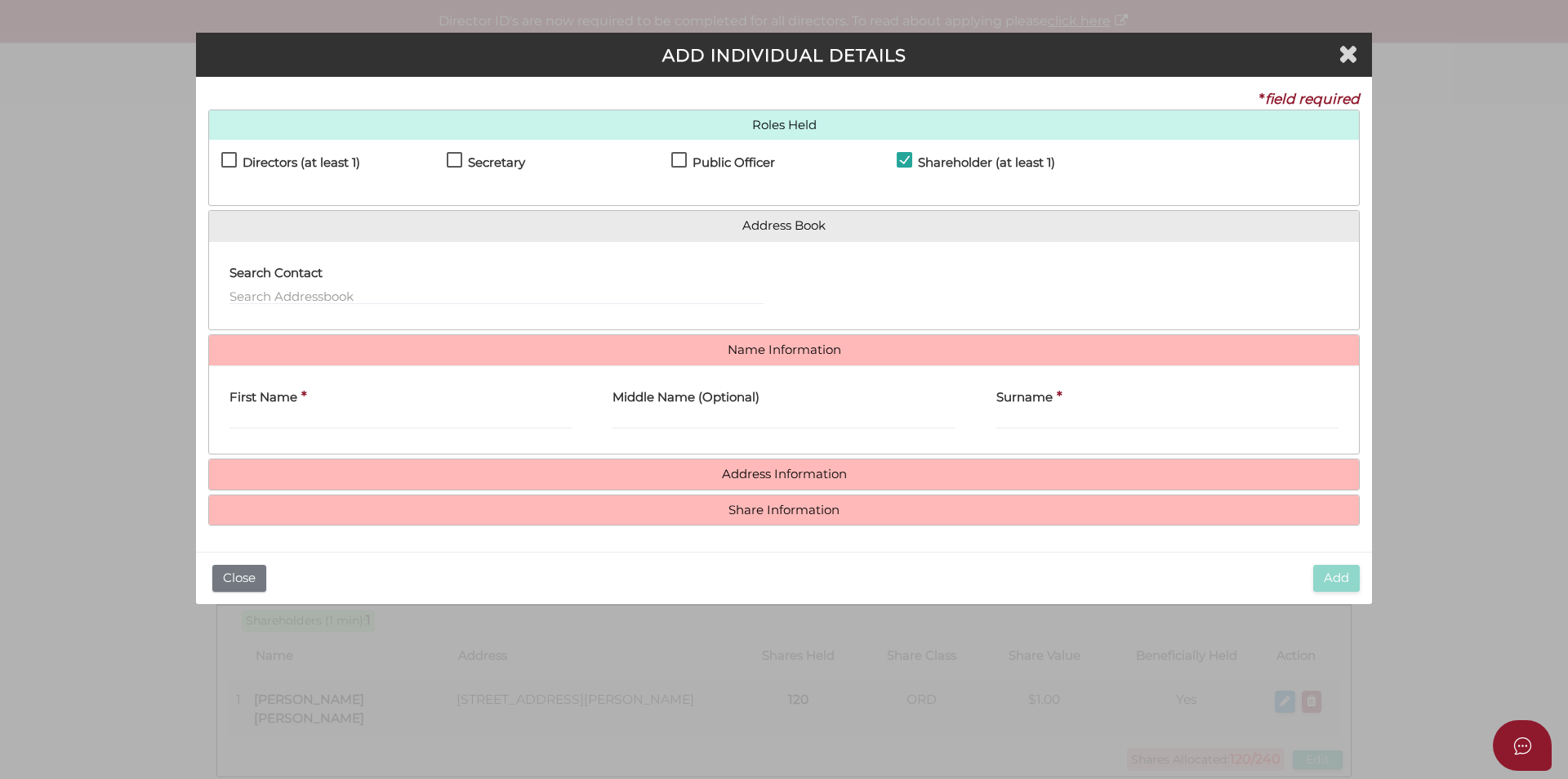
click at [791, 482] on h4 "Address Information" at bounding box center [784, 474] width 1149 height 30
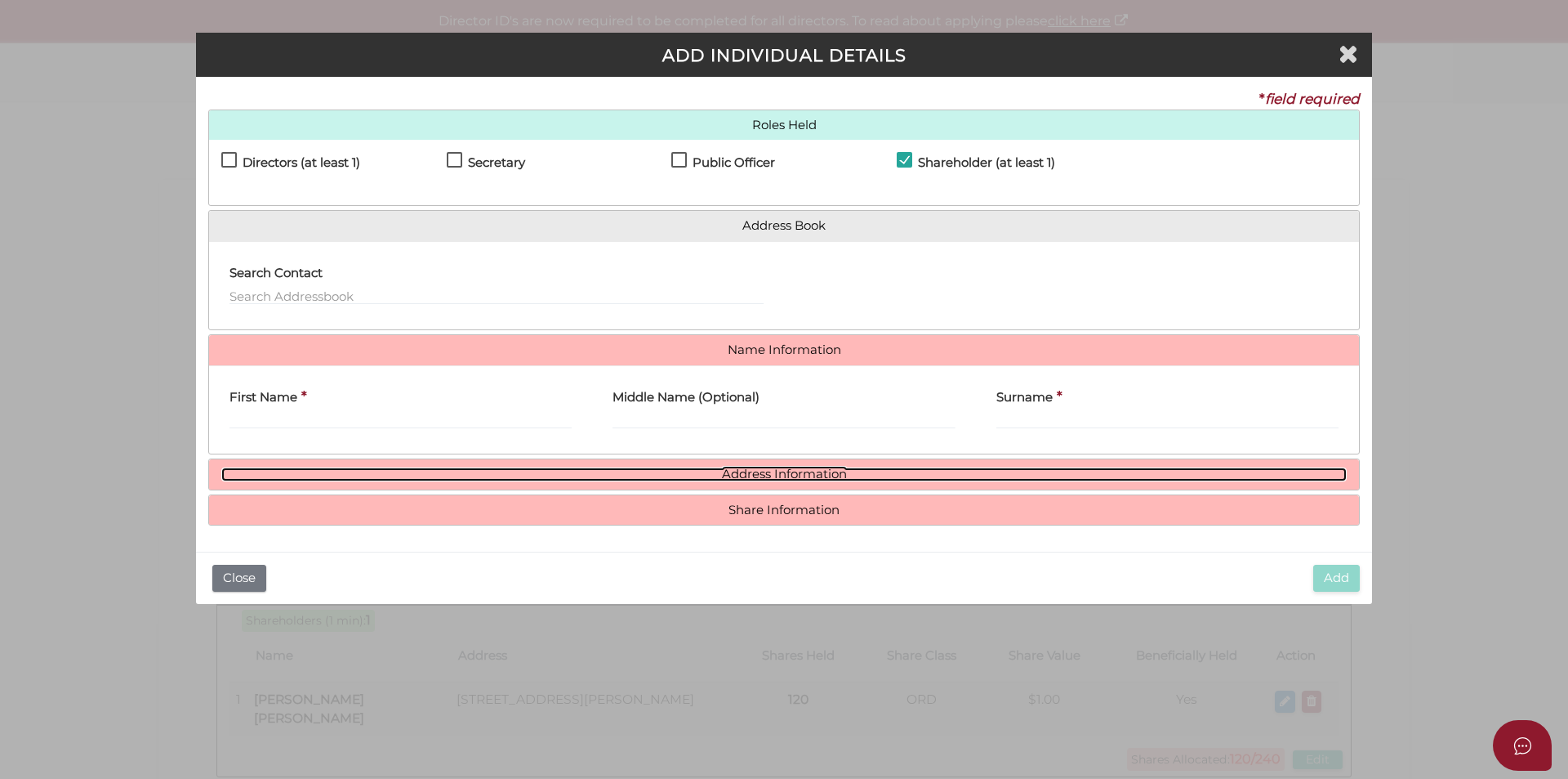
click at [786, 473] on link "Address Information" at bounding box center [784, 475] width 1125 height 14
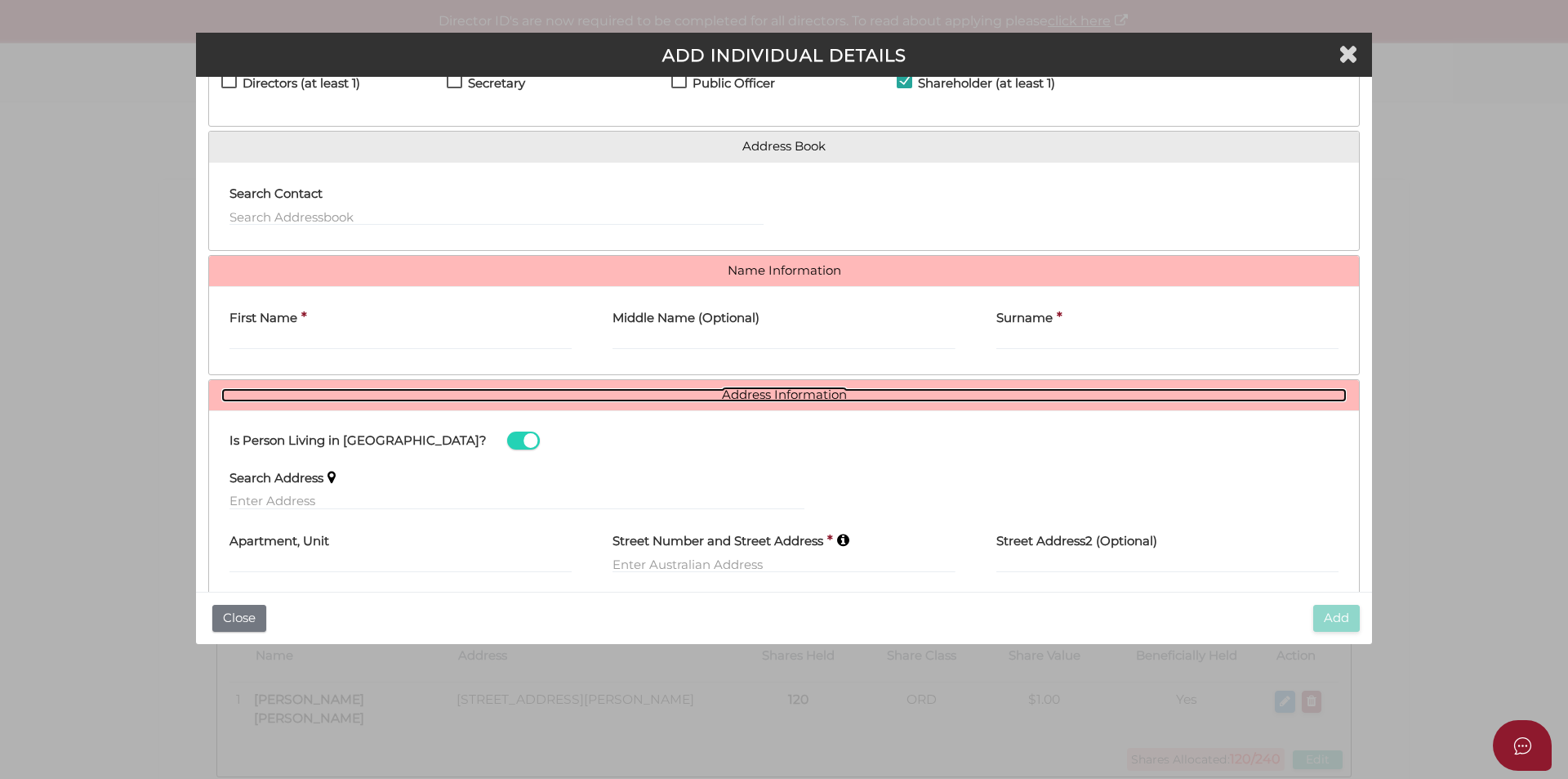
scroll to position [163, 0]
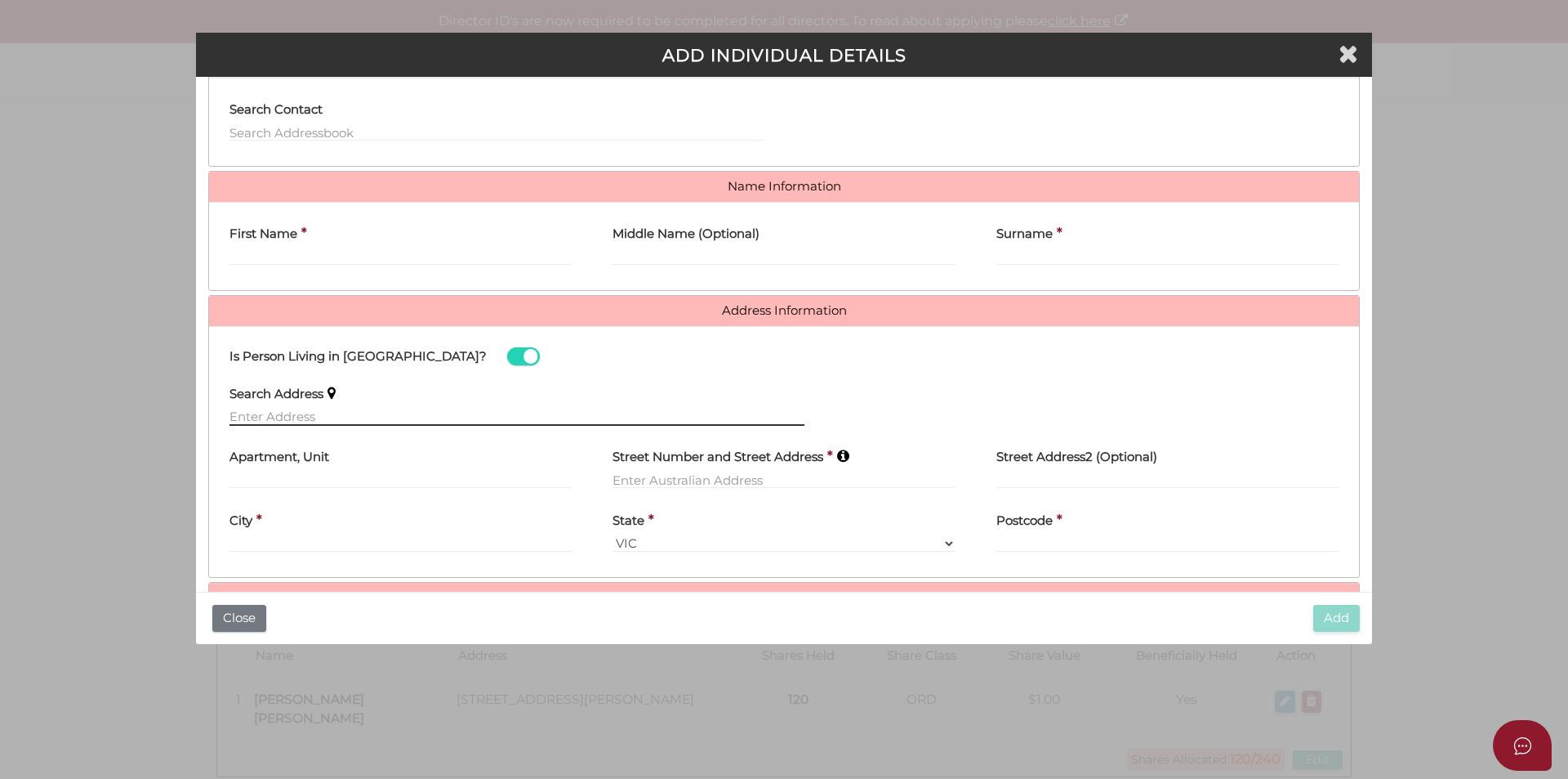
paste input "[STREET_ADDRESS][PERSON_NAME]"
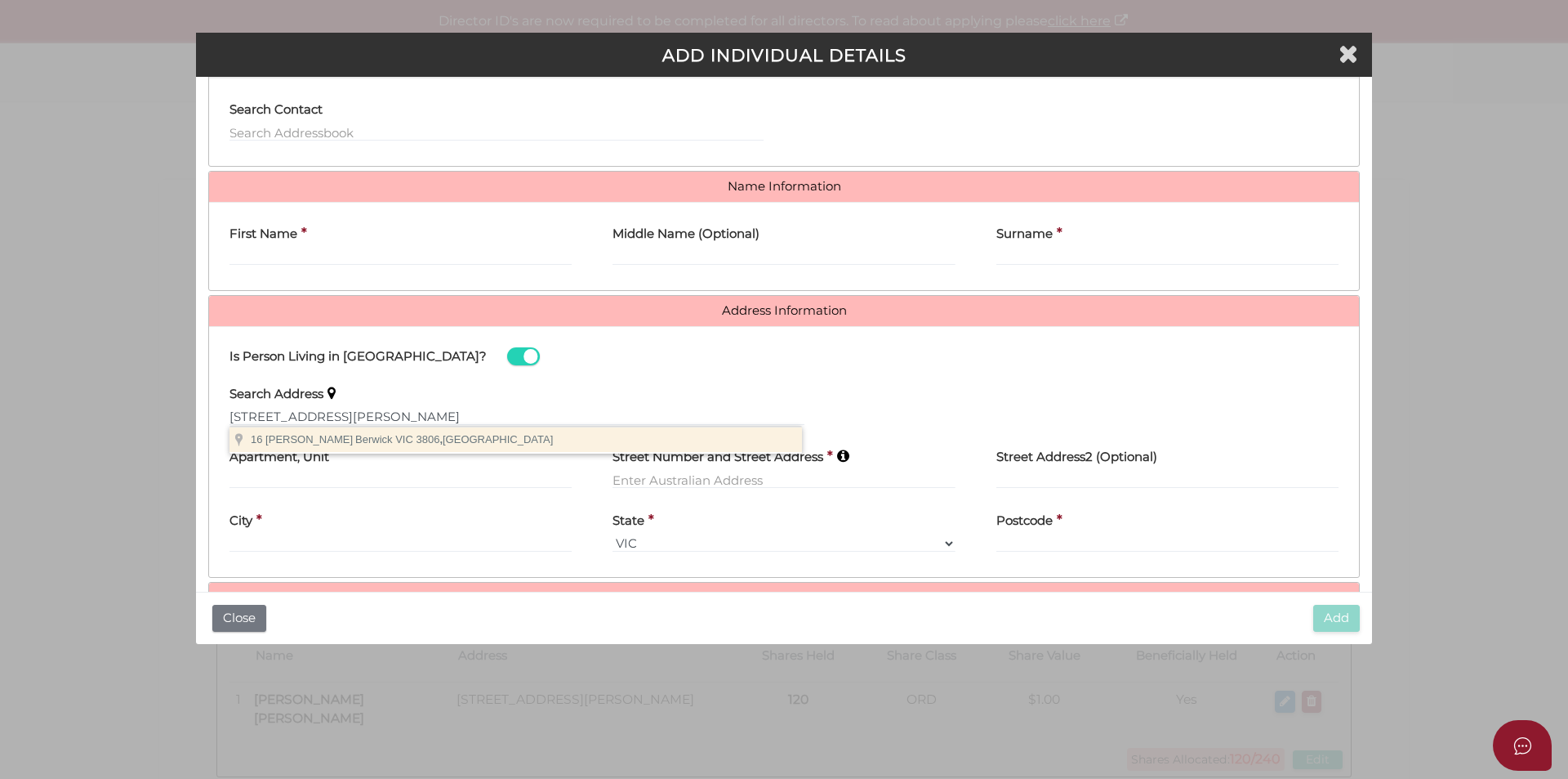
type input "[STREET_ADDRESS][PERSON_NAME]"
type input "Berwick"
select select "VIC"
type input "3806"
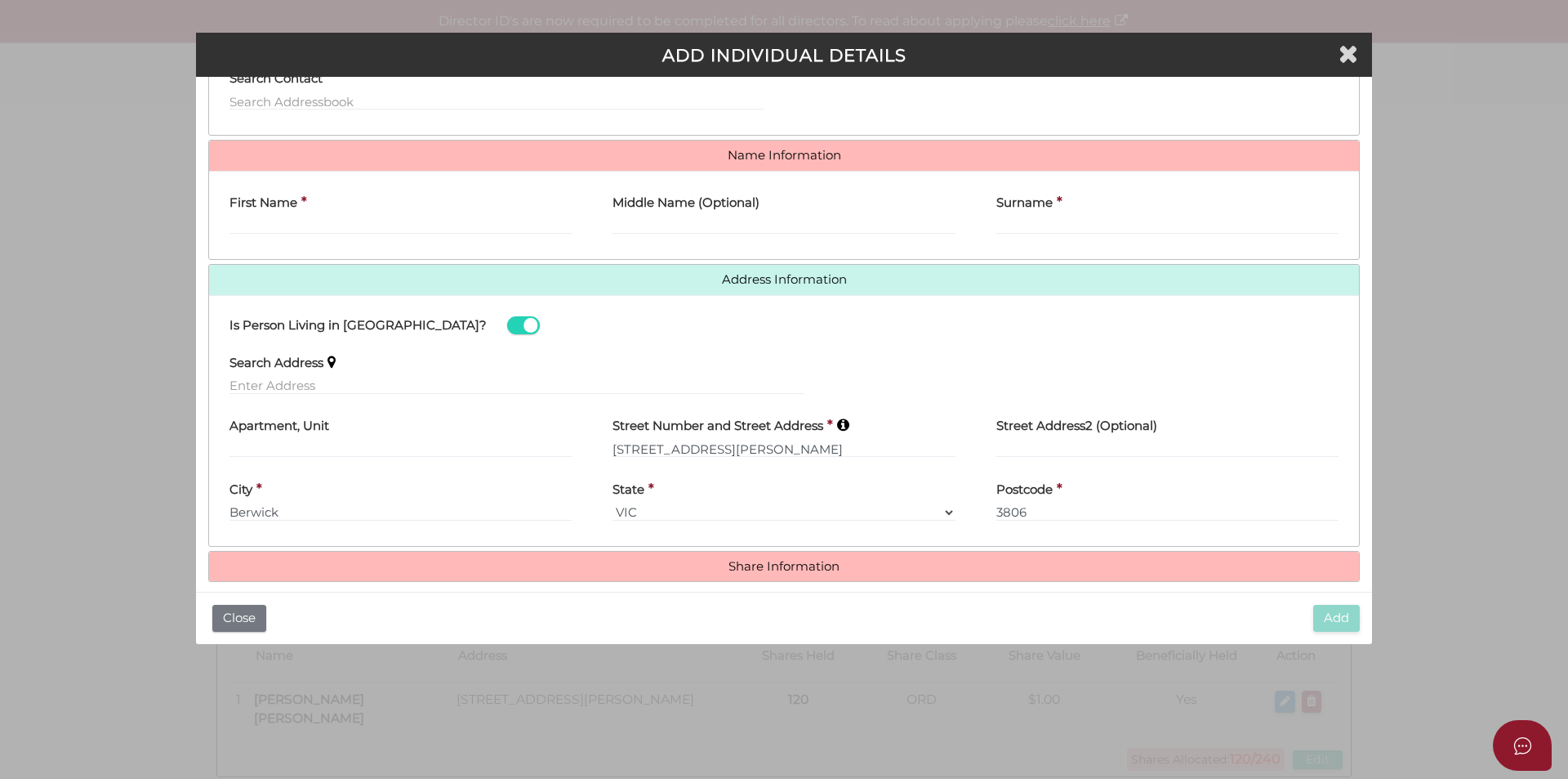
scroll to position [210, 0]
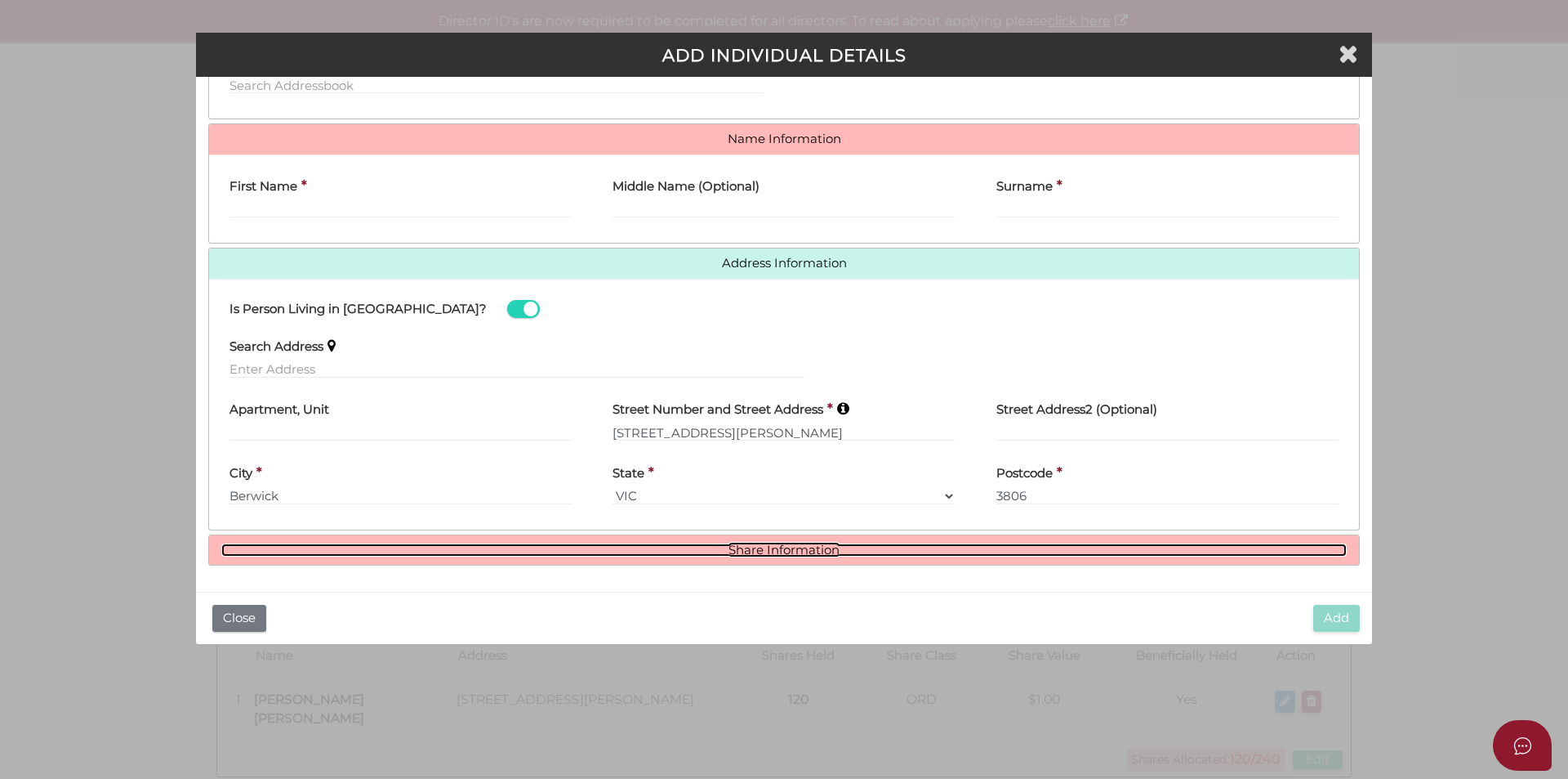
click at [787, 552] on link "Share Information" at bounding box center [784, 550] width 1125 height 14
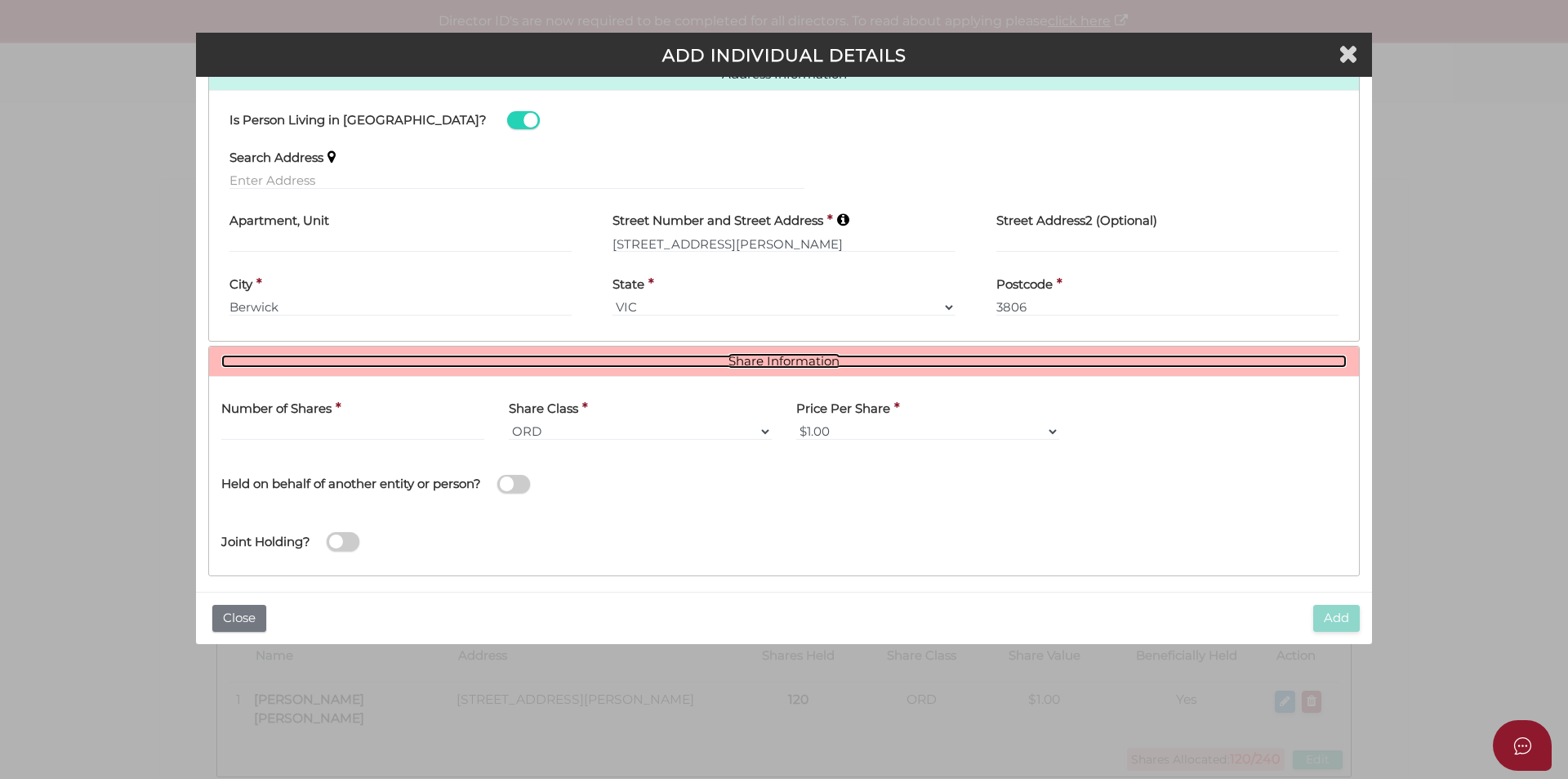
scroll to position [410, 0]
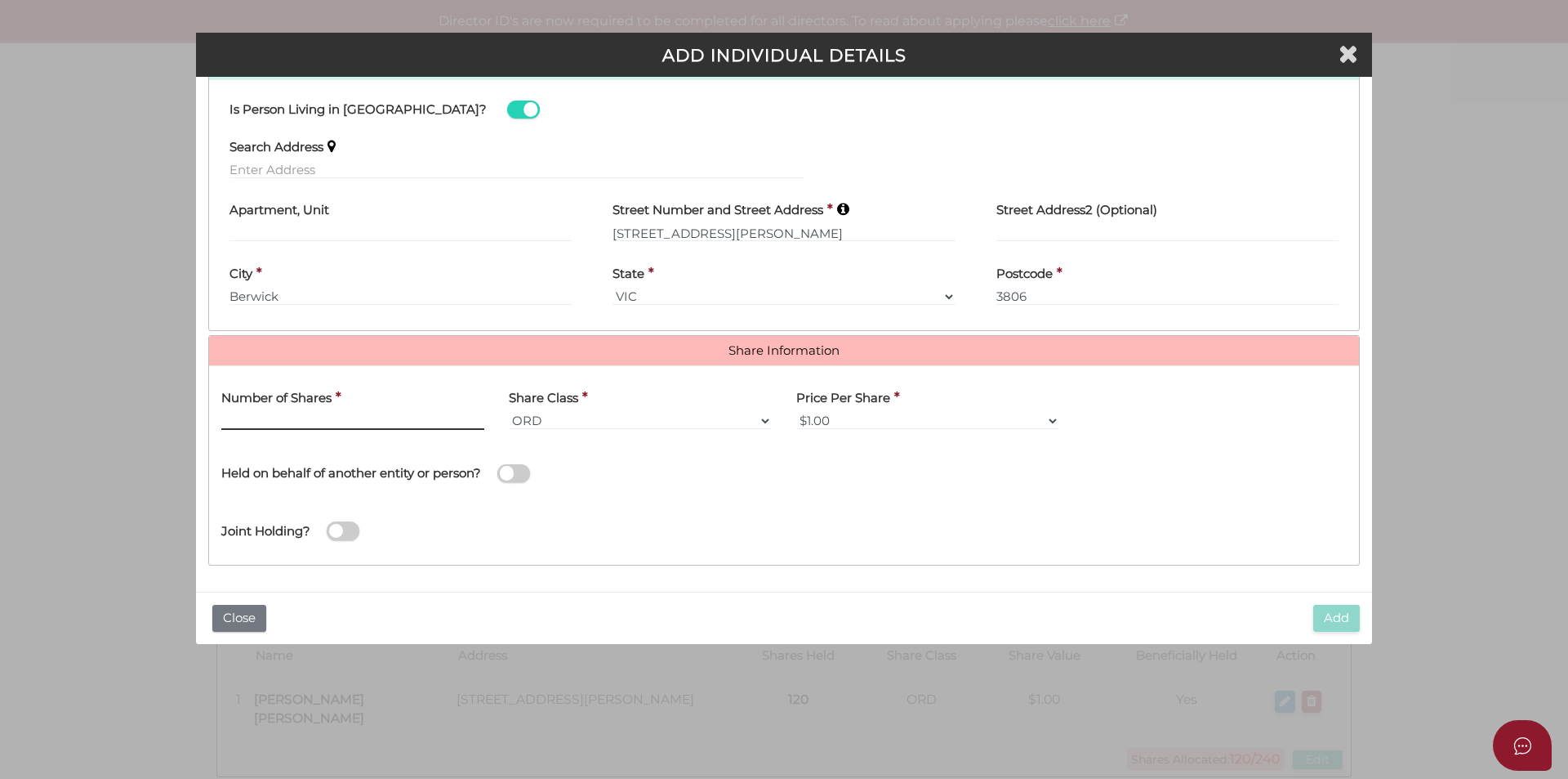
click at [342, 423] on input "text" at bounding box center [352, 421] width 263 height 18
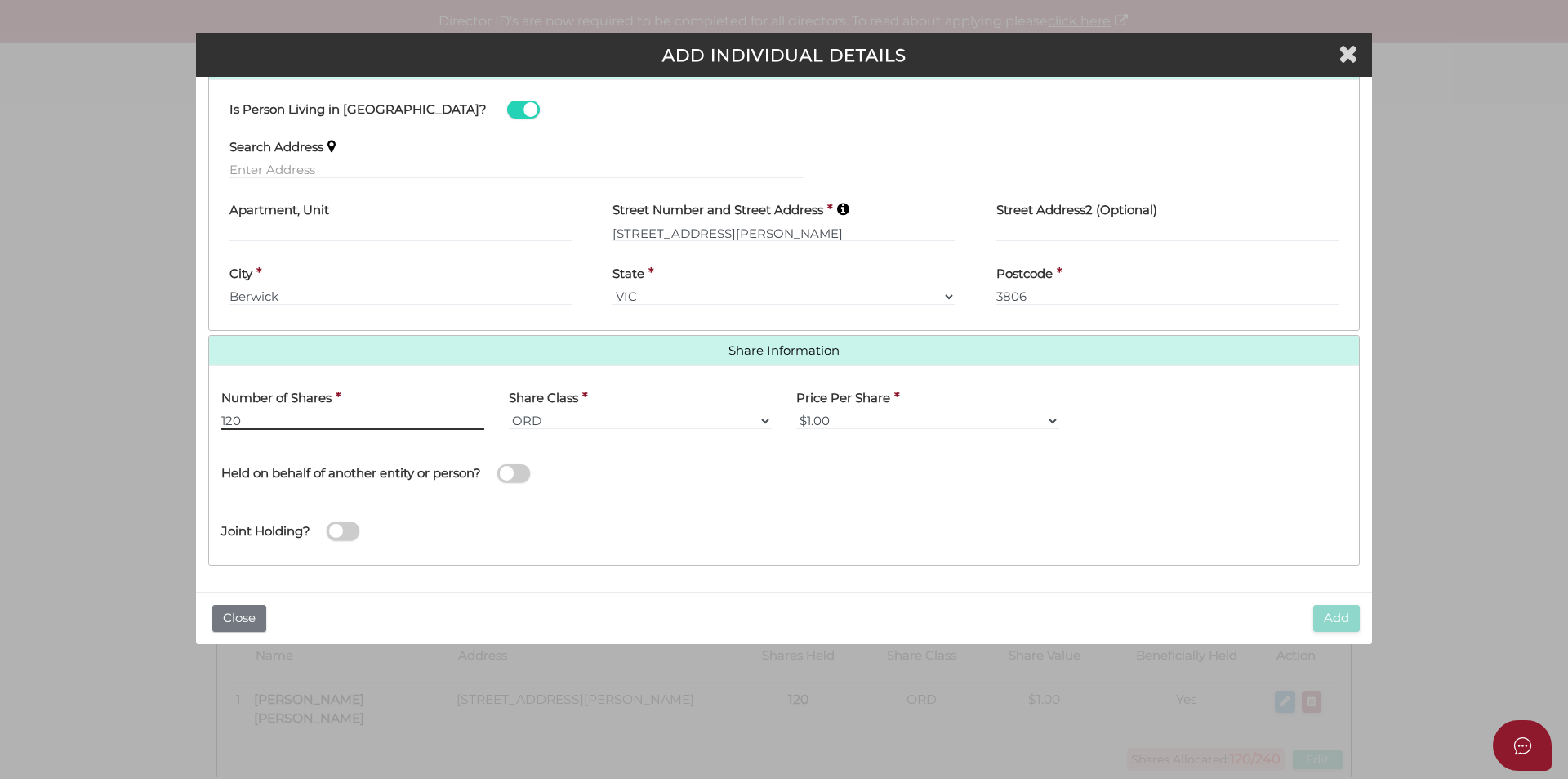
type input "120"
click at [623, 467] on div "Held on behalf of another entity or person?" at bounding box center [496, 465] width 551 height 46
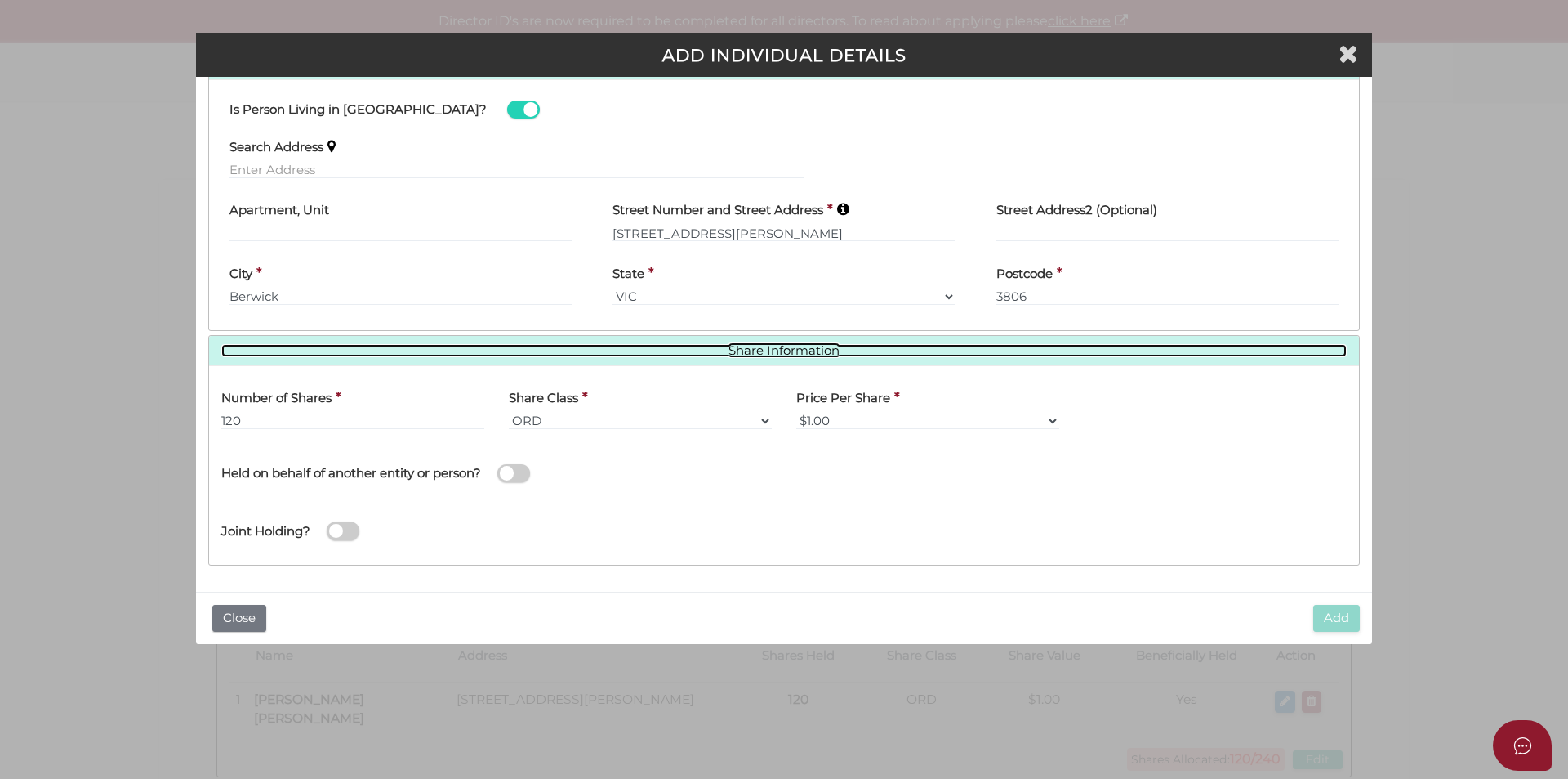
click at [764, 350] on link "Share Information" at bounding box center [784, 350] width 1125 height 14
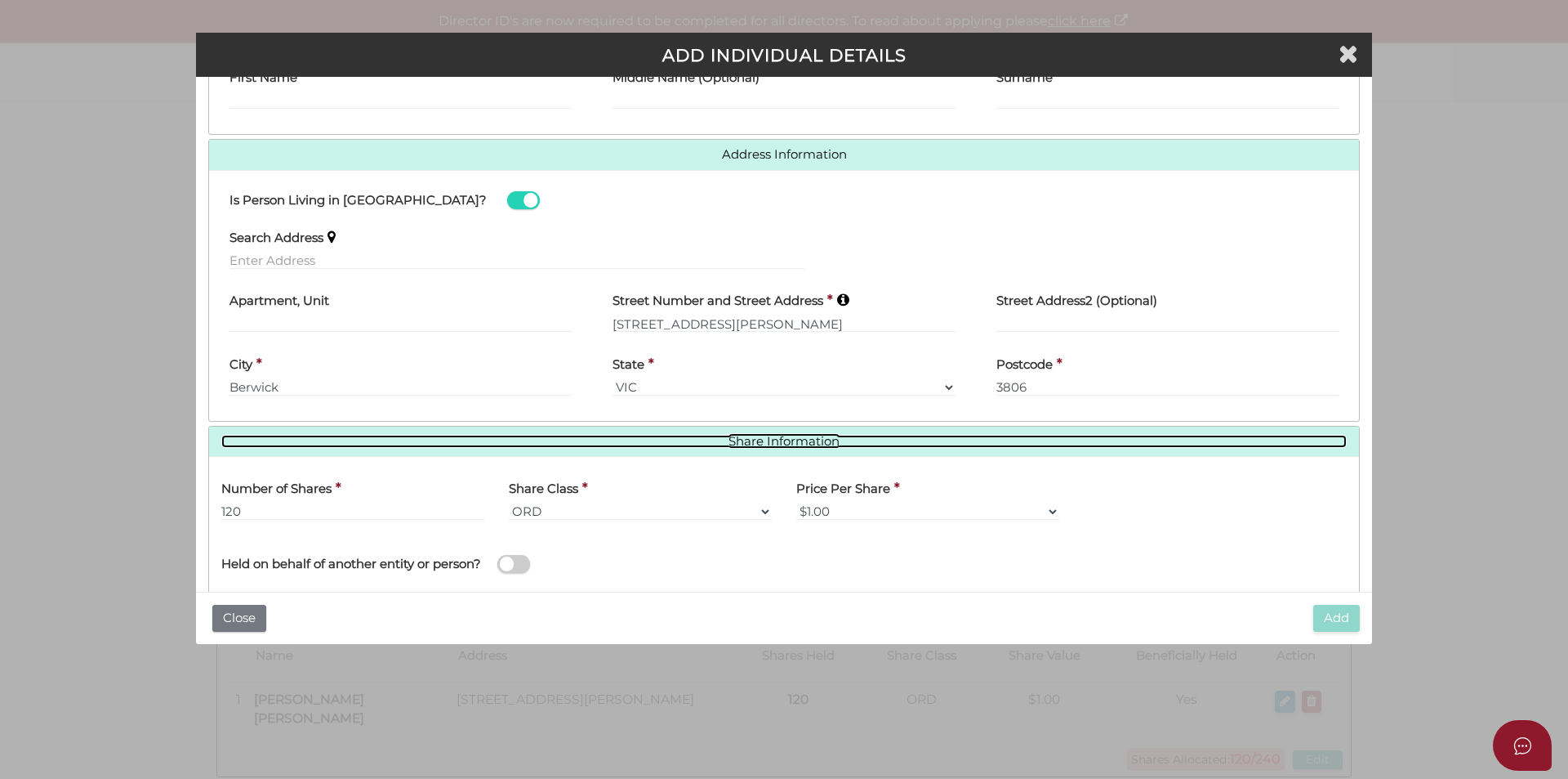
scroll to position [165, 0]
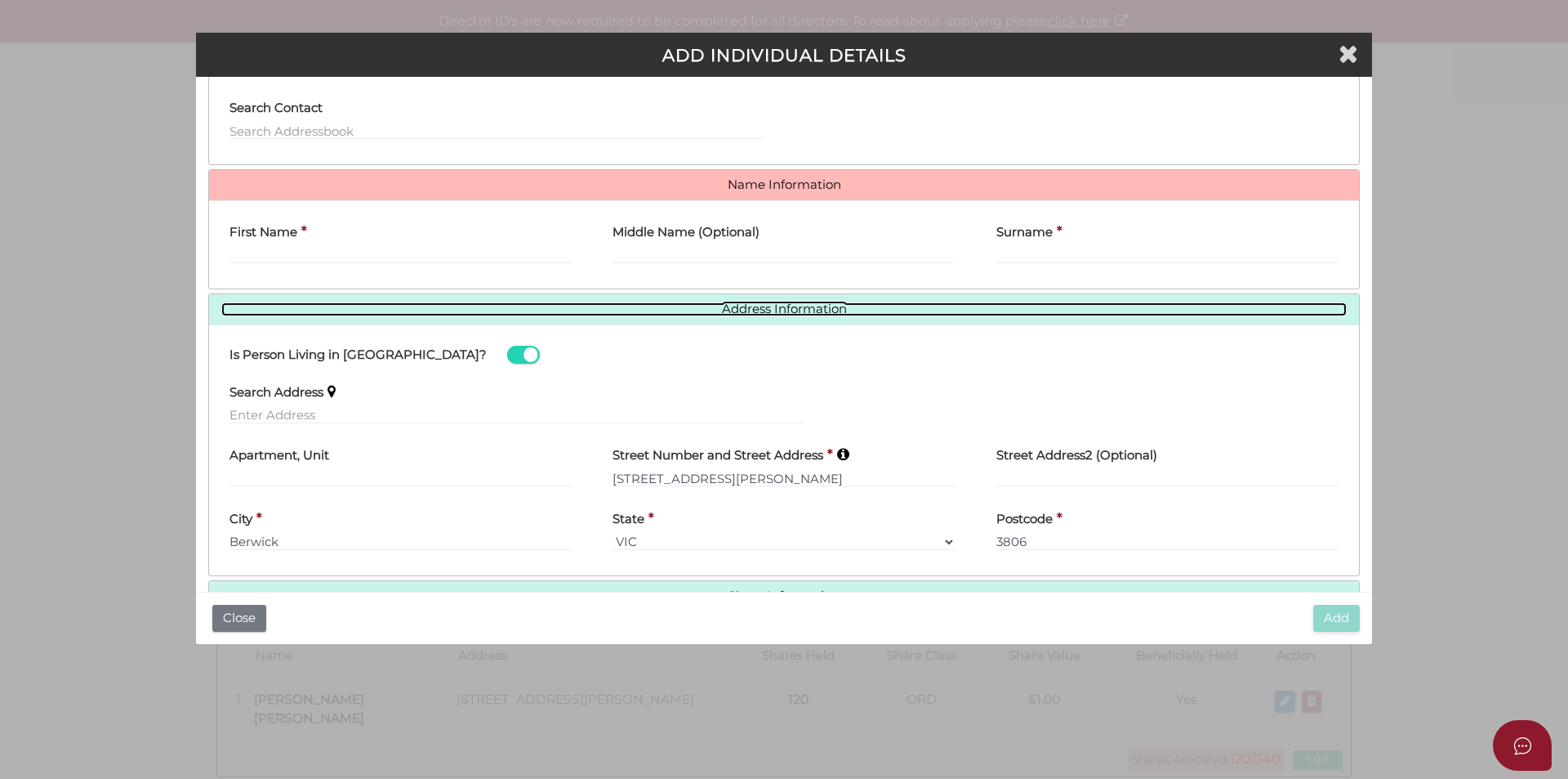
click at [785, 311] on link "Address Information" at bounding box center [784, 309] width 1125 height 14
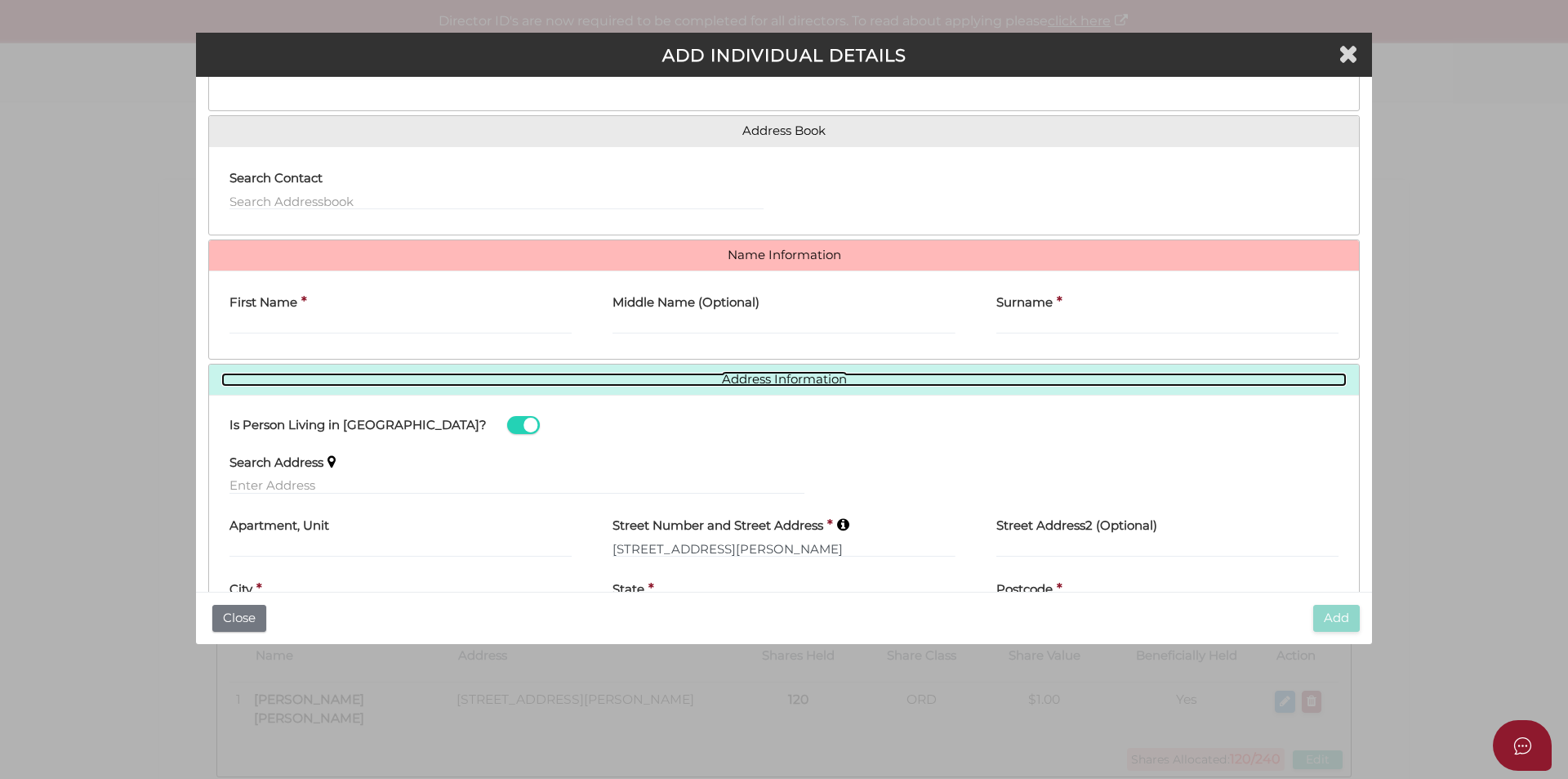
scroll to position [0, 0]
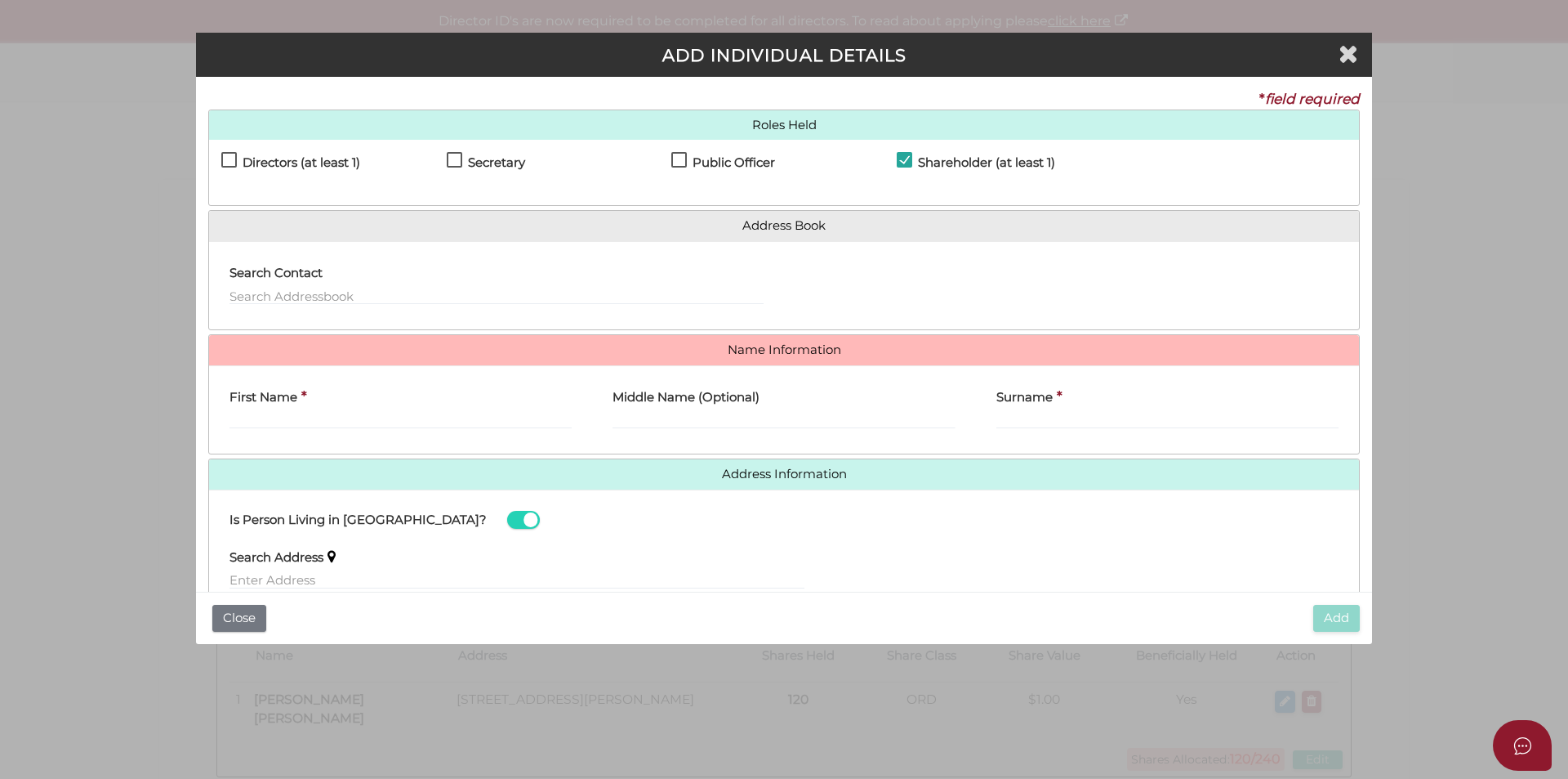
click at [288, 406] on label "First Name" at bounding box center [263, 395] width 67 height 33
click at [288, 411] on input "First Name" at bounding box center [401, 420] width 342 height 18
drag, startPoint x: 269, startPoint y: 408, endPoint x: 264, endPoint y: 415, distance: 8.6
click at [269, 408] on label "First Name" at bounding box center [263, 395] width 67 height 33
click at [269, 411] on input "First Name" at bounding box center [401, 420] width 342 height 18
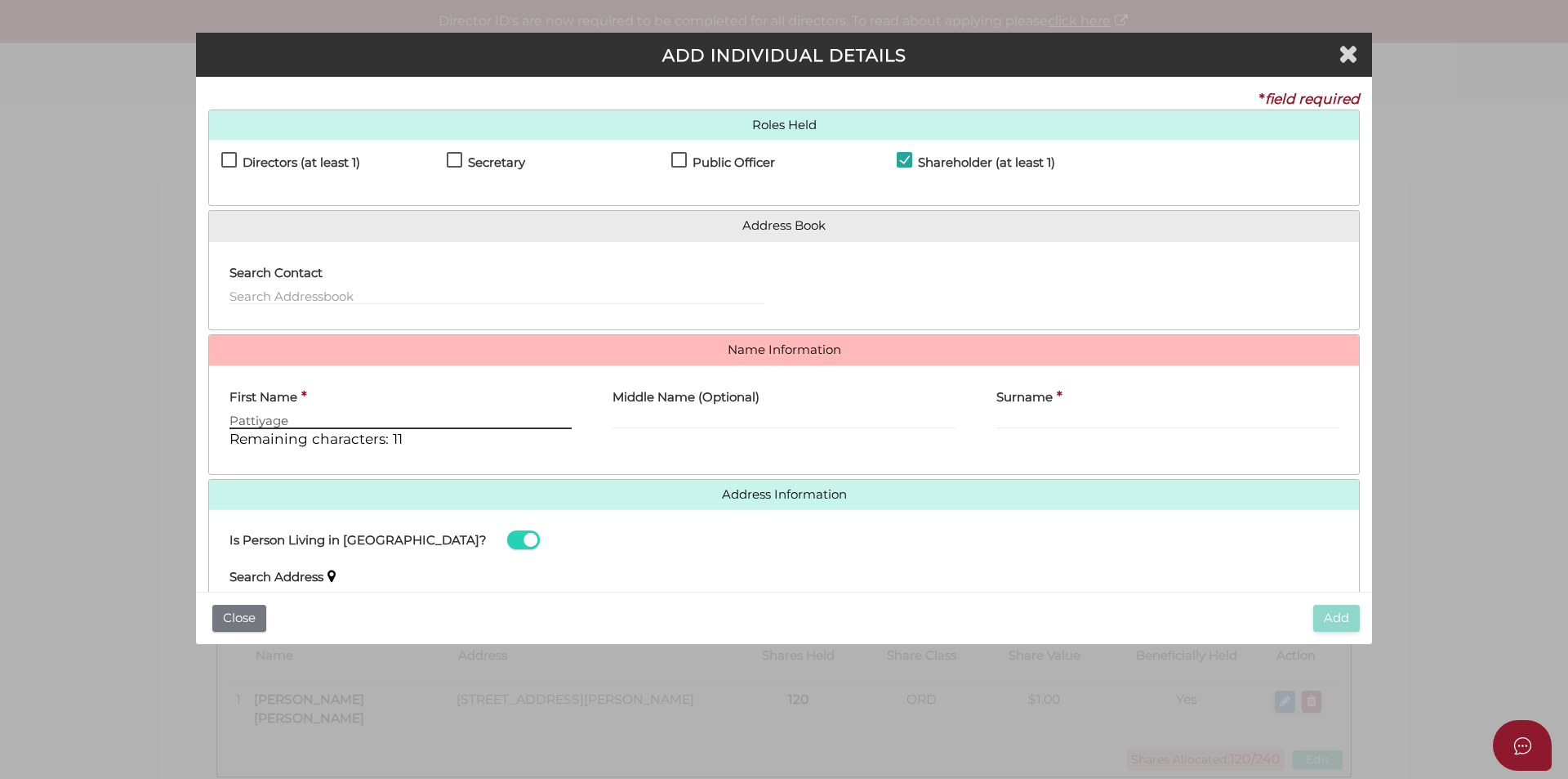
type input "Pattiyage"
click at [693, 423] on input "Middle Name (Optional)" at bounding box center [784, 420] width 342 height 18
type input "Mekala Sankapali"
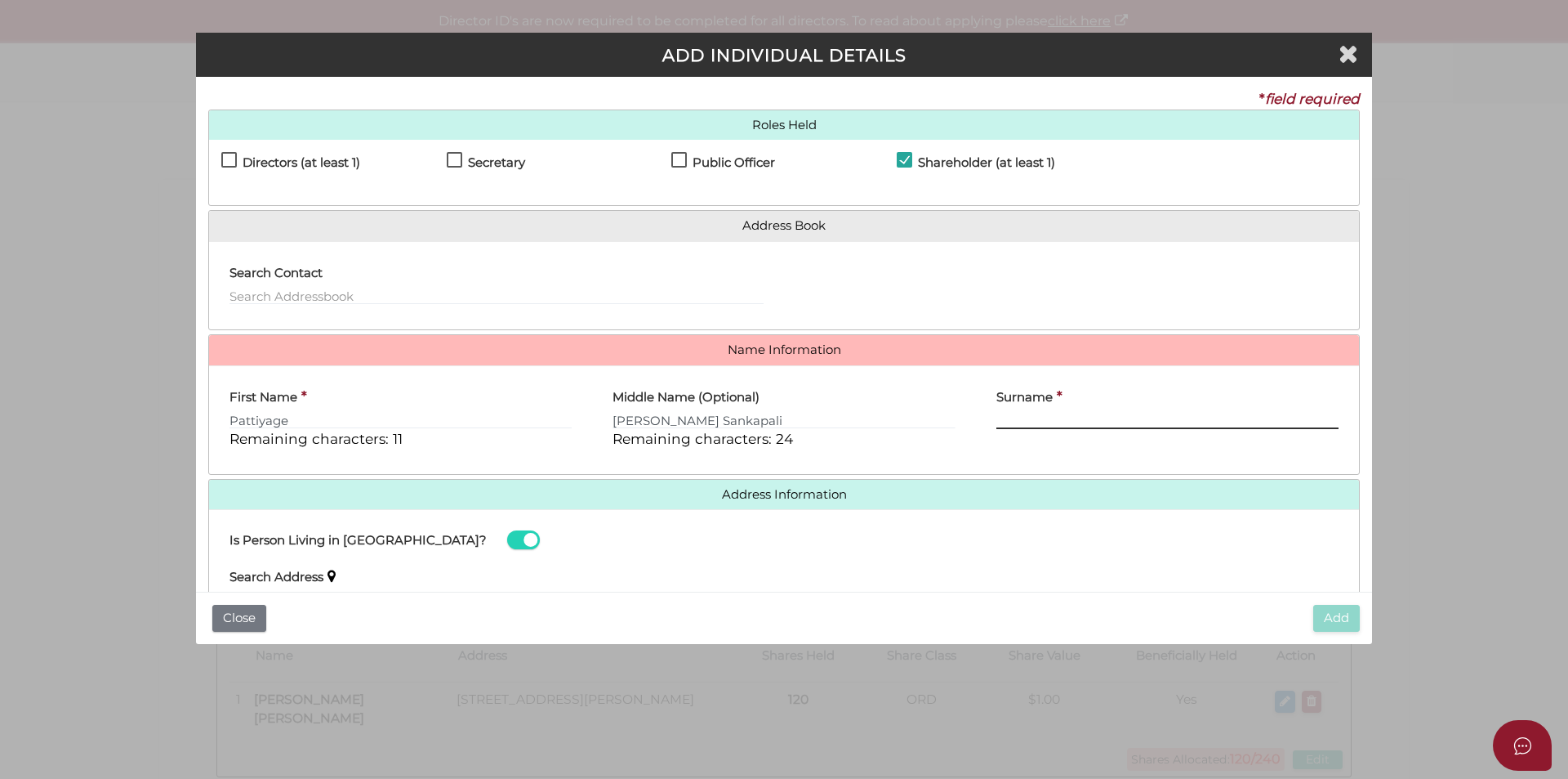
click at [1149, 421] on input "Surname" at bounding box center [1167, 420] width 342 height 18
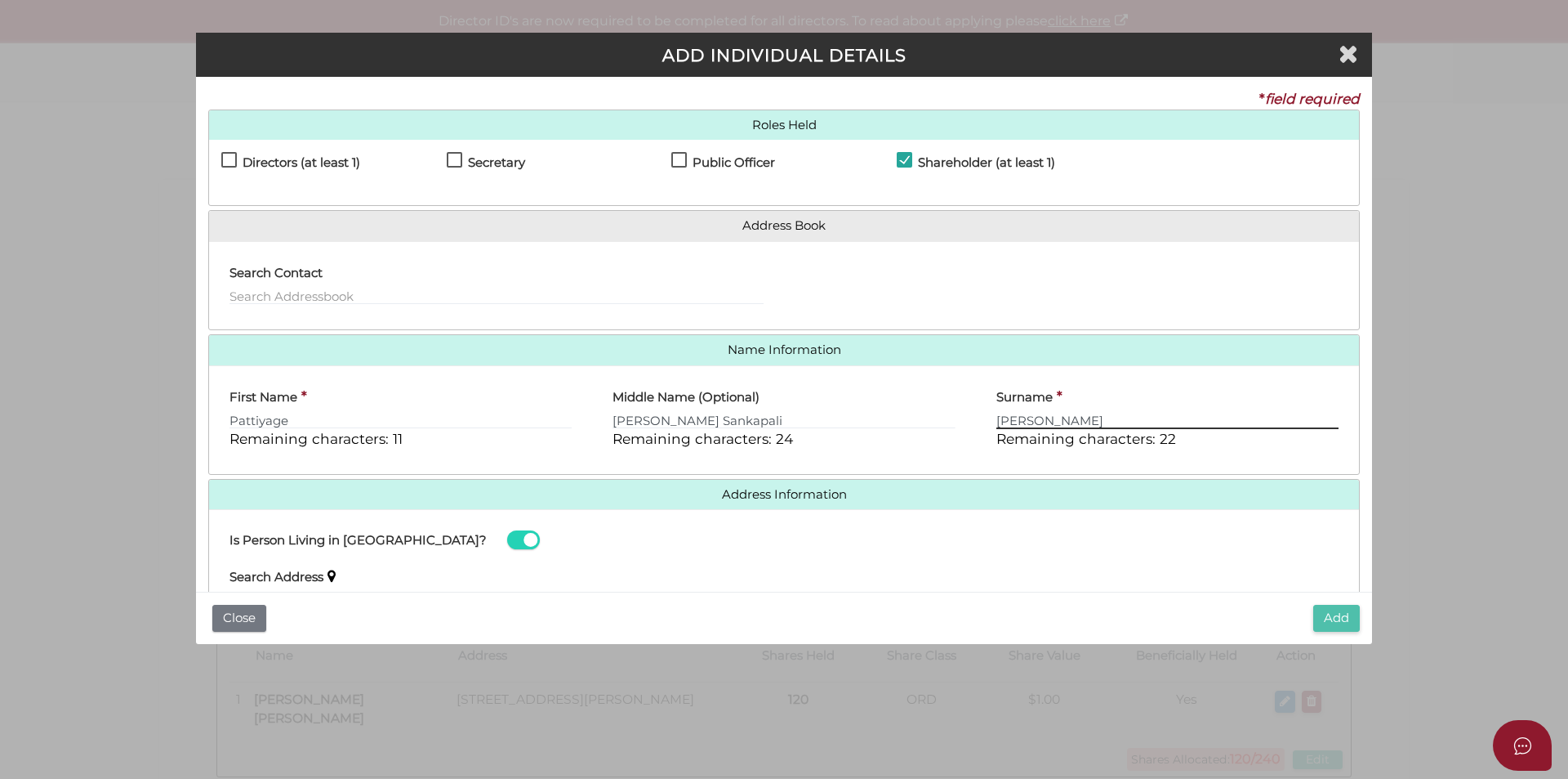
type input "Fernando"
click at [1340, 618] on button "Add" at bounding box center [1336, 619] width 47 height 27
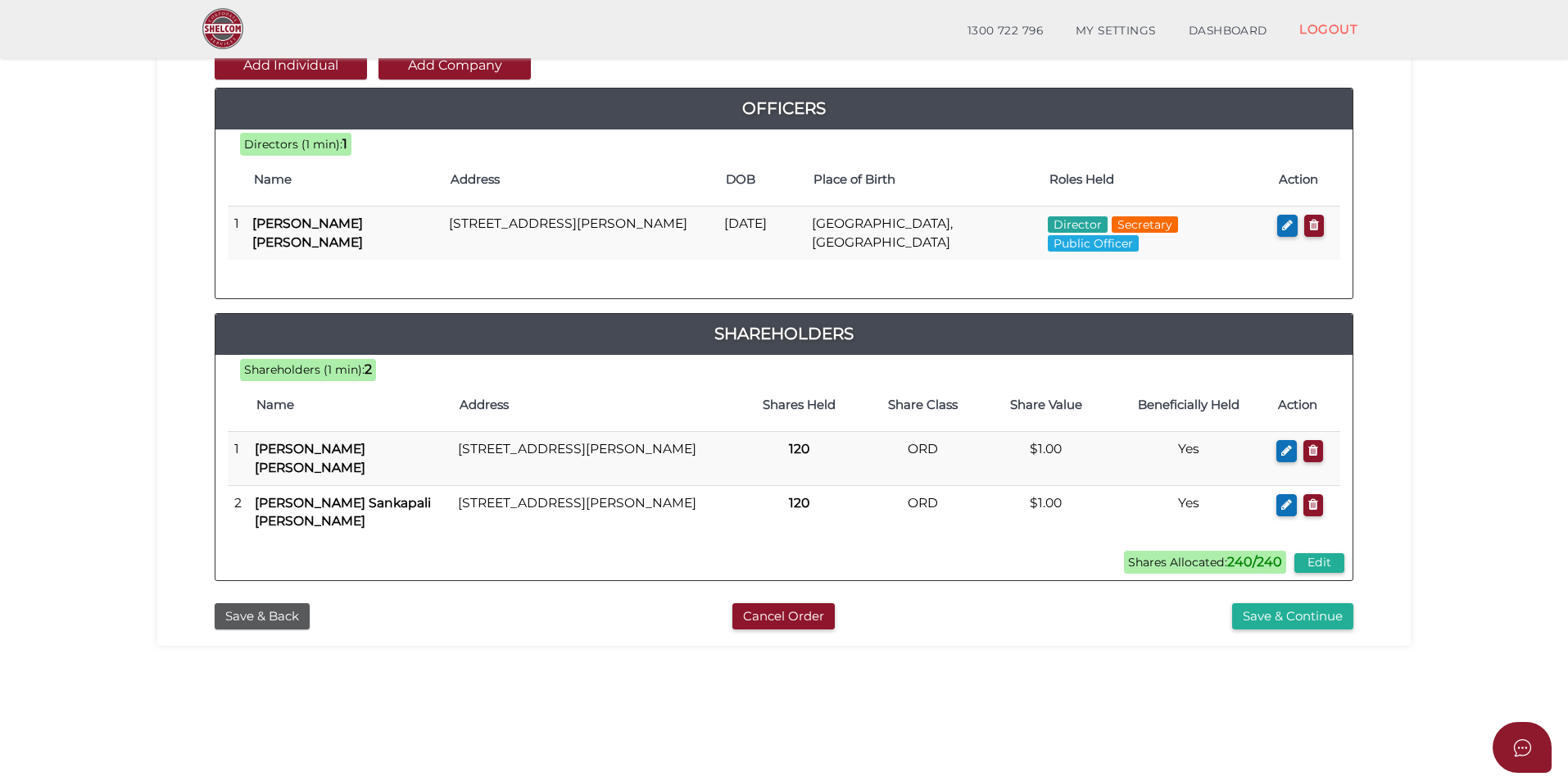
scroll to position [344, 0]
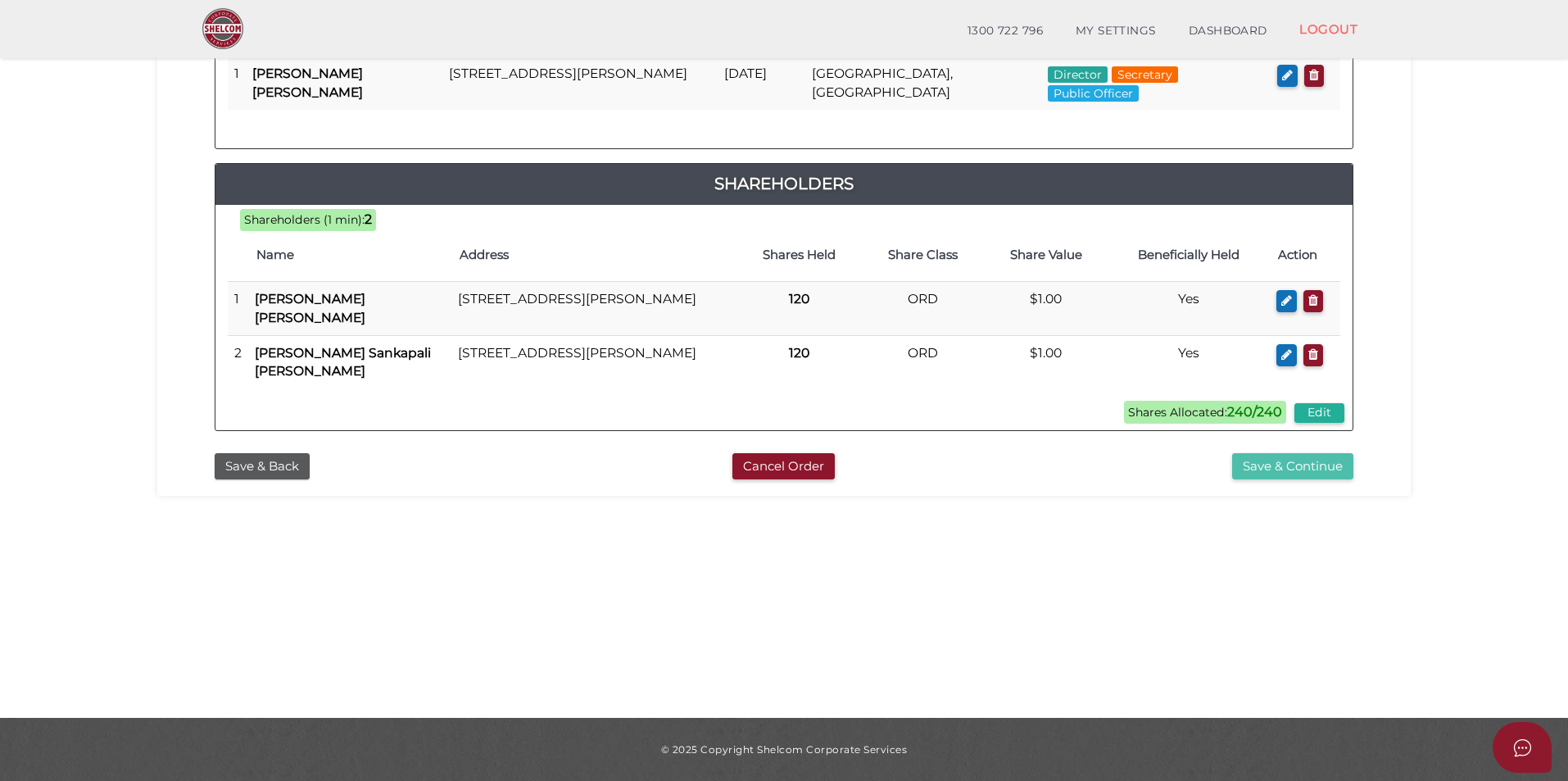
click at [1285, 469] on button "Save & Continue" at bounding box center [1293, 467] width 122 height 27
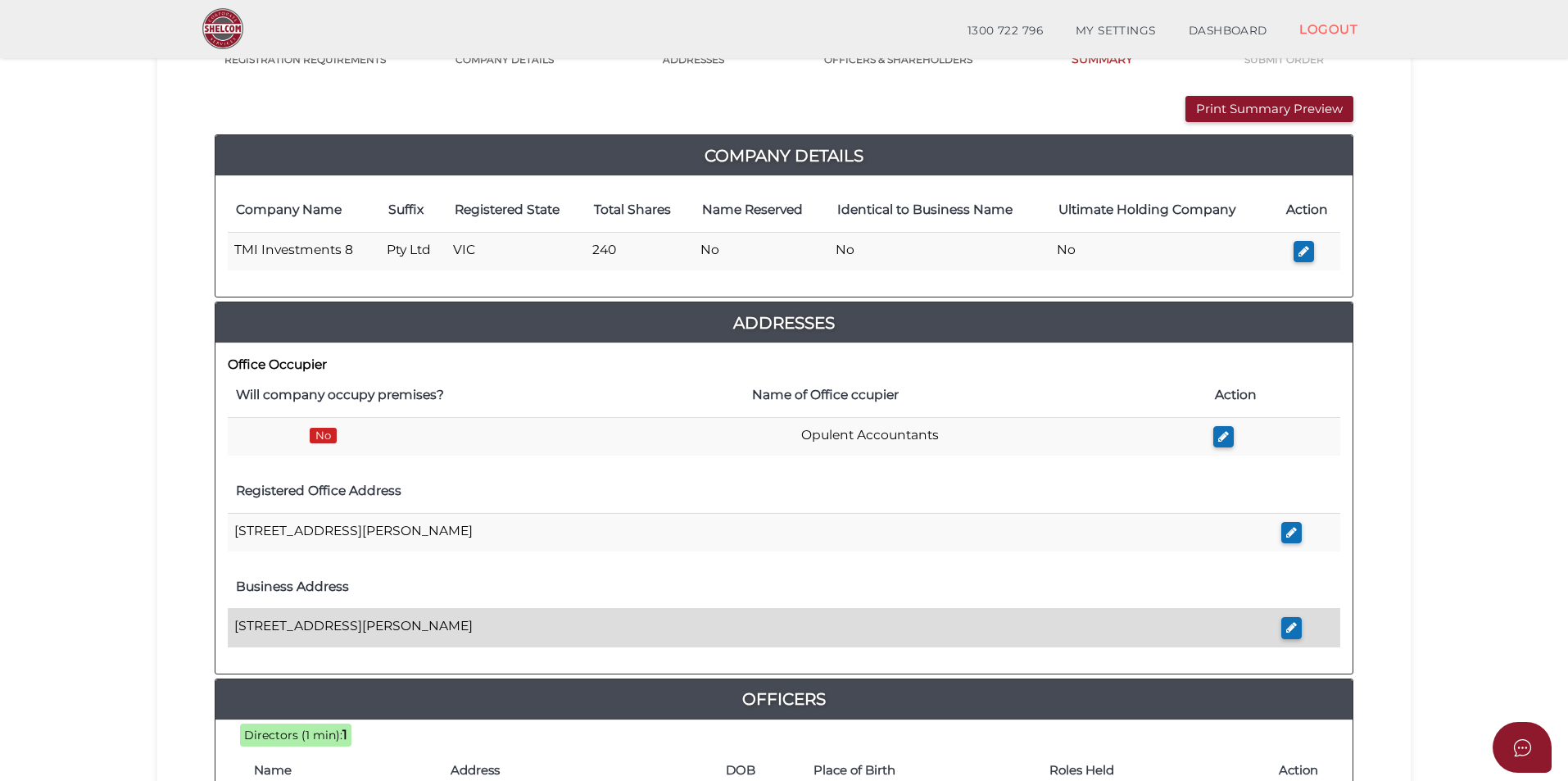
scroll to position [68, 0]
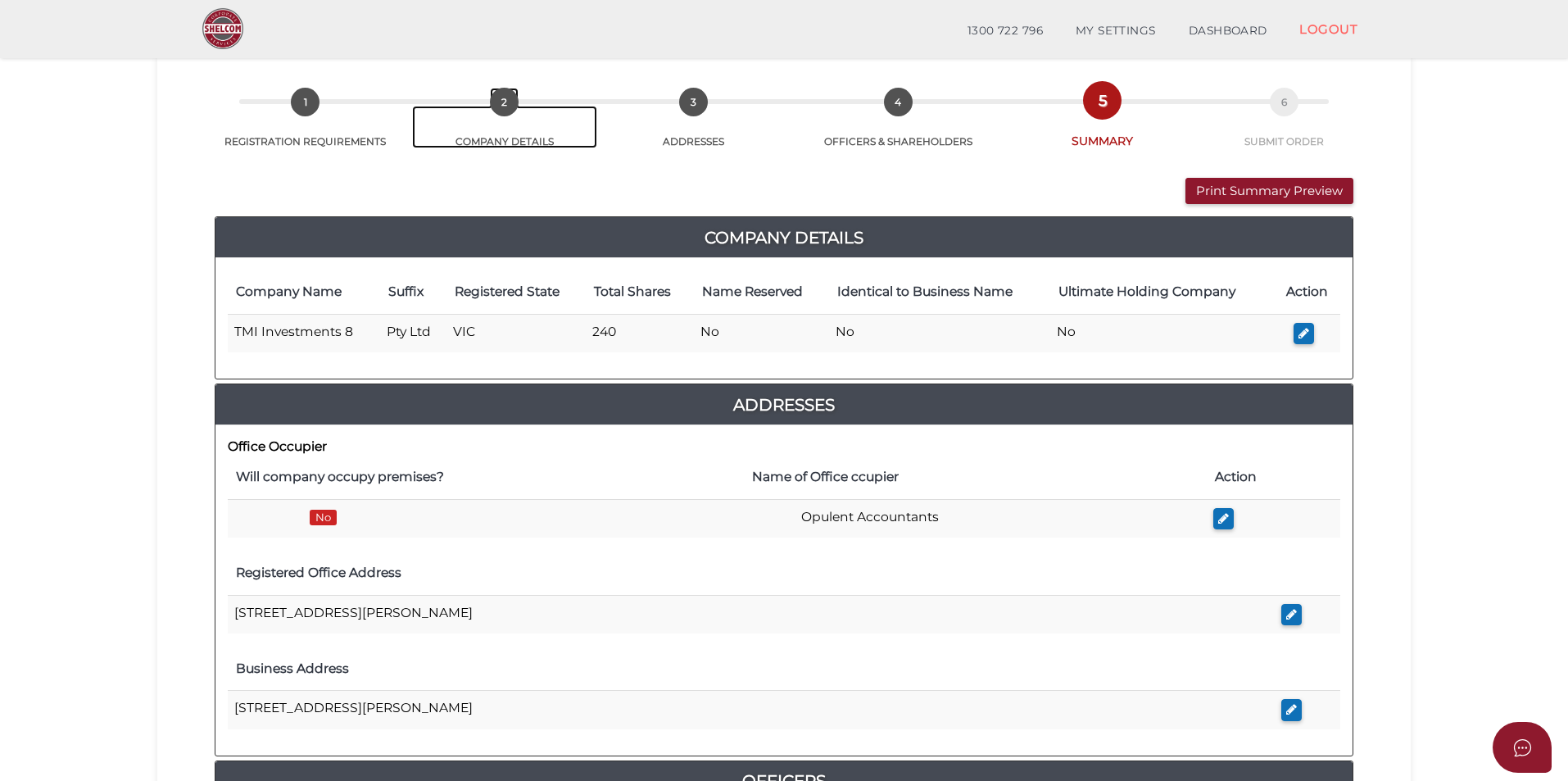
click at [504, 141] on link "2 COMPANY DETAILS" at bounding box center [504, 127] width 184 height 42
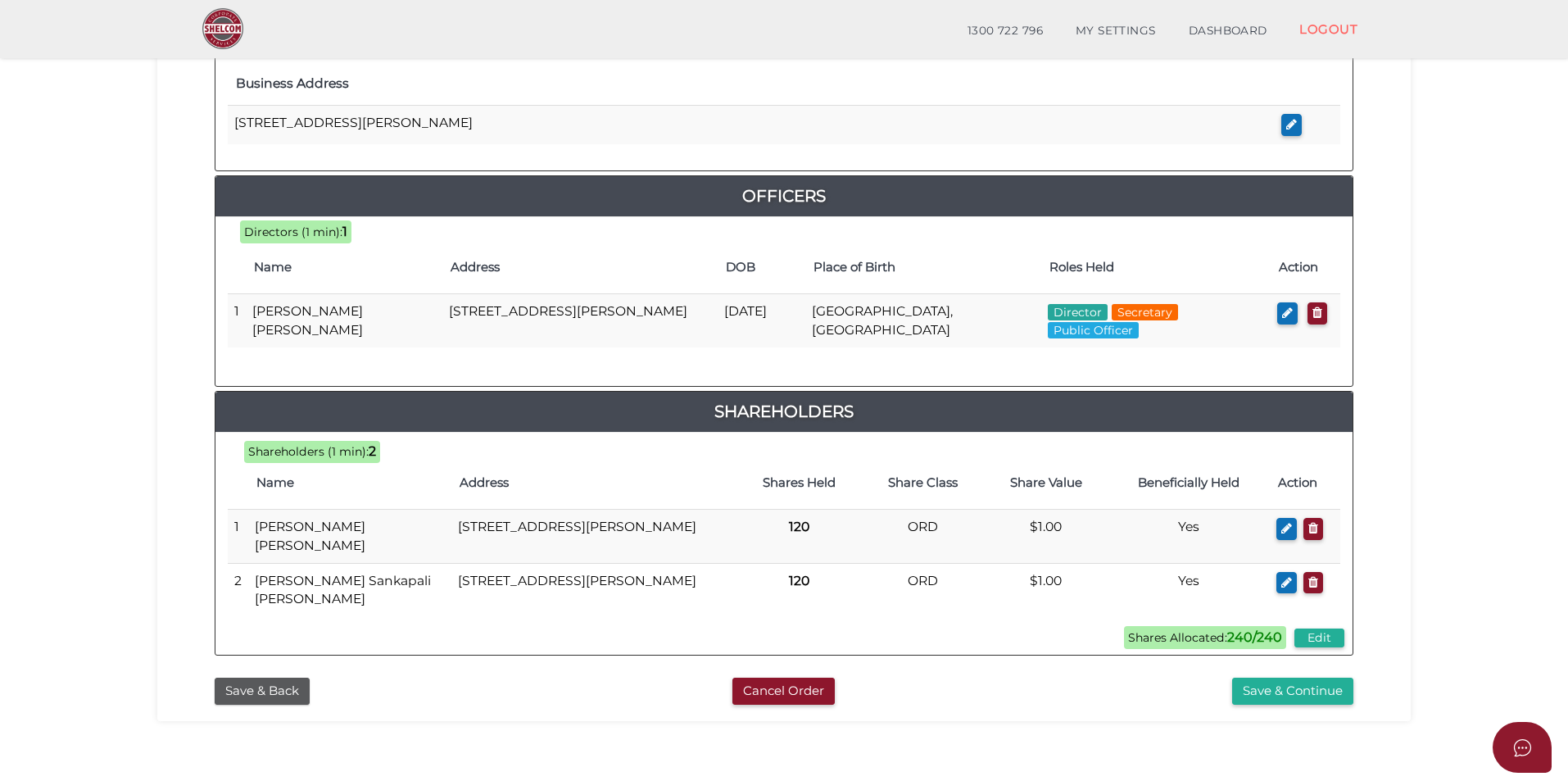
scroll to position [723, 0]
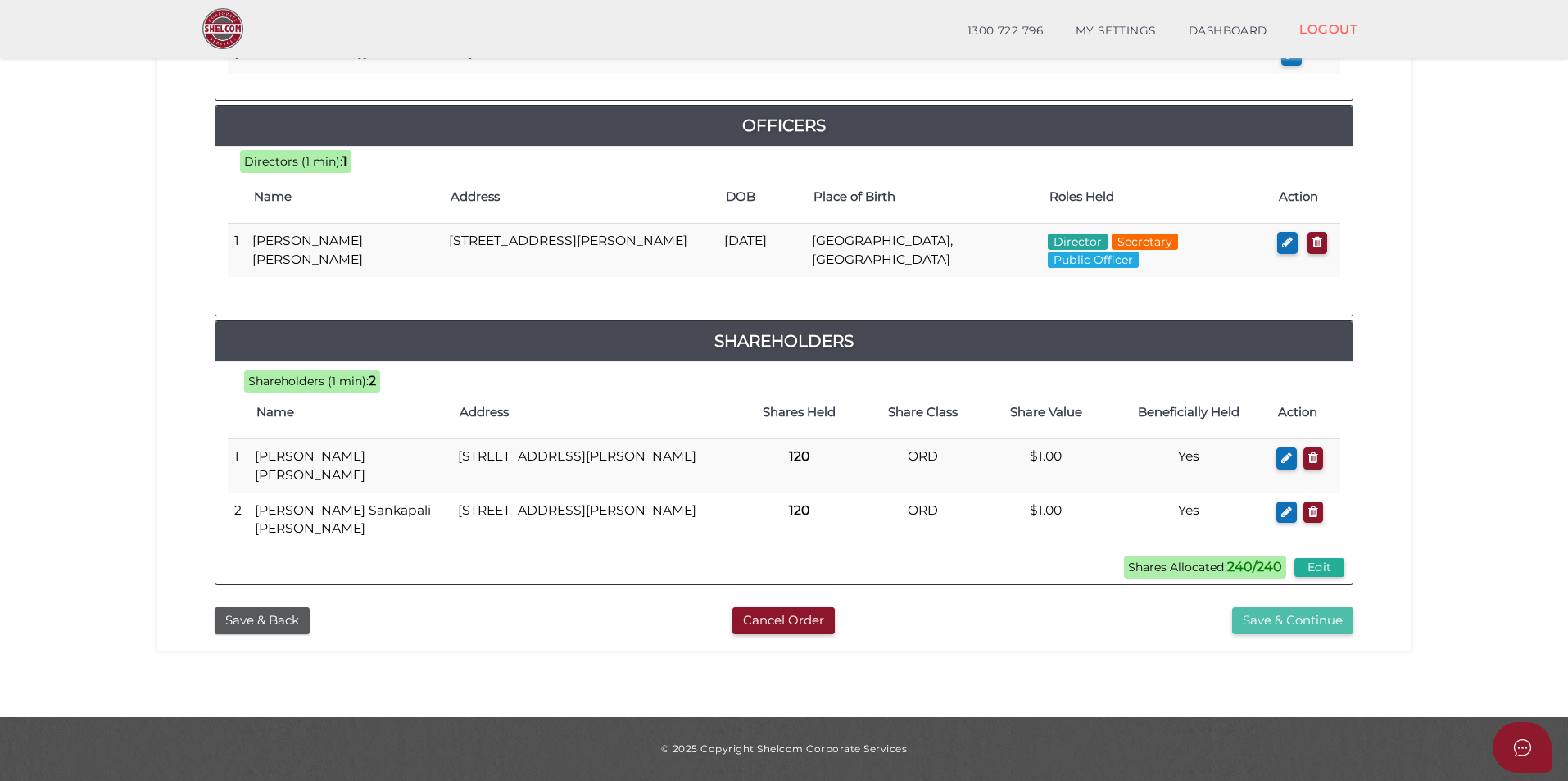
click at [1302, 623] on button "Save & Continue" at bounding box center [1293, 621] width 122 height 27
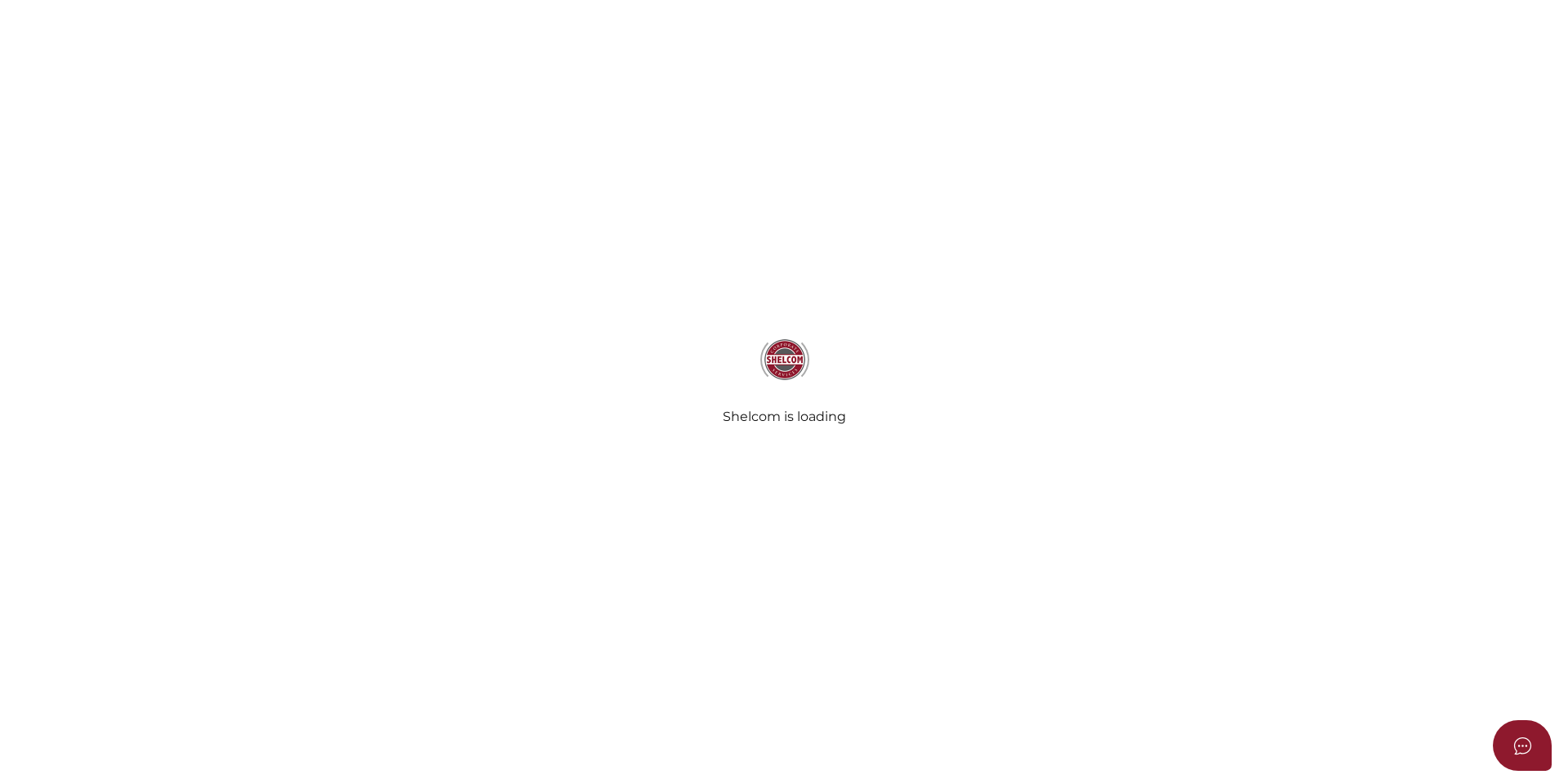
select select "Comb Binding"
select select "No"
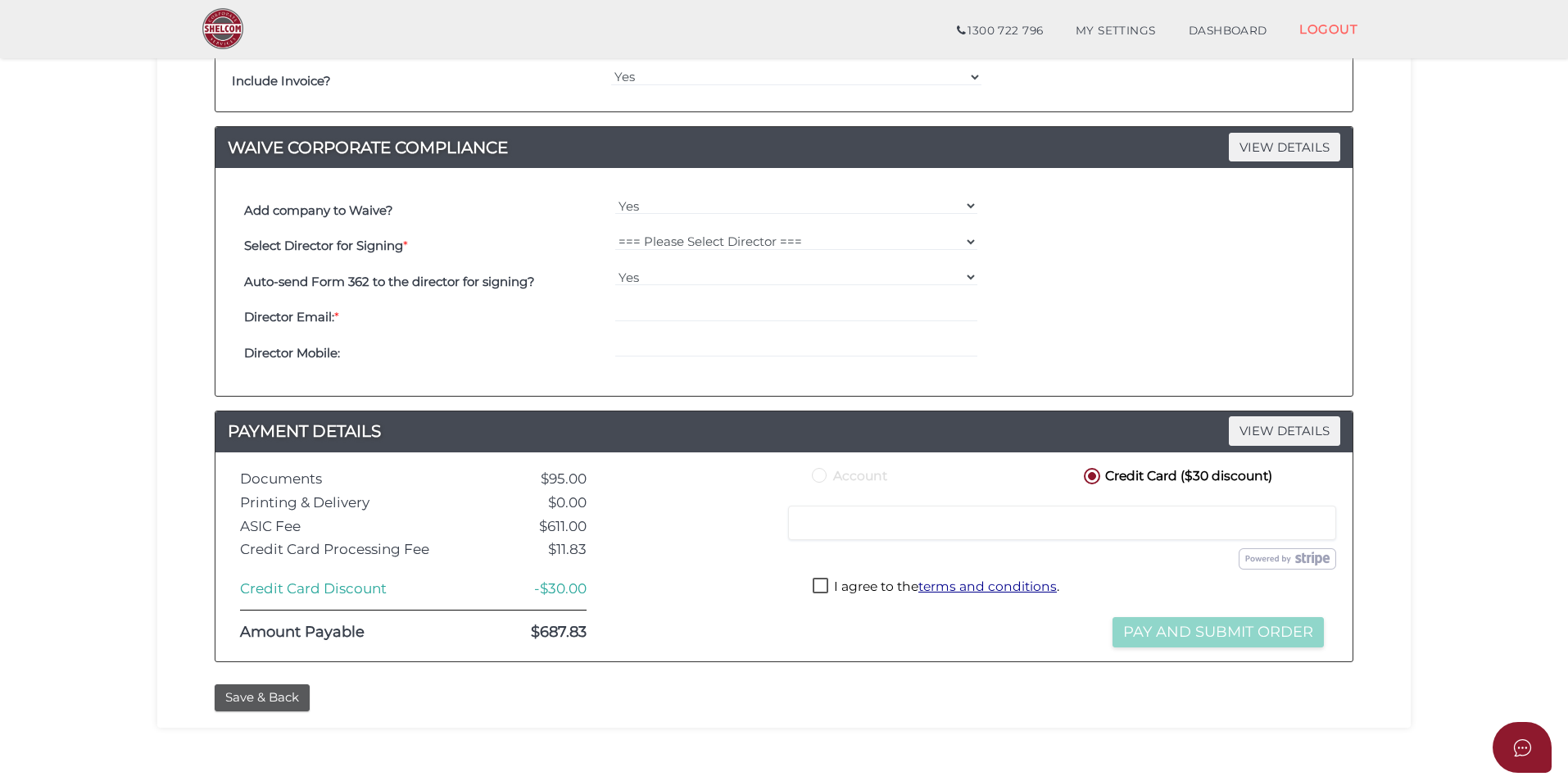
scroll to position [893, 0]
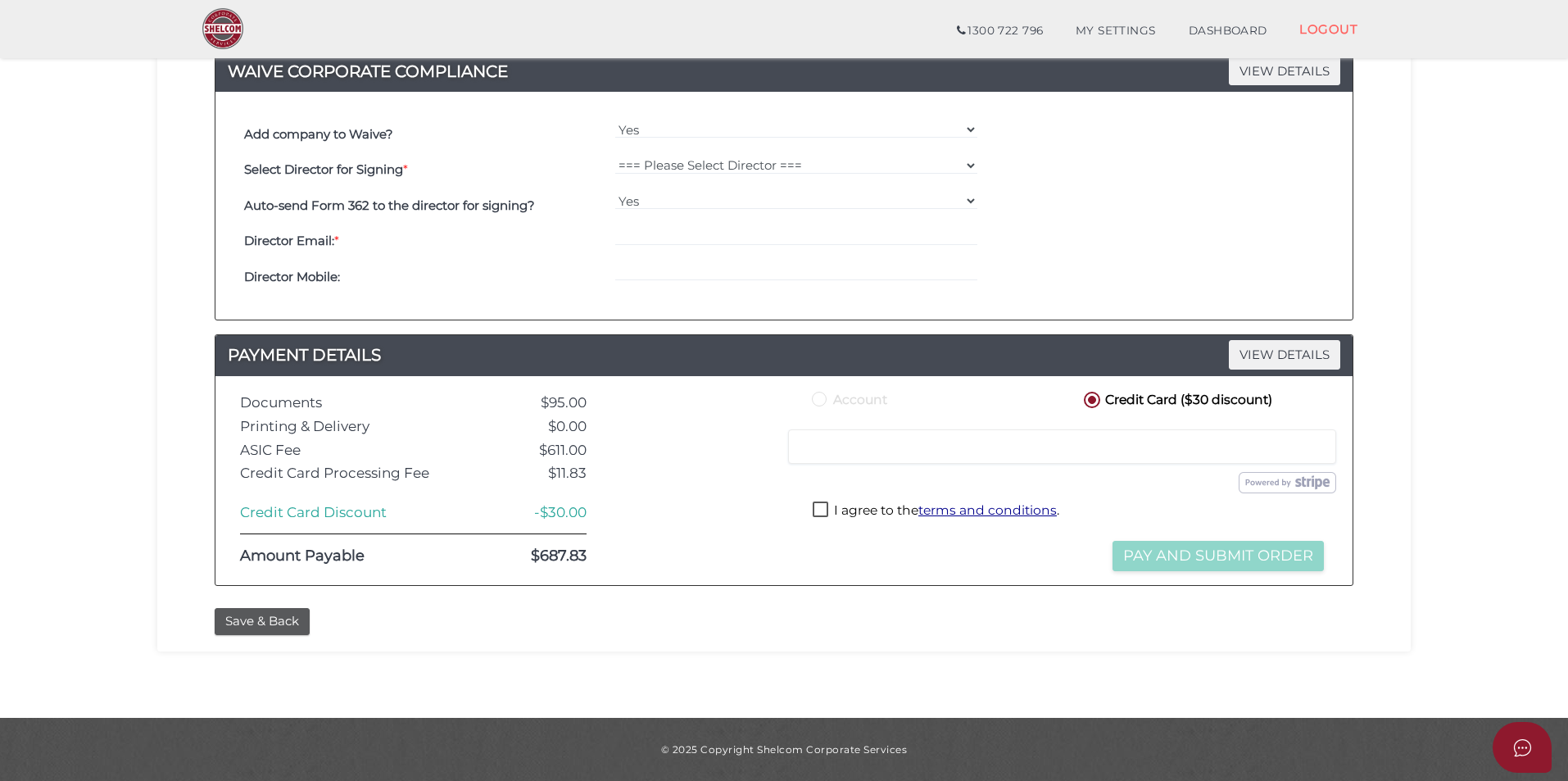
drag, startPoint x: 75, startPoint y: 552, endPoint x: 149, endPoint y: 726, distance: 189.1
click at [265, 617] on button "Save & Back" at bounding box center [262, 621] width 95 height 27
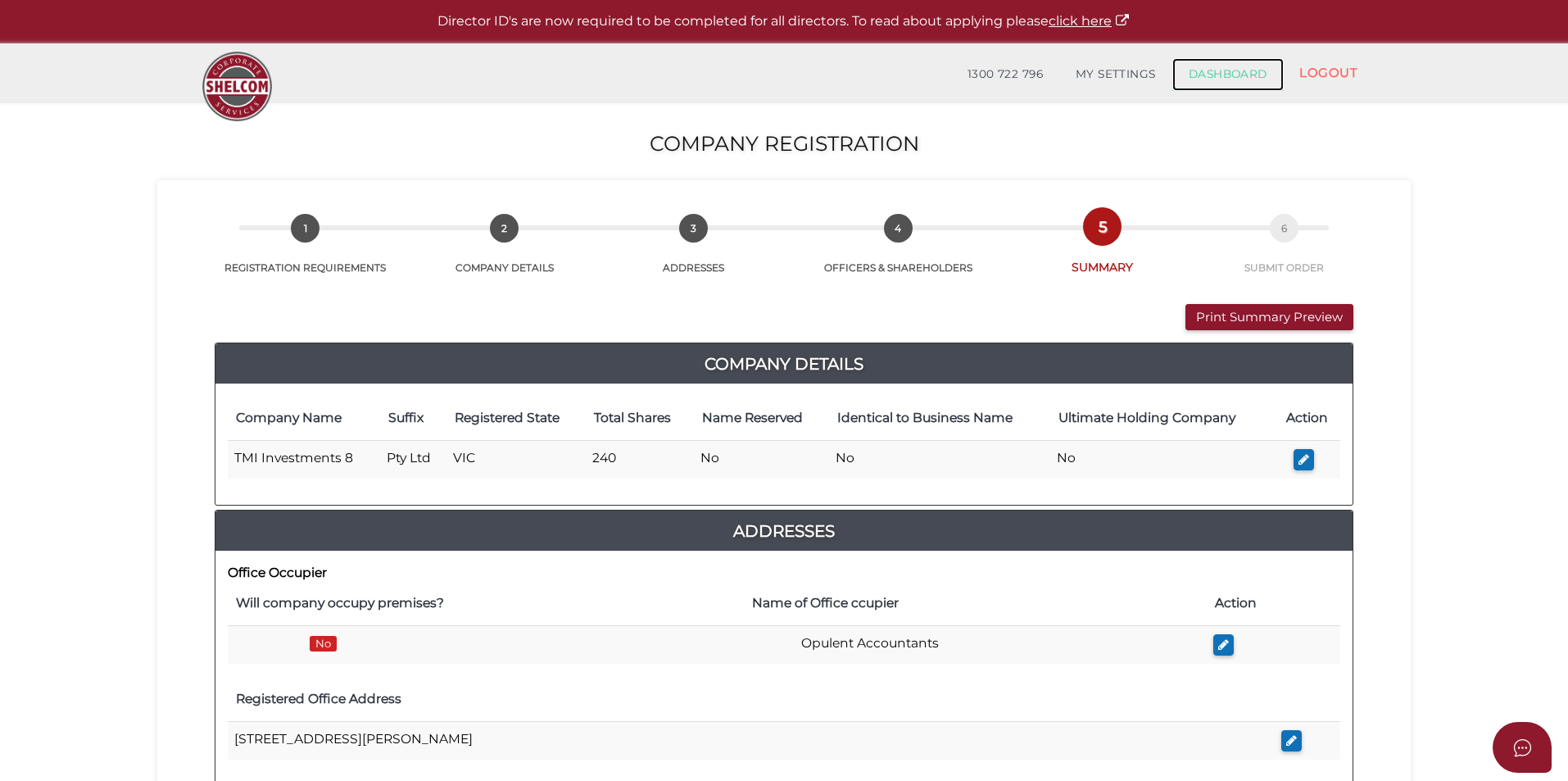
click at [1226, 72] on link "DASHBOARD" at bounding box center [1228, 74] width 112 height 32
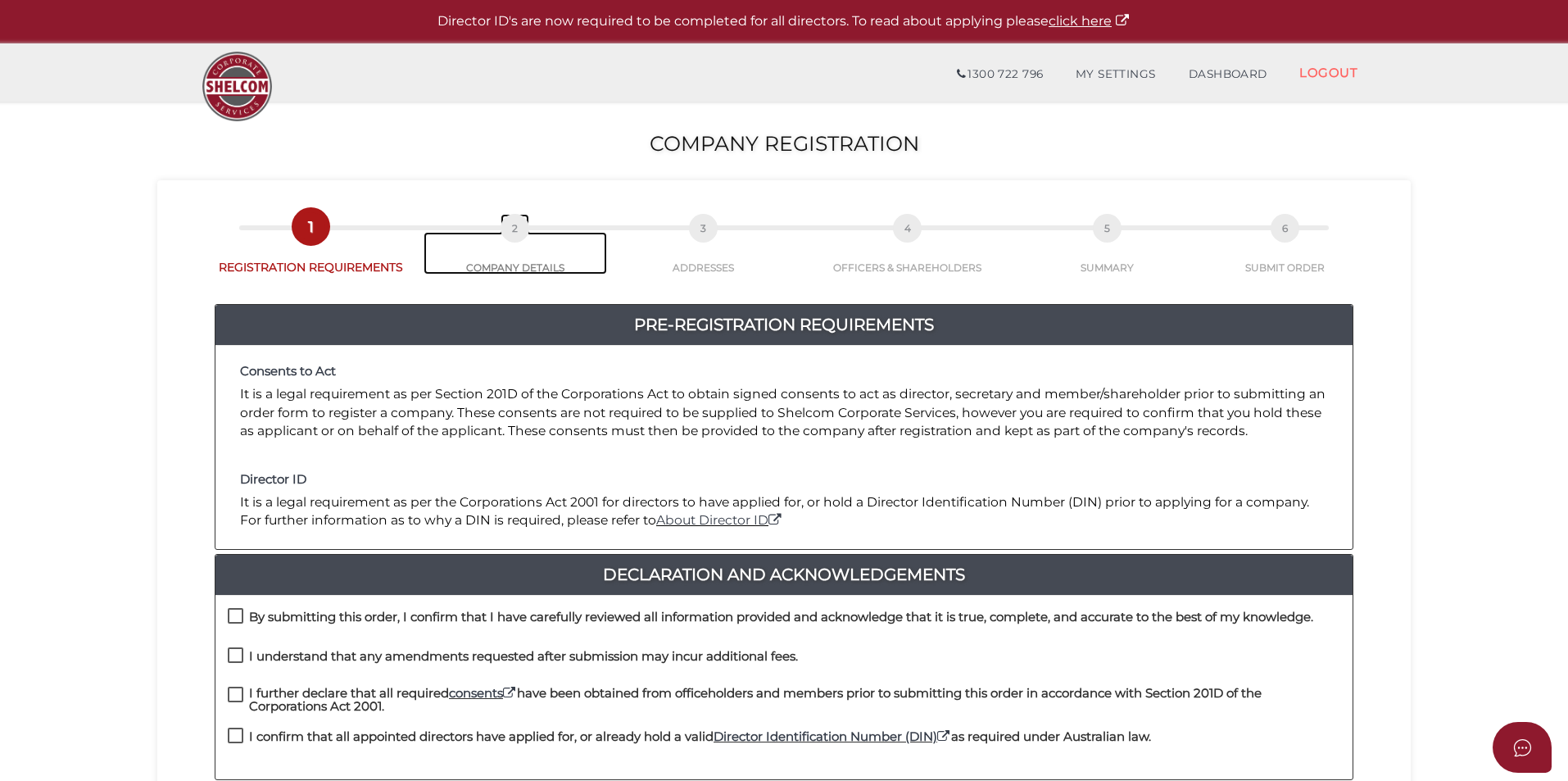
click at [512, 236] on span "2" at bounding box center [514, 228] width 28 height 28
click at [535, 283] on div "Pre-Registration Requirements Consents to Act It is a legal requirement as per …" at bounding box center [784, 631] width 1228 height 712
click at [530, 270] on link "2 COMPANY DETAILS" at bounding box center [516, 252] width 184 height 42
click at [1237, 69] on link "DASHBOARD" at bounding box center [1228, 74] width 112 height 32
